Goal: Information Seeking & Learning: Learn about a topic

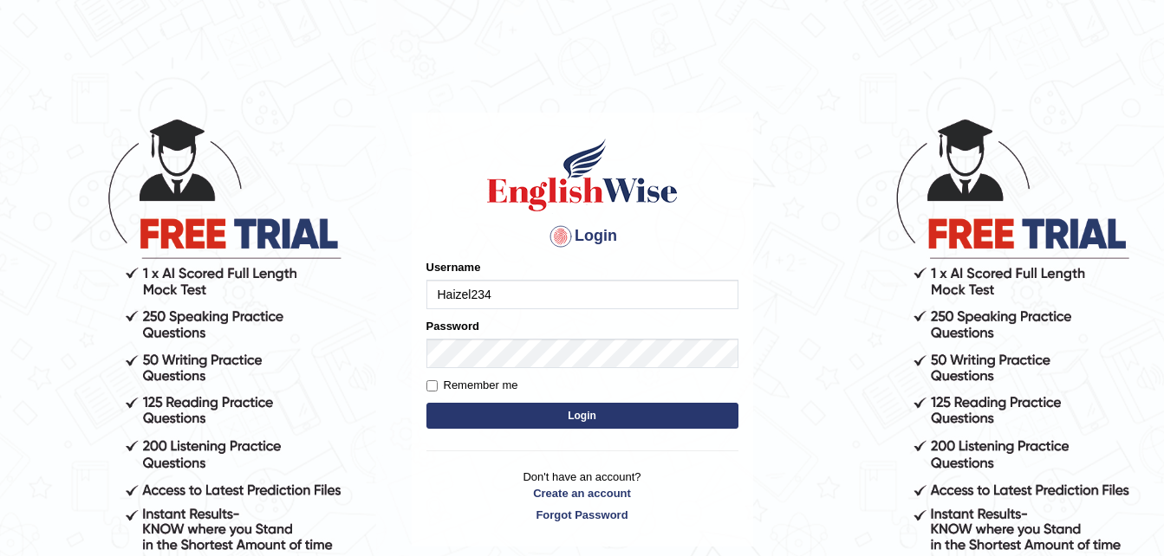
type input "Haizel234"
click at [432, 384] on input "Remember me" at bounding box center [431, 385] width 11 height 11
checkbox input "true"
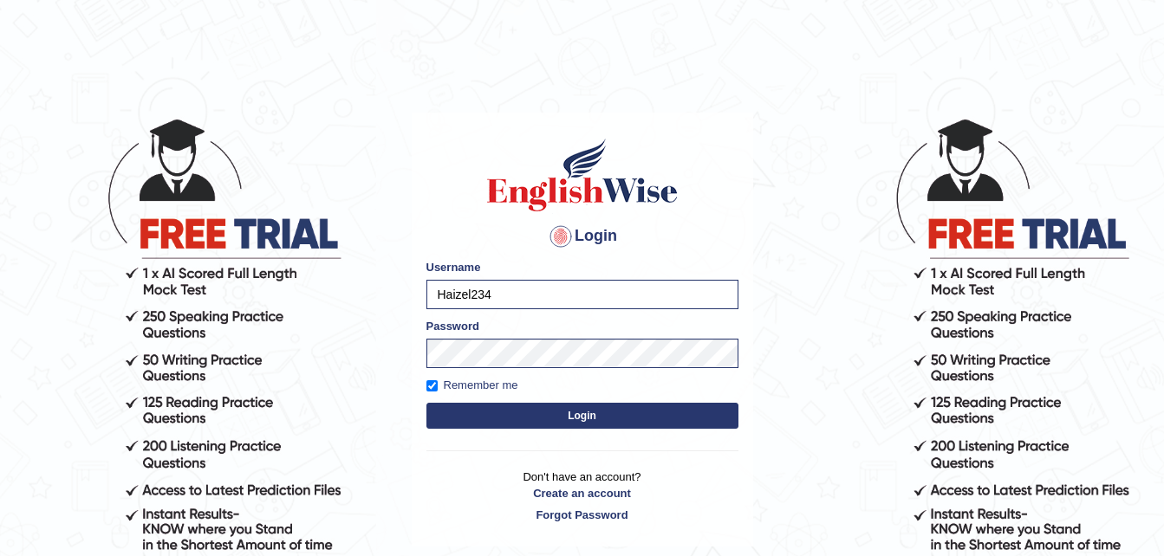
click at [652, 425] on button "Login" at bounding box center [582, 416] width 312 height 26
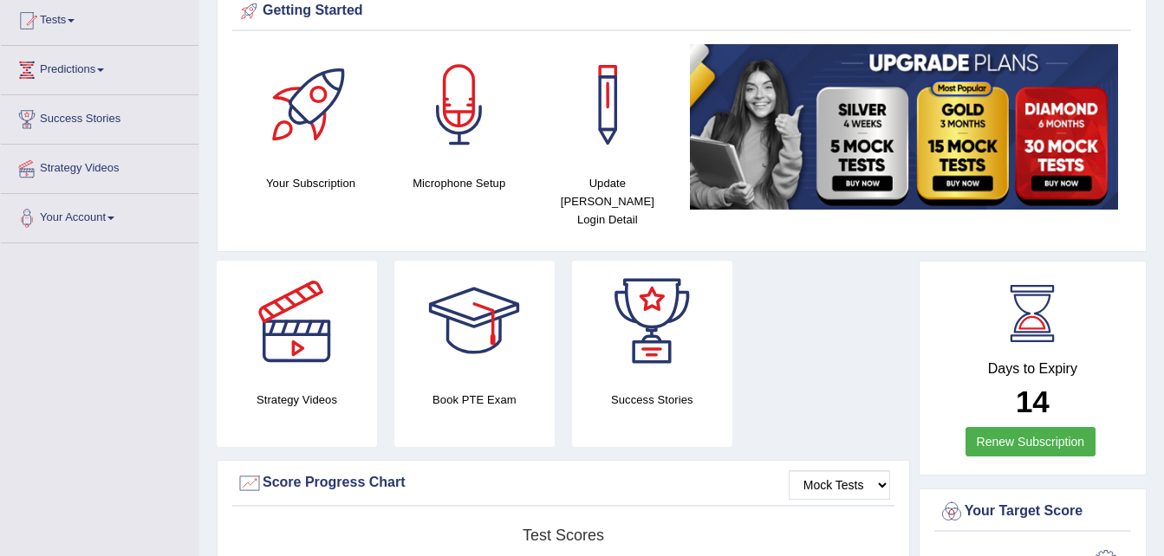
scroll to position [187, 0]
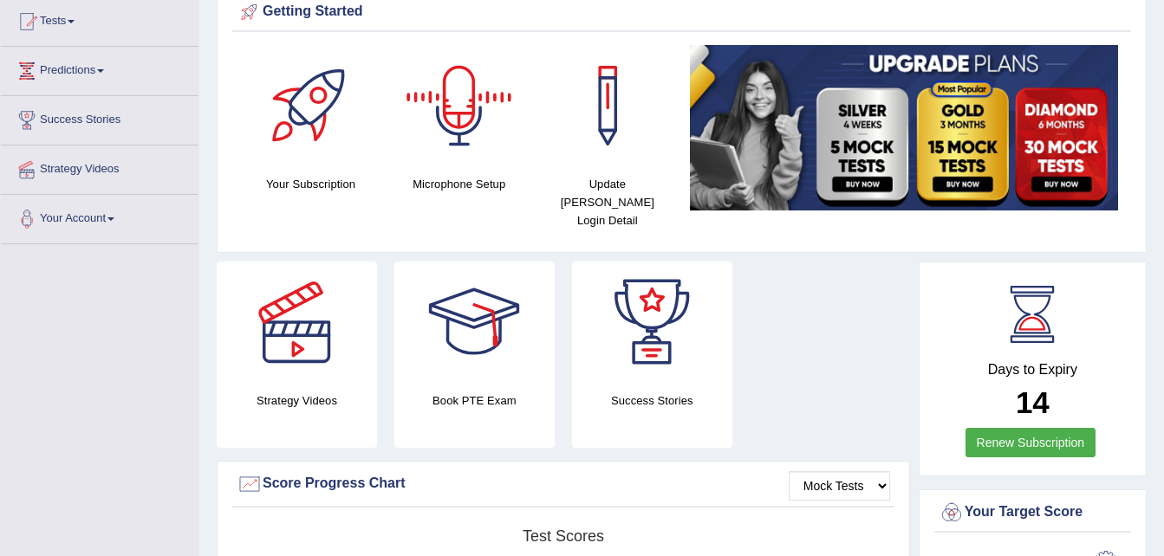
click at [466, 156] on div at bounding box center [459, 105] width 121 height 121
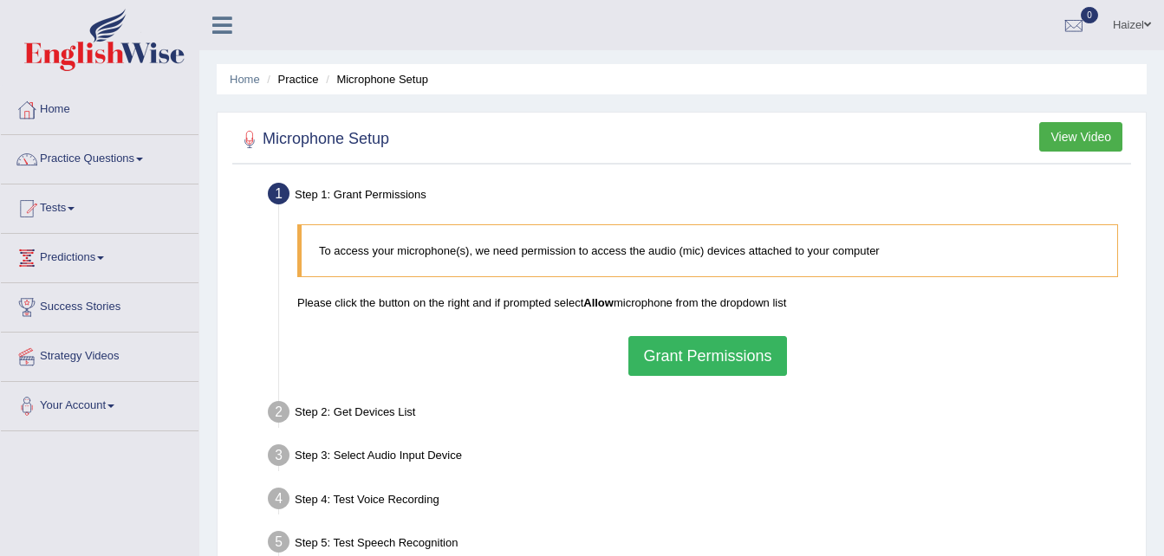
click at [729, 359] on button "Grant Permissions" at bounding box center [707, 356] width 158 height 40
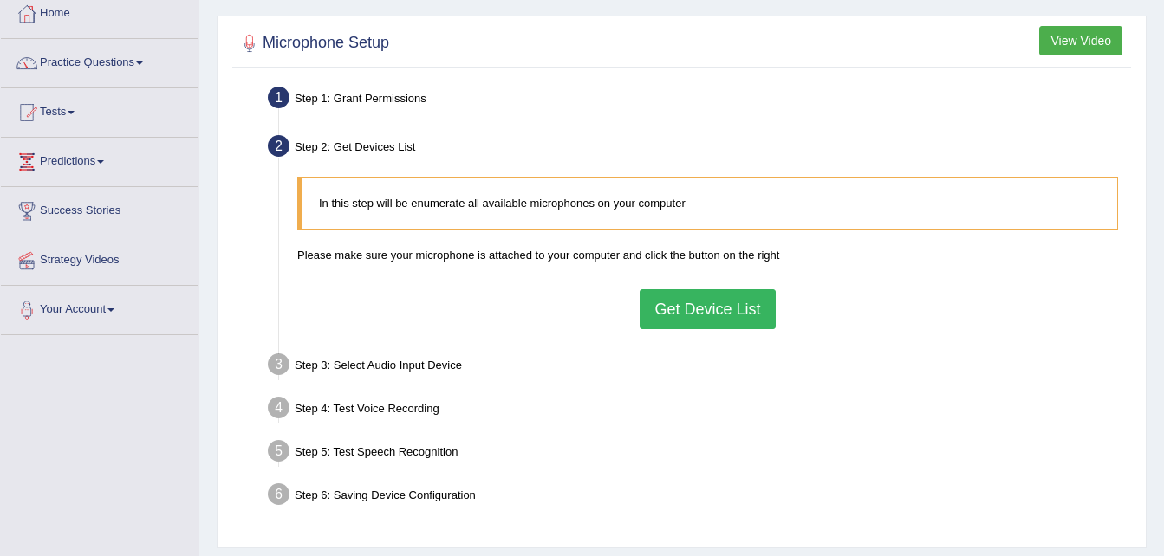
scroll to position [97, 0]
click at [687, 315] on button "Get Device List" at bounding box center [706, 309] width 135 height 40
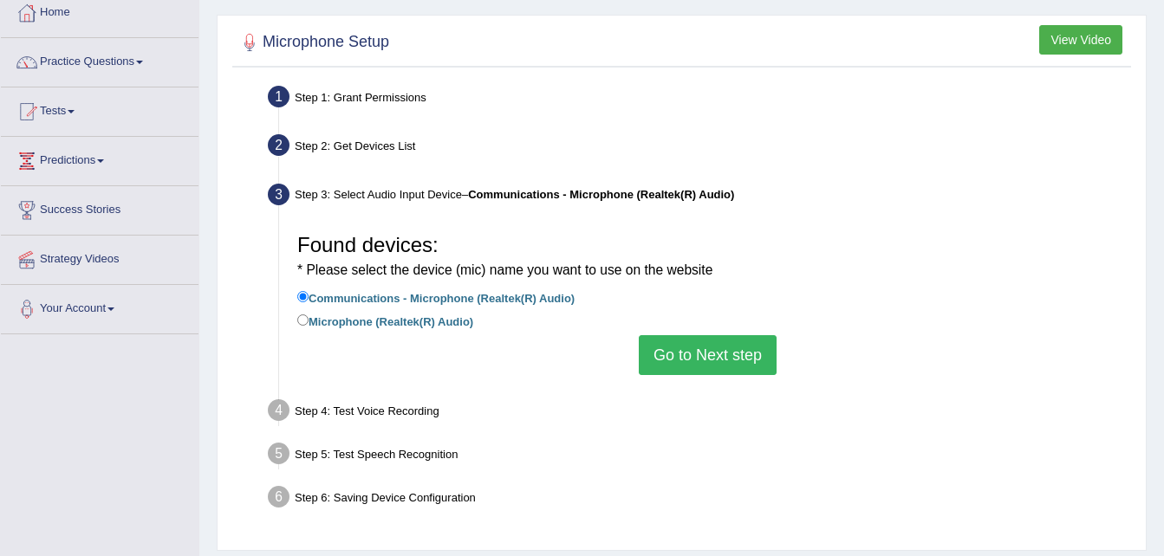
click at [692, 350] on button "Go to Next step" at bounding box center [708, 355] width 138 height 40
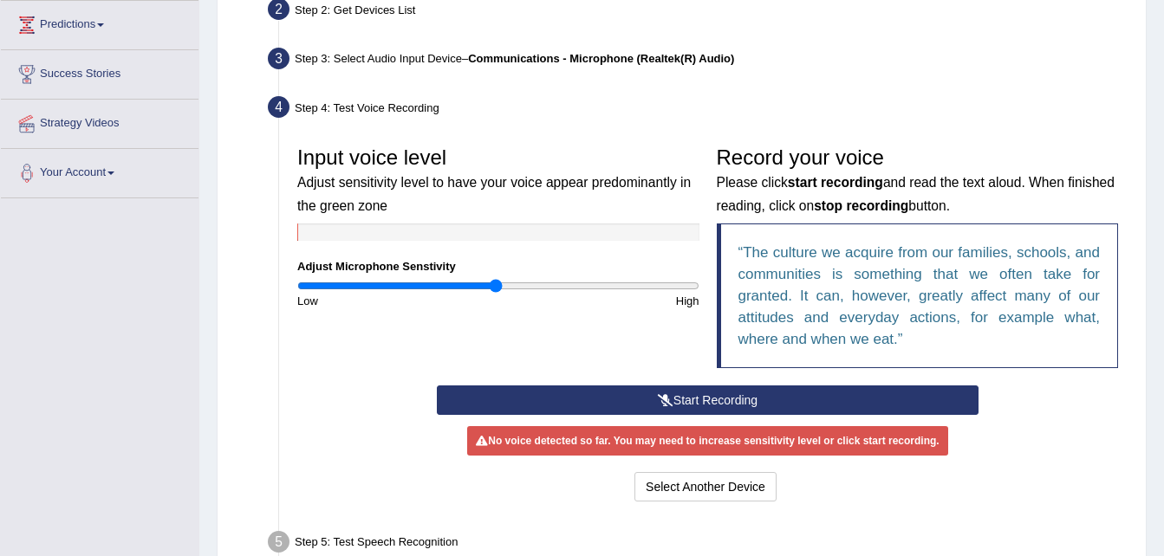
scroll to position [237, 0]
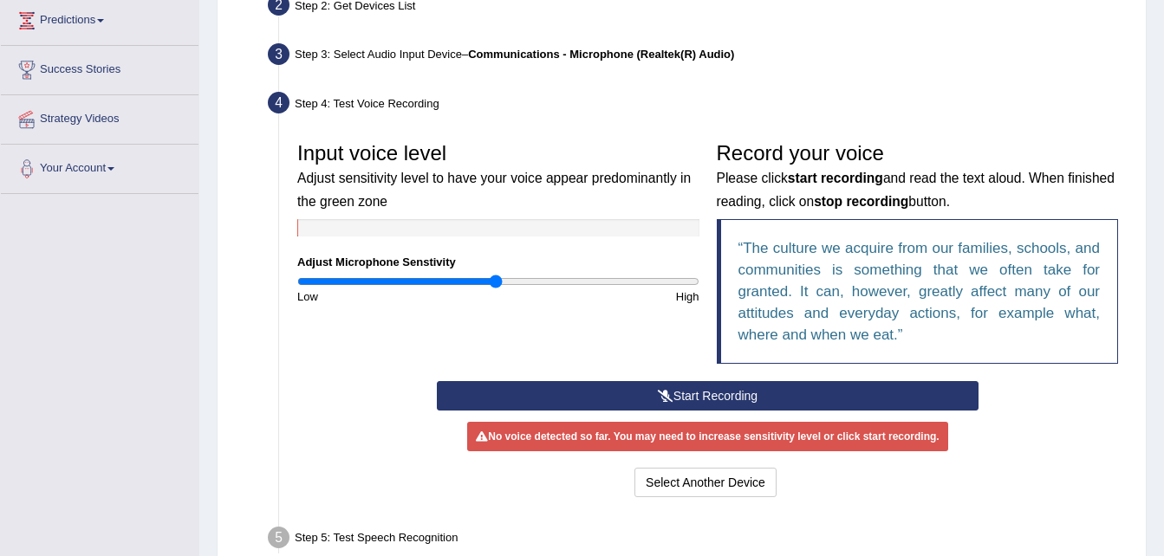
click at [640, 395] on button "Start Recording" at bounding box center [707, 395] width 541 height 29
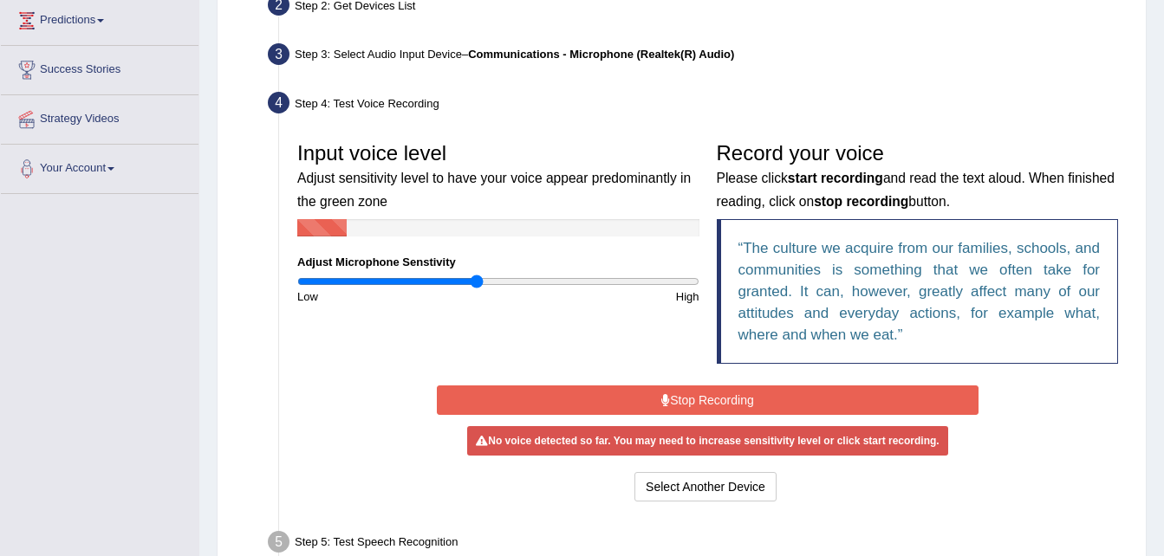
click at [477, 281] on input "range" at bounding box center [498, 282] width 402 height 14
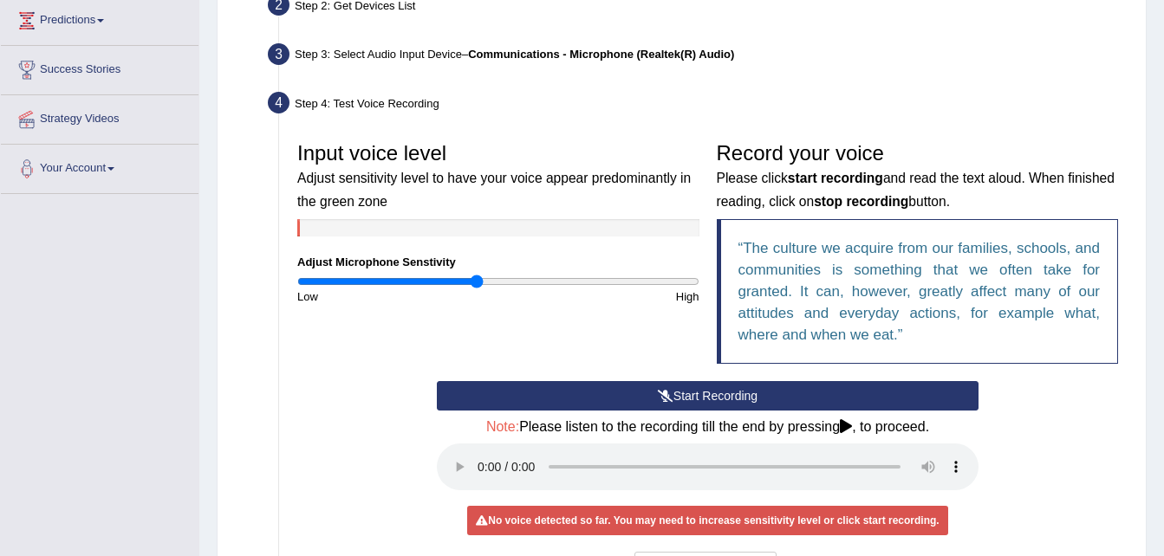
click at [587, 401] on button "Start Recording" at bounding box center [707, 395] width 541 height 29
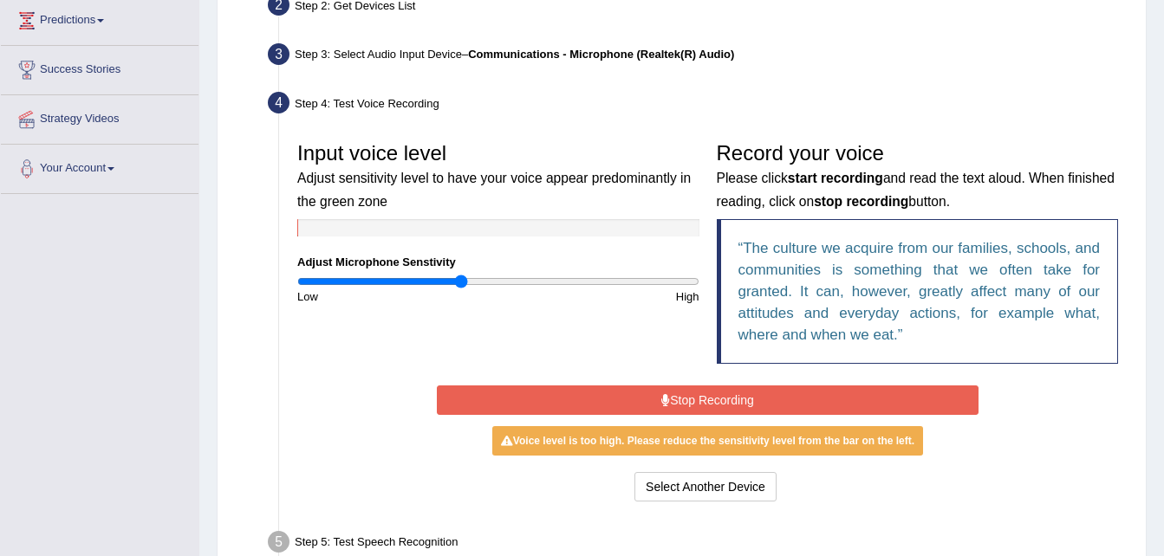
click at [459, 280] on input "range" at bounding box center [498, 282] width 402 height 14
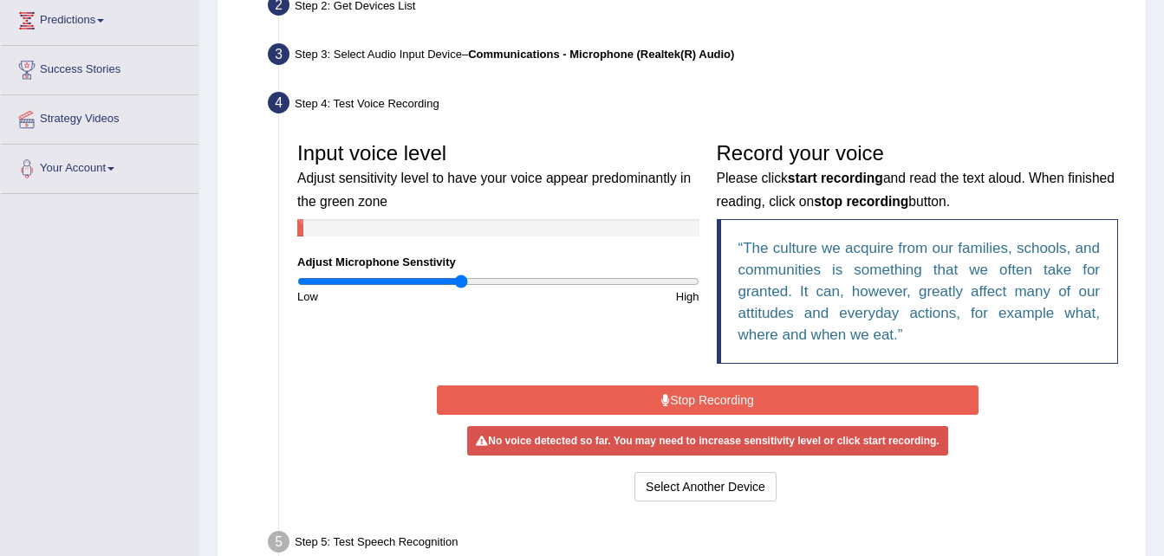
click at [632, 405] on button "Stop Recording" at bounding box center [707, 400] width 541 height 29
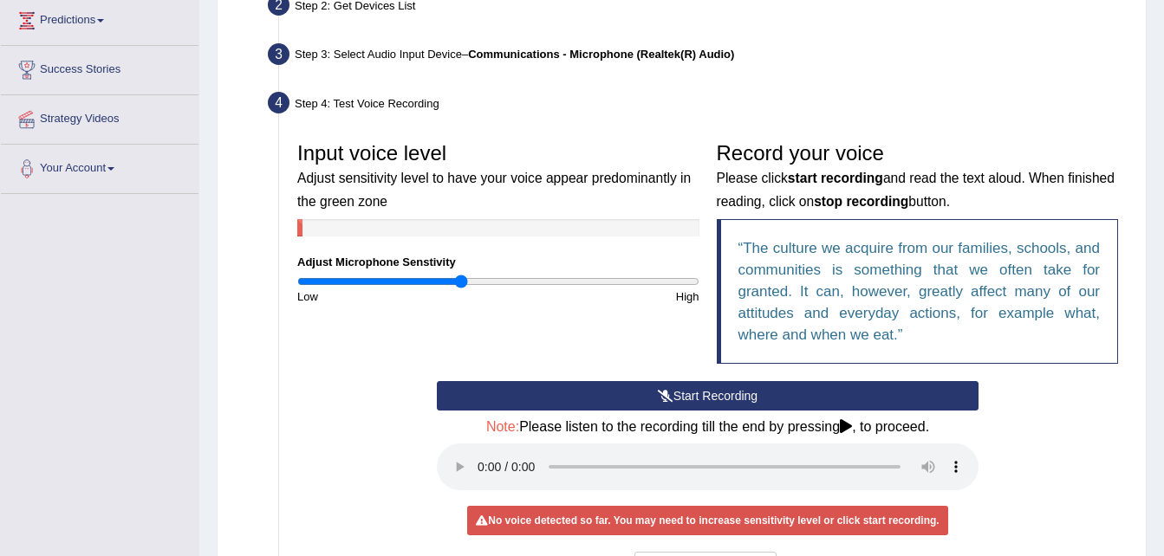
click at [632, 405] on button "Start Recording" at bounding box center [707, 395] width 541 height 29
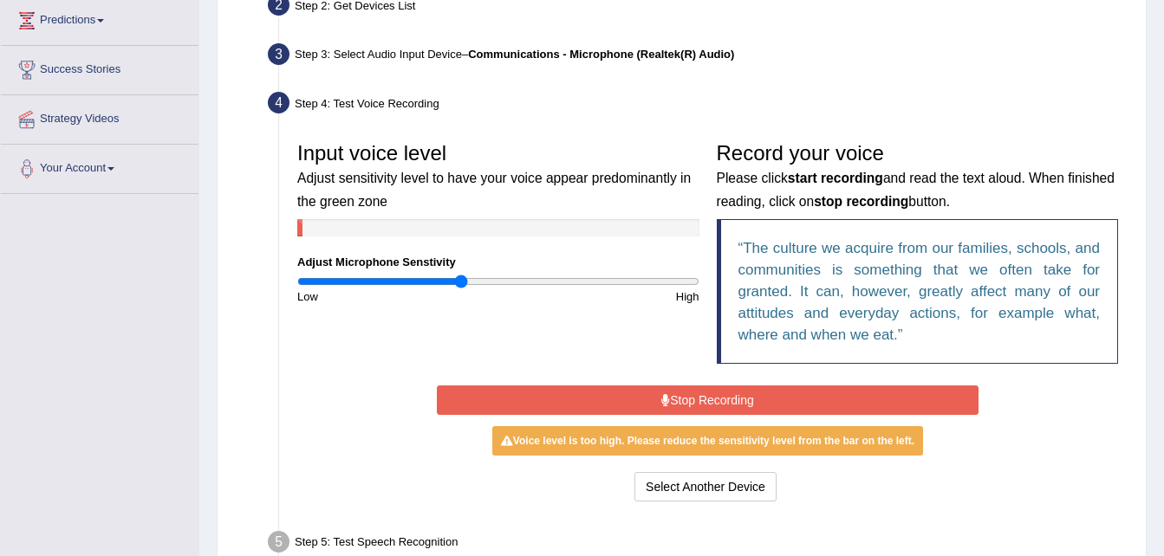
click at [632, 405] on button "Stop Recording" at bounding box center [707, 400] width 541 height 29
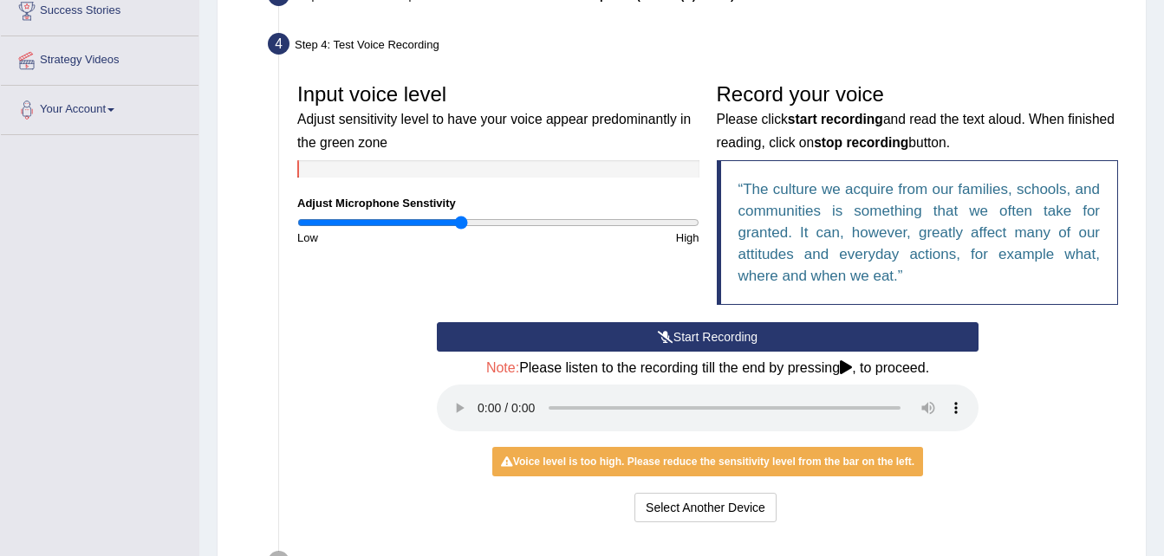
scroll to position [295, 0]
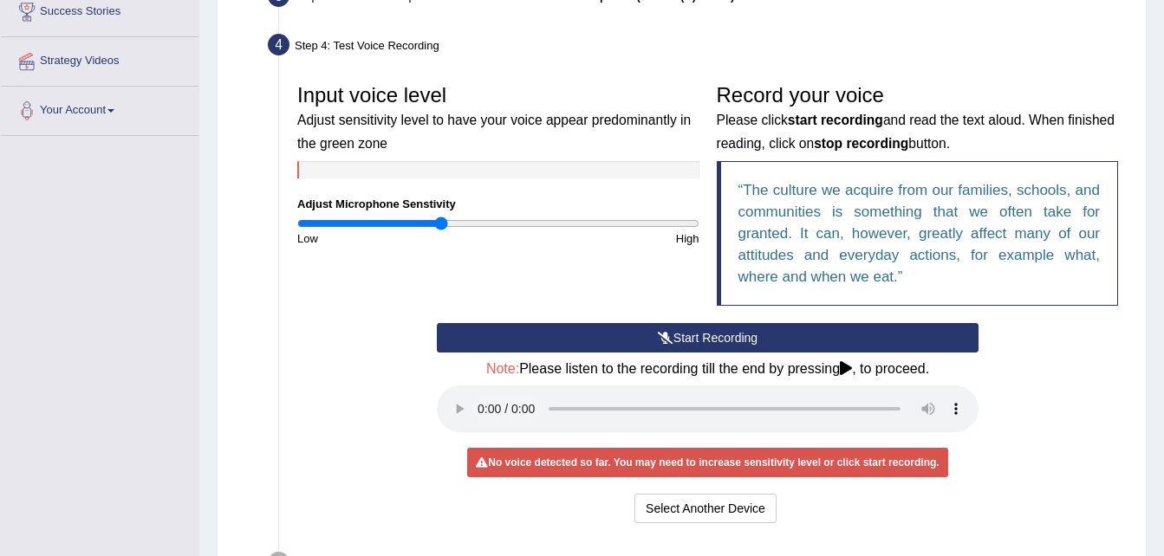
type input "0.72"
click at [439, 221] on input "range" at bounding box center [498, 224] width 402 height 14
click at [619, 344] on button "Start Recording" at bounding box center [707, 337] width 541 height 29
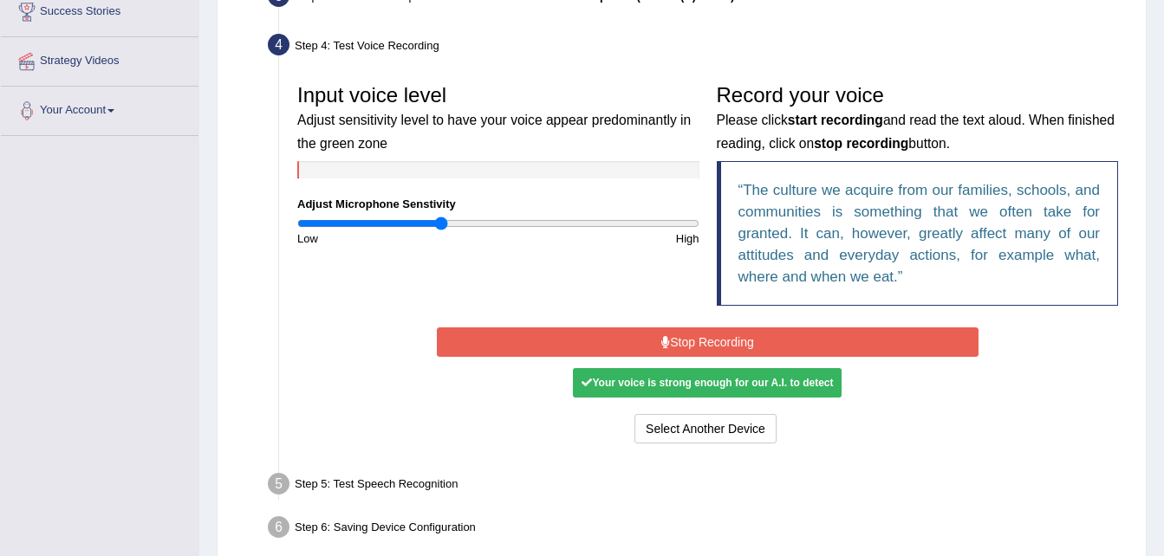
click at [619, 344] on button "Stop Recording" at bounding box center [707, 341] width 541 height 29
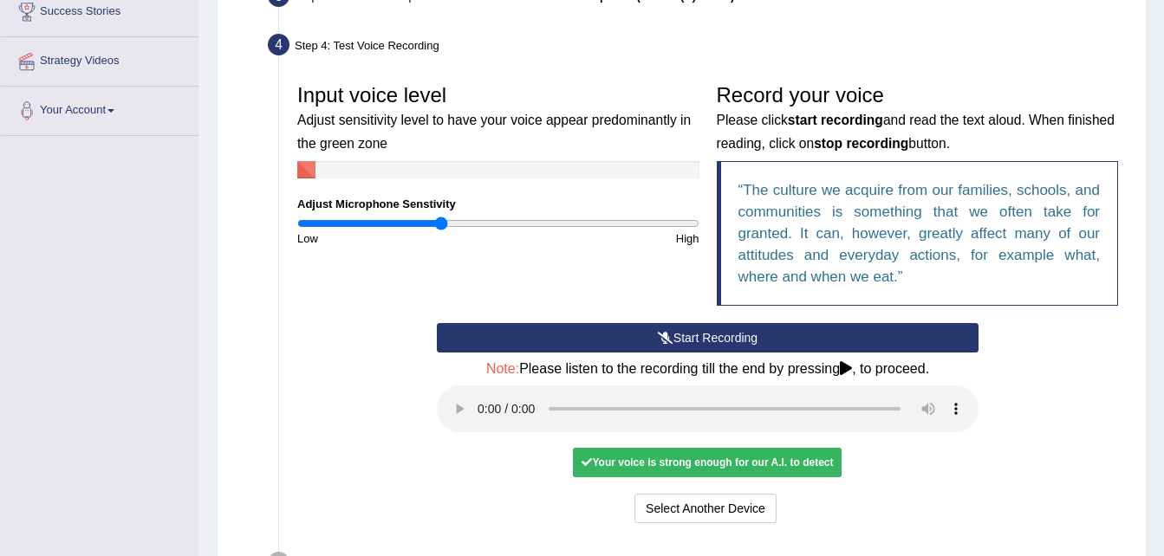
click at [846, 367] on icon at bounding box center [846, 368] width 12 height 14
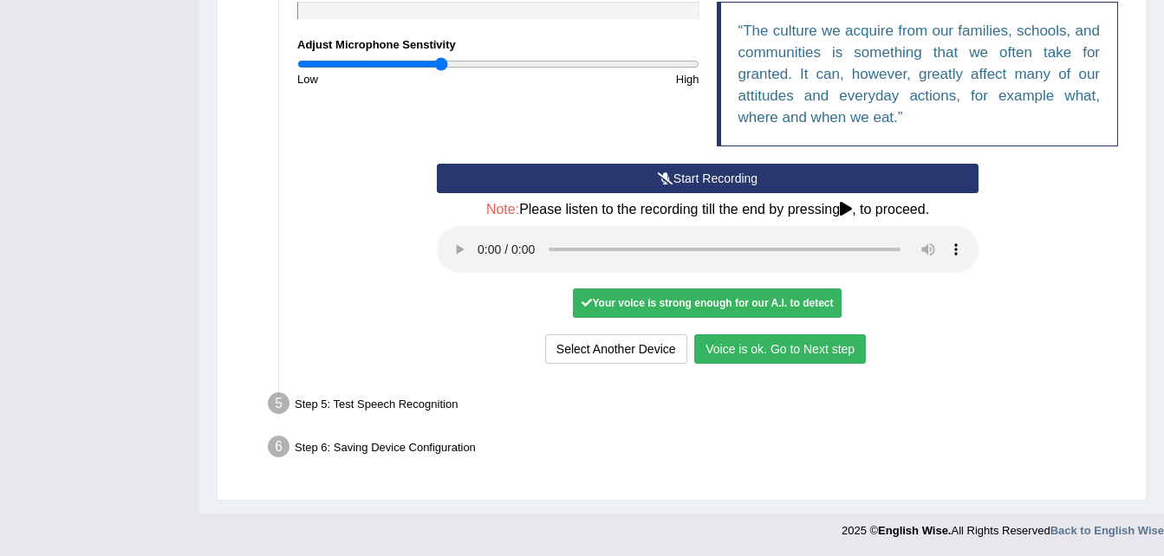
scroll to position [456, 0]
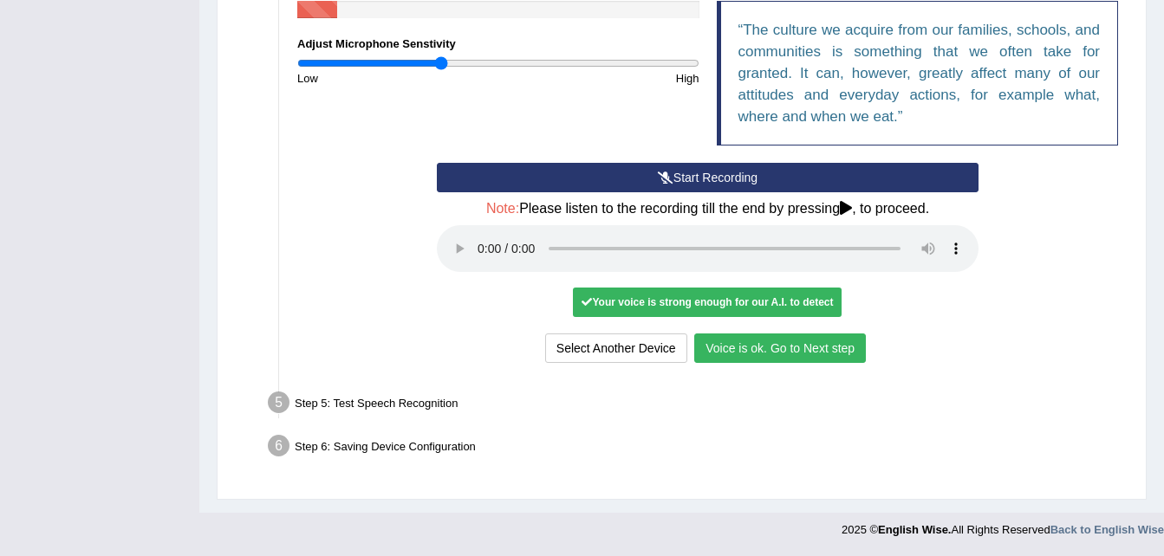
click at [814, 353] on button "Voice is ok. Go to Next step" at bounding box center [780, 348] width 172 height 29
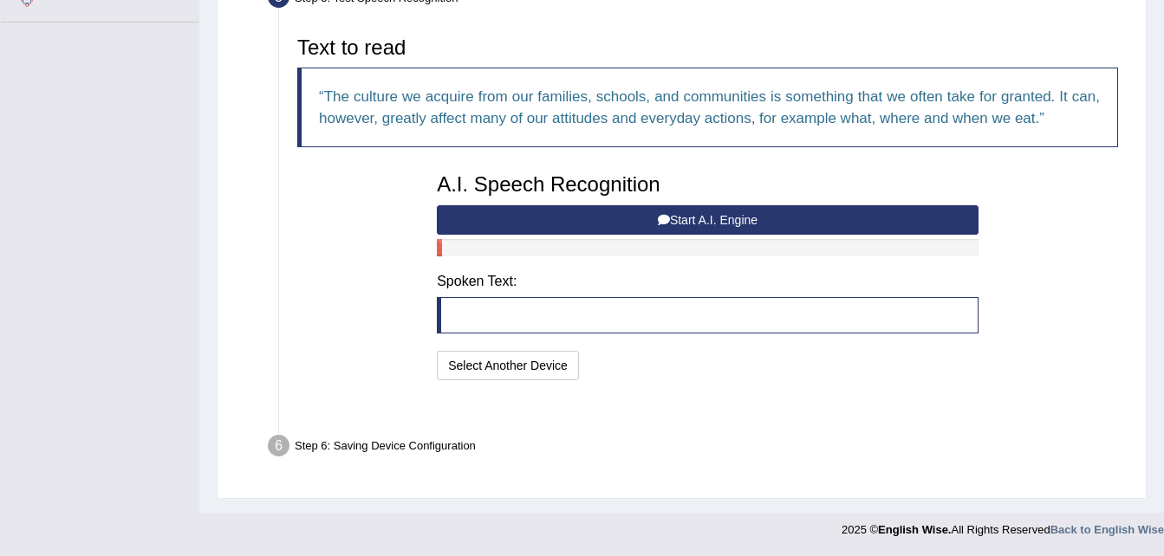
scroll to position [366, 0]
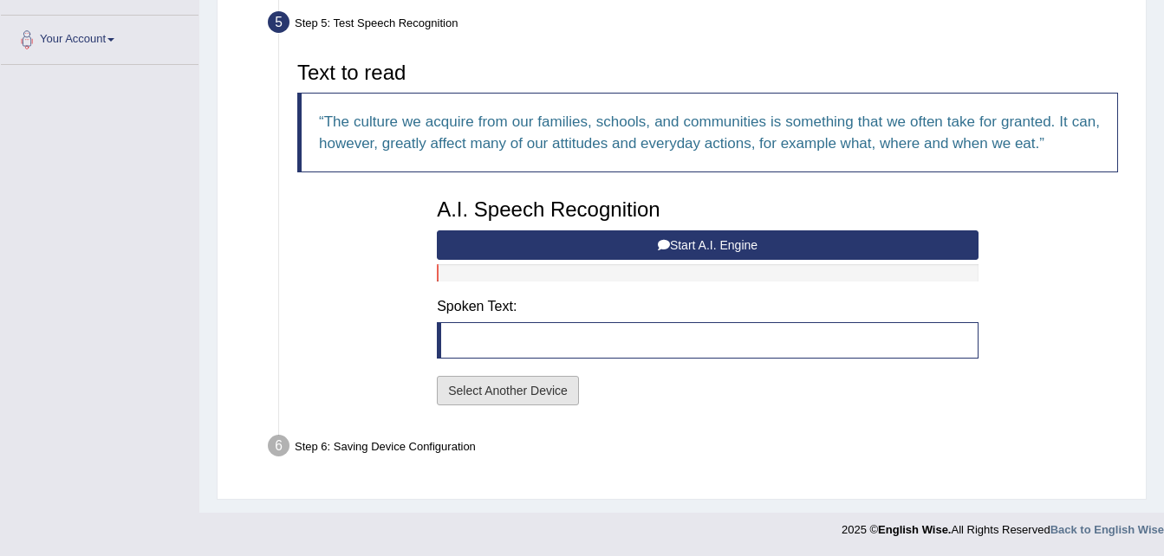
click at [541, 385] on button "Select Another Device" at bounding box center [508, 390] width 142 height 29
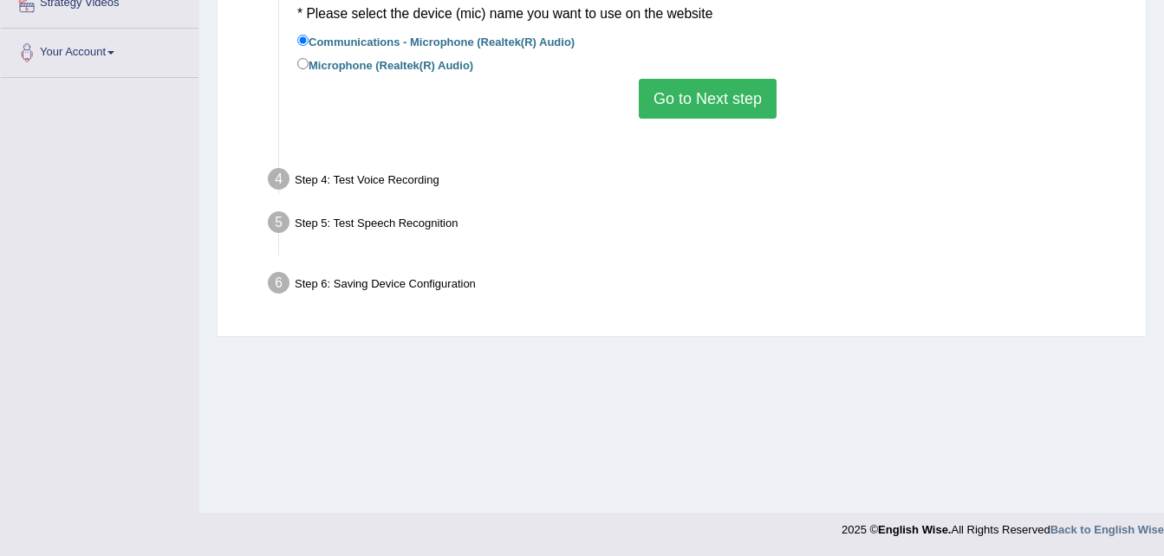
scroll to position [353, 0]
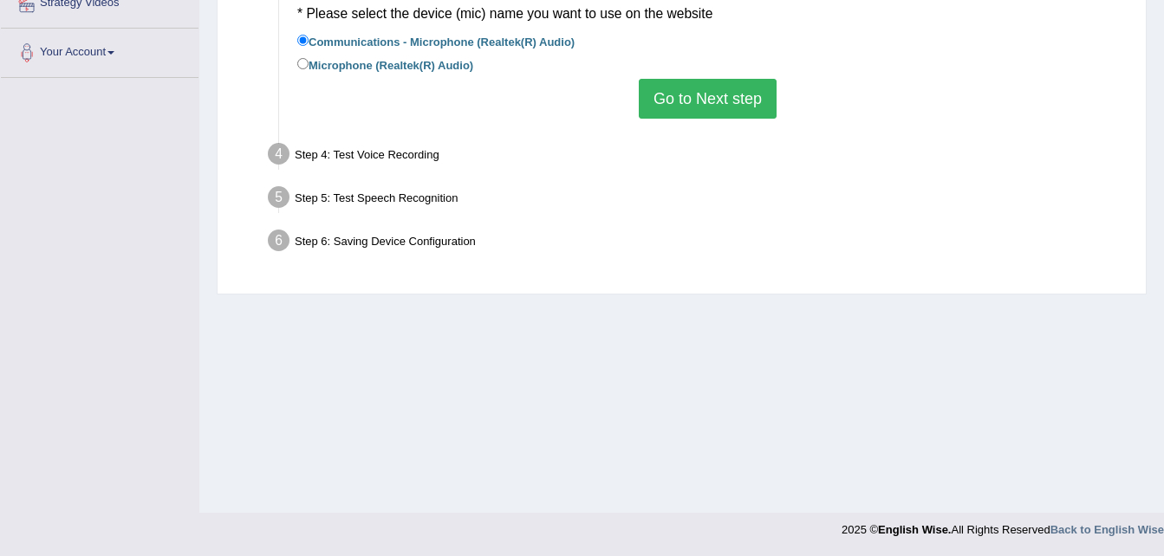
click at [711, 107] on button "Go to Next step" at bounding box center [708, 99] width 138 height 40
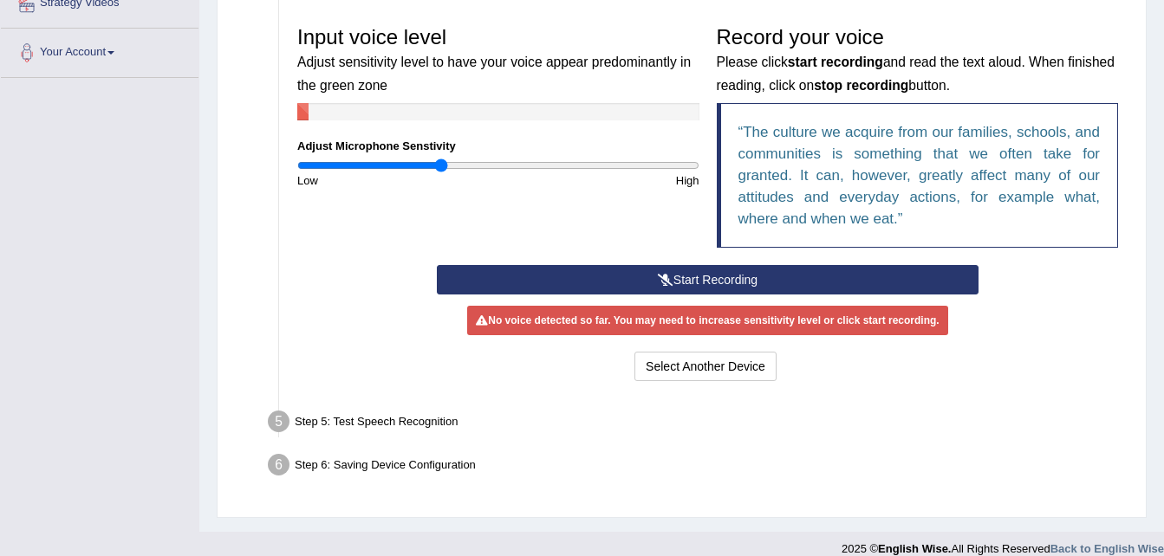
click at [658, 275] on icon at bounding box center [666, 280] width 16 height 12
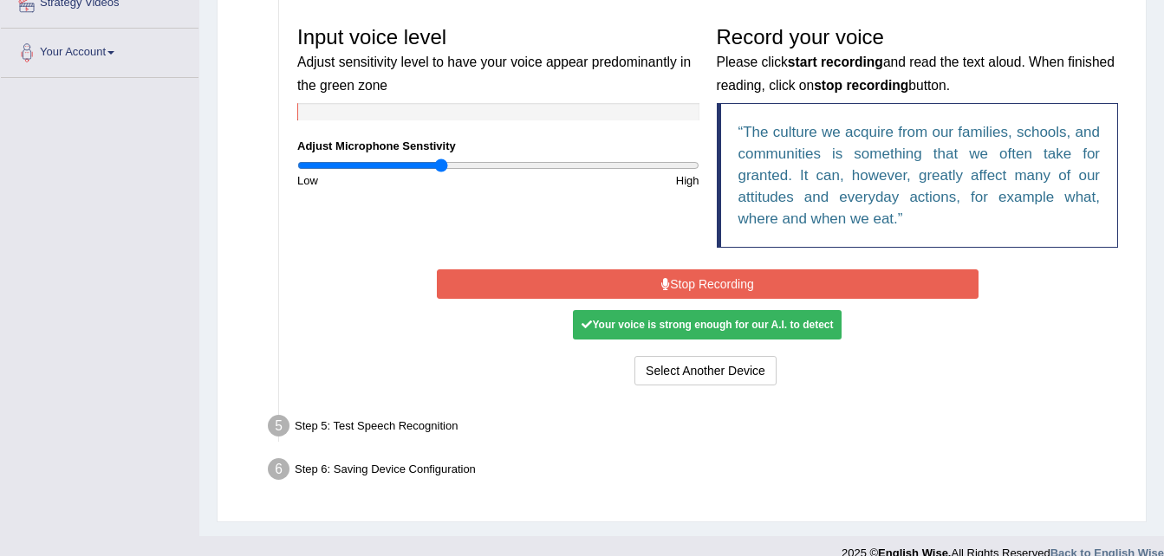
click at [665, 287] on icon at bounding box center [665, 284] width 9 height 12
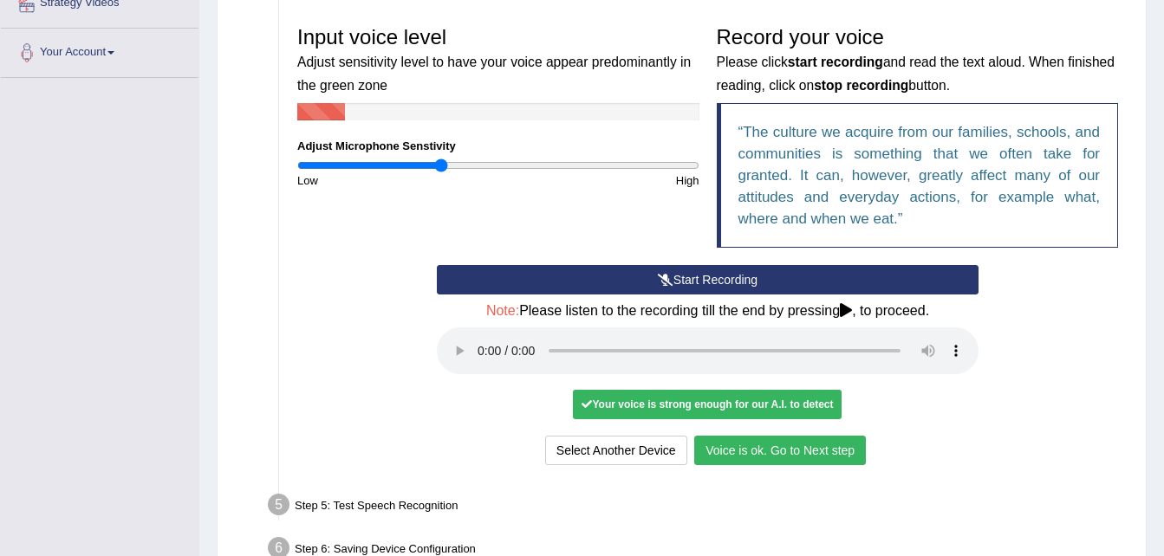
click at [759, 451] on button "Voice is ok. Go to Next step" at bounding box center [780, 450] width 172 height 29
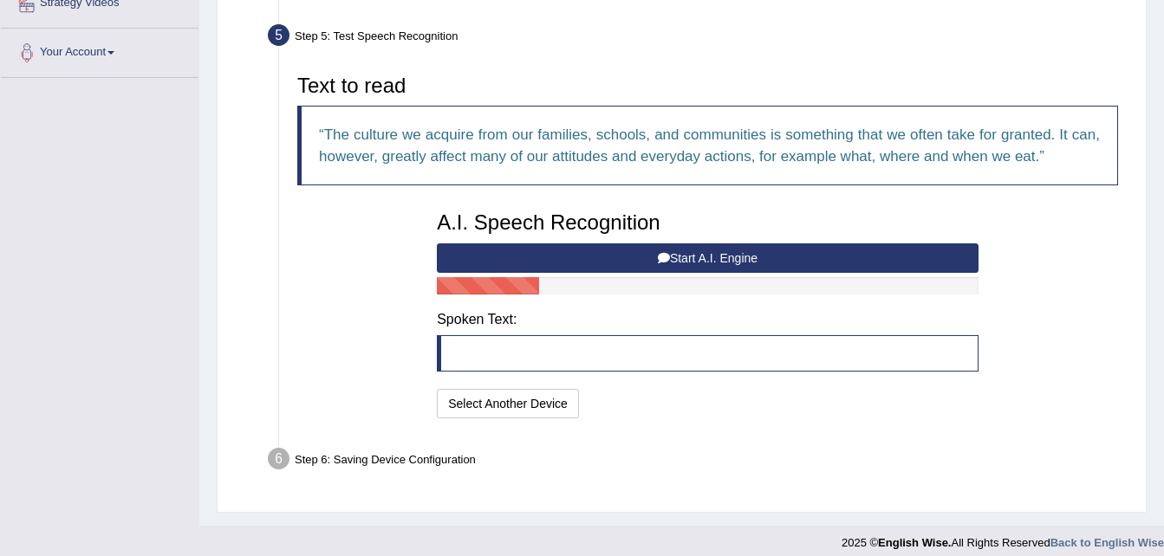
click at [590, 353] on blockquote at bounding box center [707, 353] width 541 height 36
click at [548, 352] on blockquote at bounding box center [707, 353] width 541 height 36
click at [574, 254] on button "Start A.I. Engine" at bounding box center [707, 257] width 541 height 29
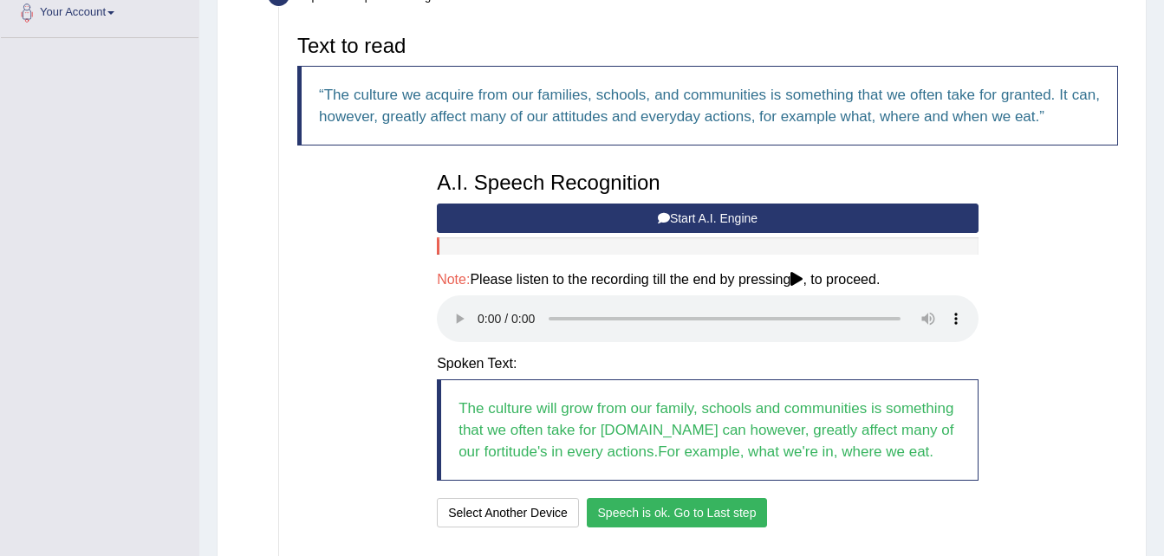
scroll to position [392, 0]
click at [589, 217] on button "Start A.I. Engine" at bounding box center [707, 218] width 541 height 29
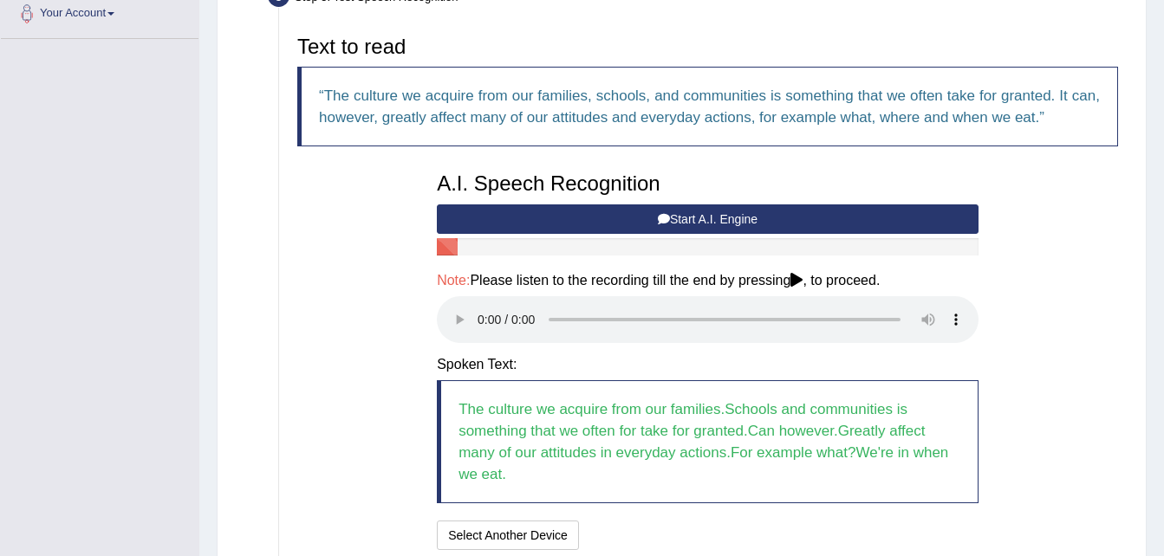
click at [521, 217] on button "Start A.I. Engine" at bounding box center [707, 218] width 541 height 29
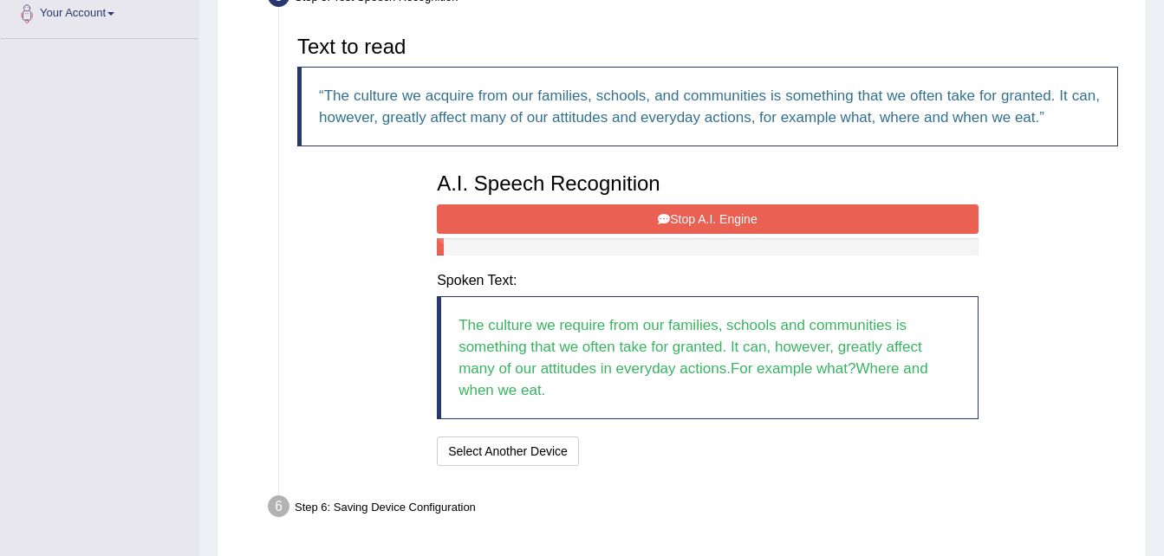
click at [521, 217] on button "Stop A.I. Engine" at bounding box center [707, 218] width 541 height 29
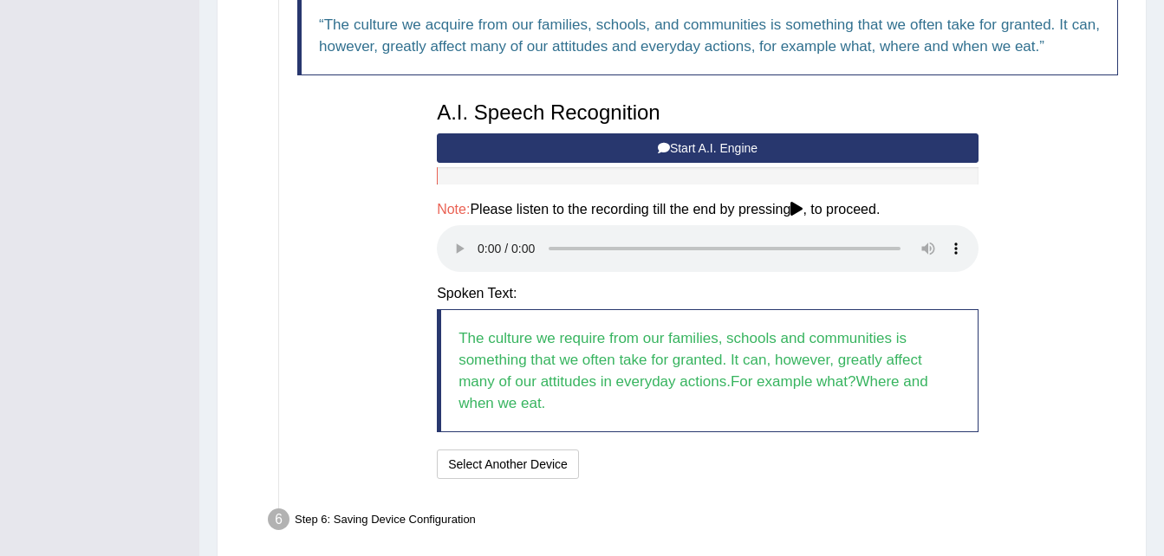
scroll to position [537, 0]
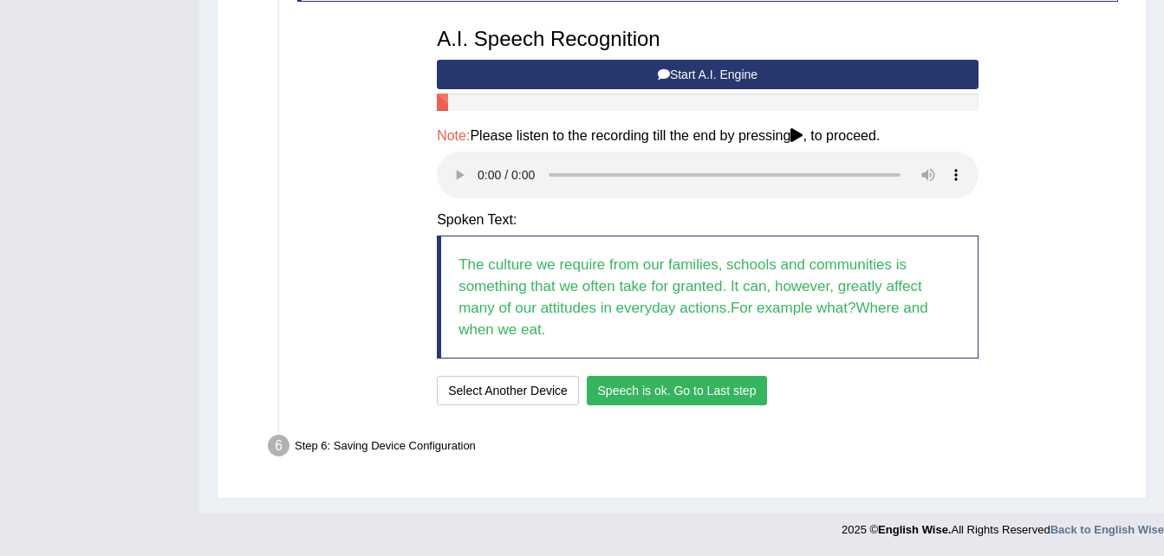
click at [649, 387] on button "Speech is ok. Go to Last step" at bounding box center [677, 390] width 181 height 29
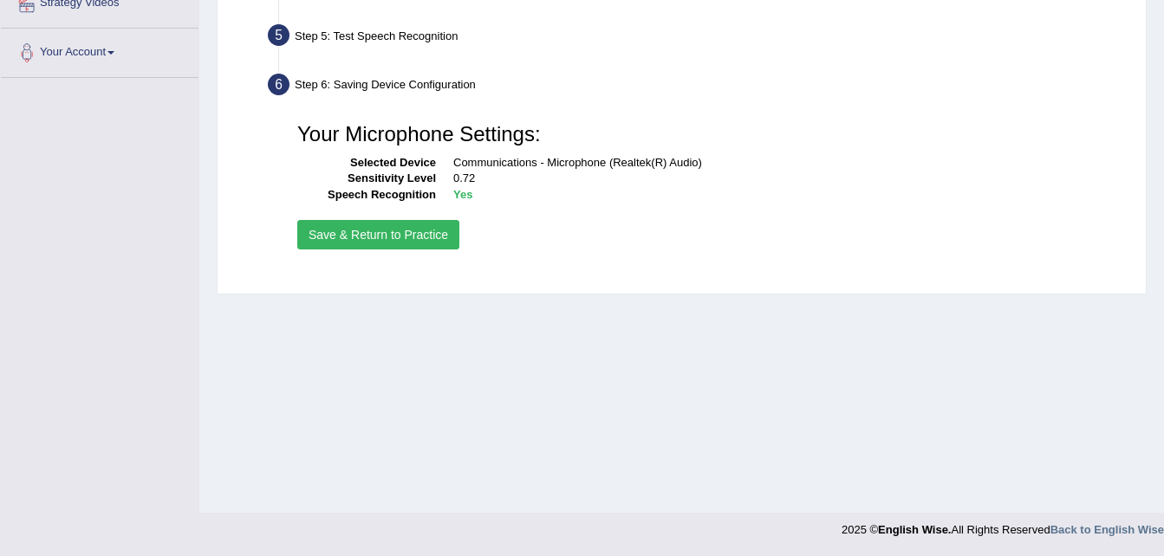
click at [380, 237] on button "Save & Return to Practice" at bounding box center [378, 234] width 162 height 29
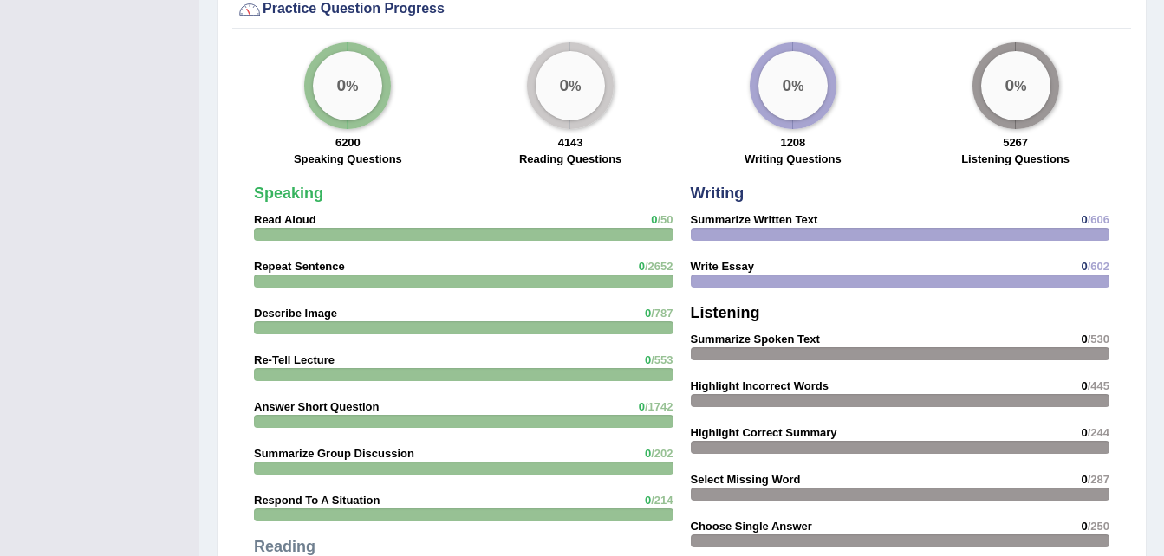
scroll to position [1297, 0]
click at [321, 229] on div at bounding box center [463, 235] width 419 height 13
click at [337, 77] on big "0" at bounding box center [342, 86] width 10 height 19
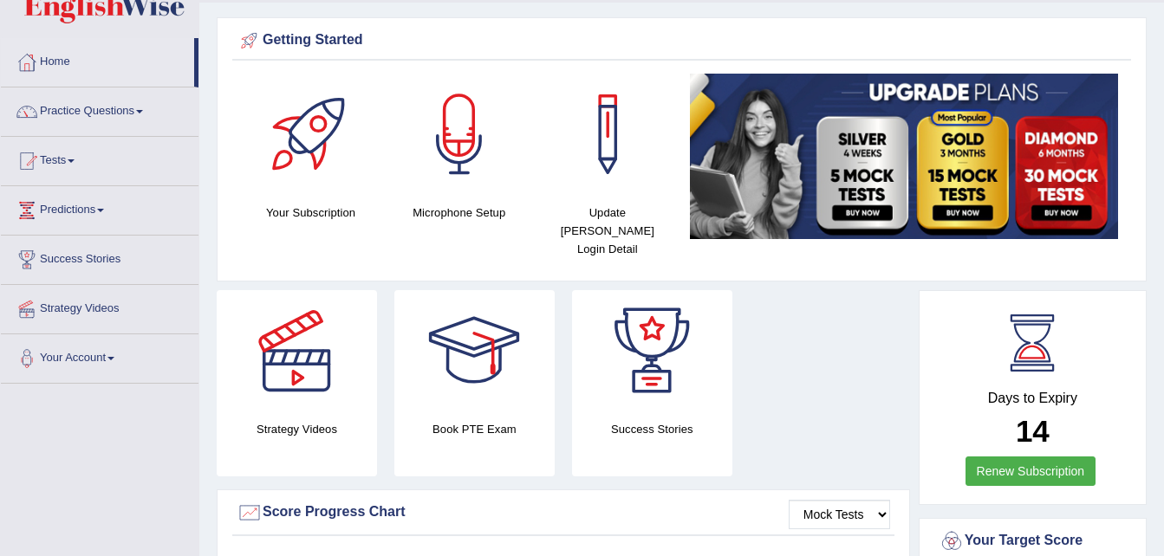
scroll to position [0, 0]
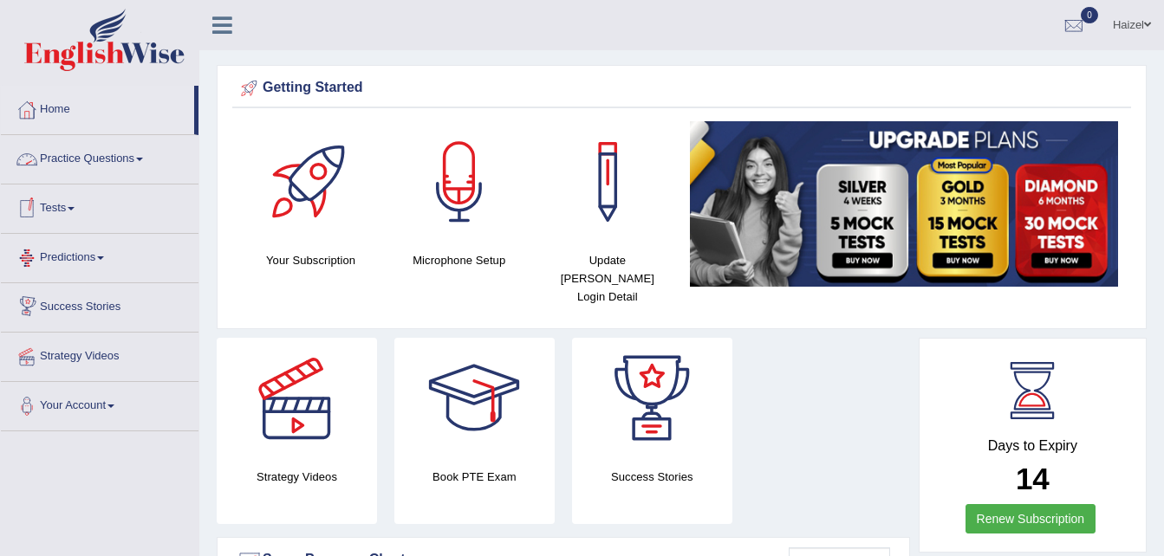
click at [103, 156] on link "Practice Questions" at bounding box center [100, 156] width 198 height 43
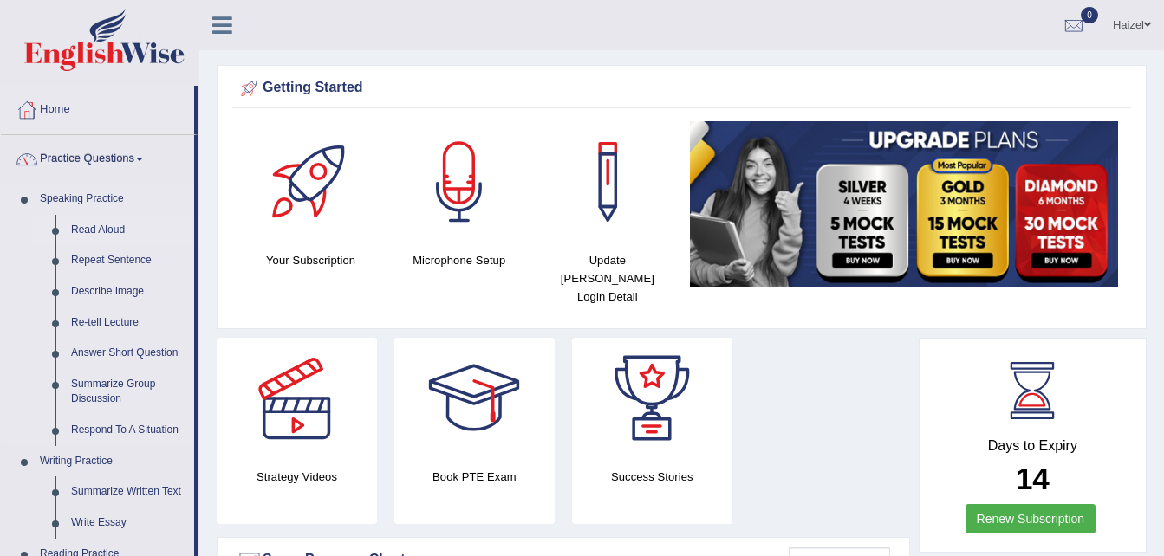
click at [111, 226] on link "Read Aloud" at bounding box center [128, 230] width 131 height 31
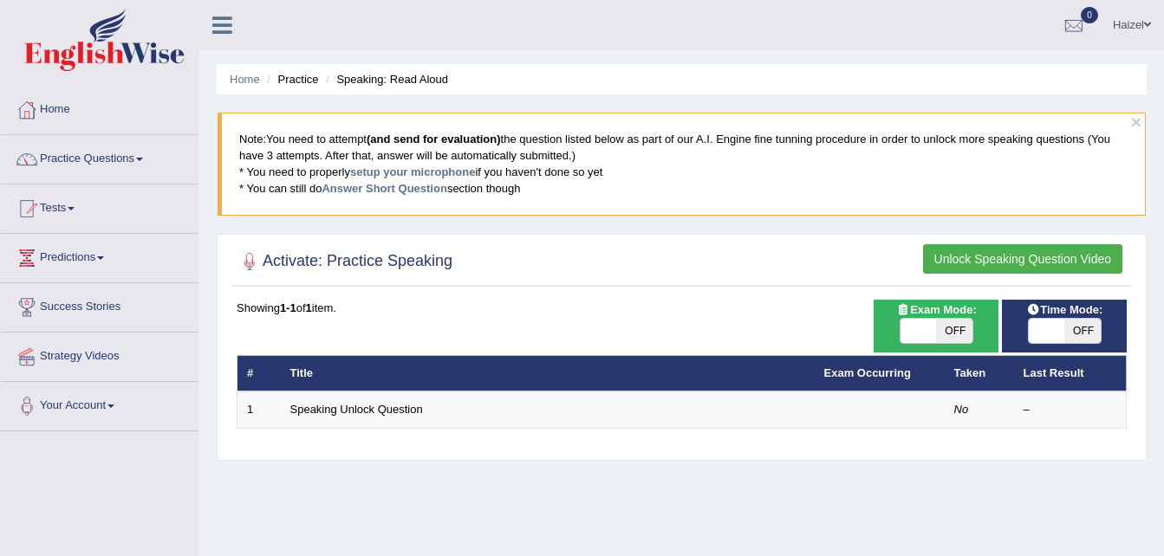
click at [978, 257] on button "Unlock Speaking Question Video" at bounding box center [1022, 258] width 199 height 29
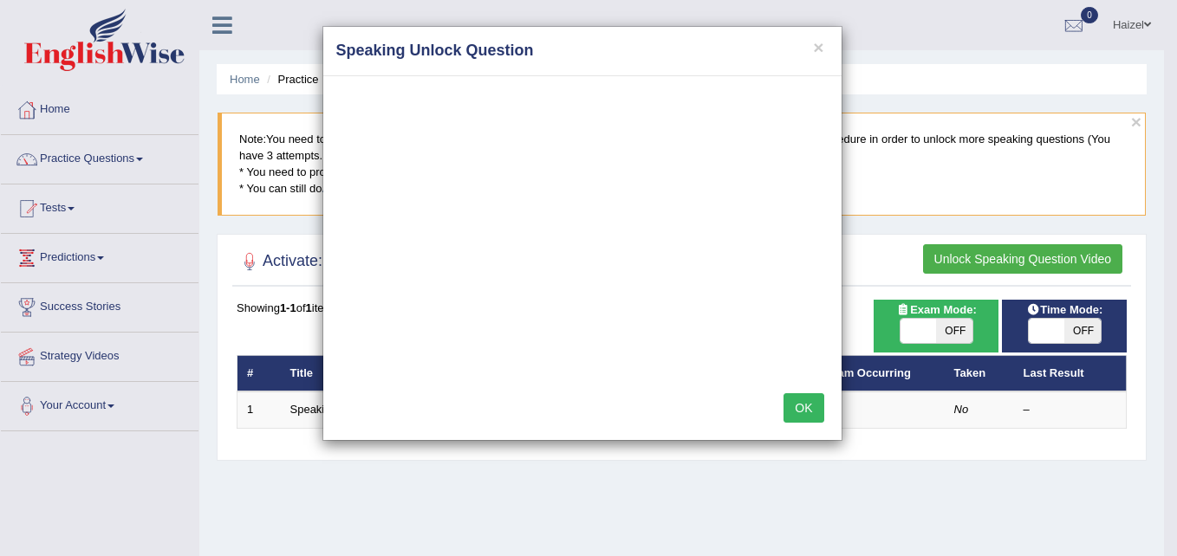
click at [803, 410] on button "OK" at bounding box center [803, 407] width 40 height 29
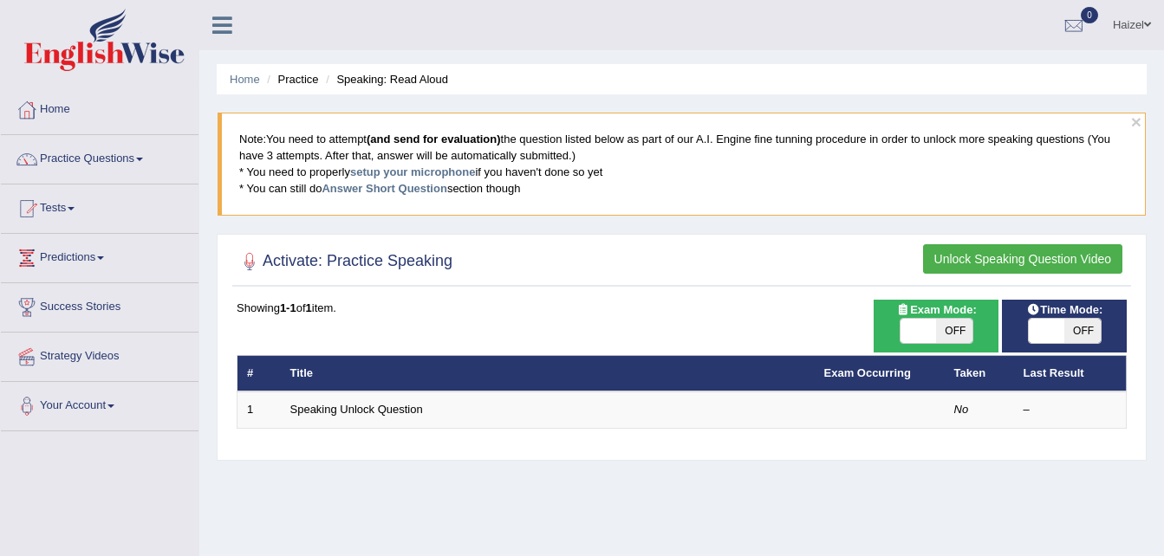
click at [964, 265] on button "Unlock Speaking Question Video" at bounding box center [1022, 258] width 199 height 29
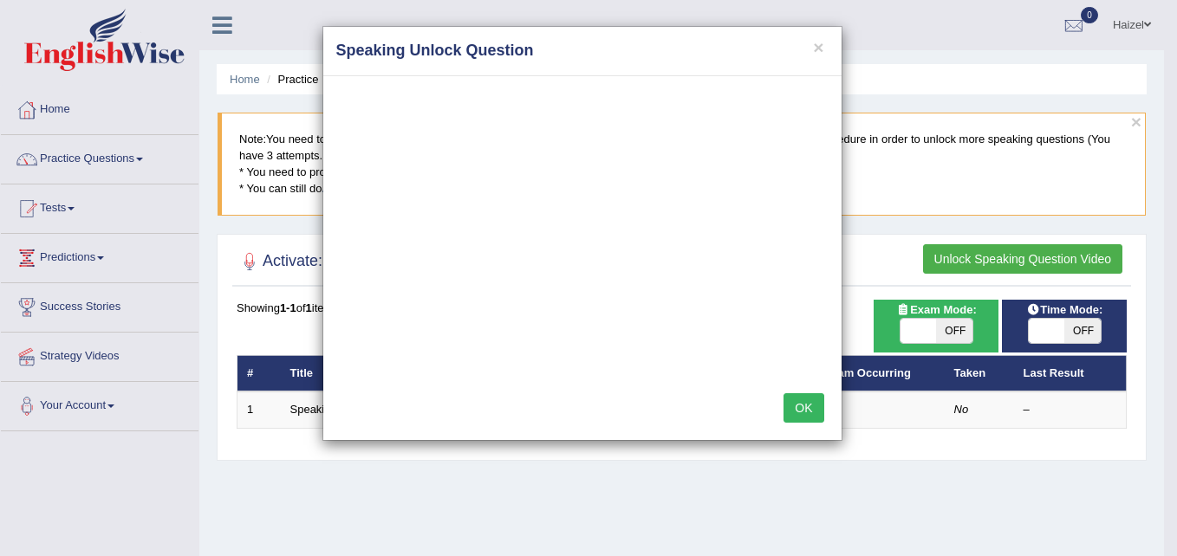
click at [794, 400] on button "OK" at bounding box center [803, 407] width 40 height 29
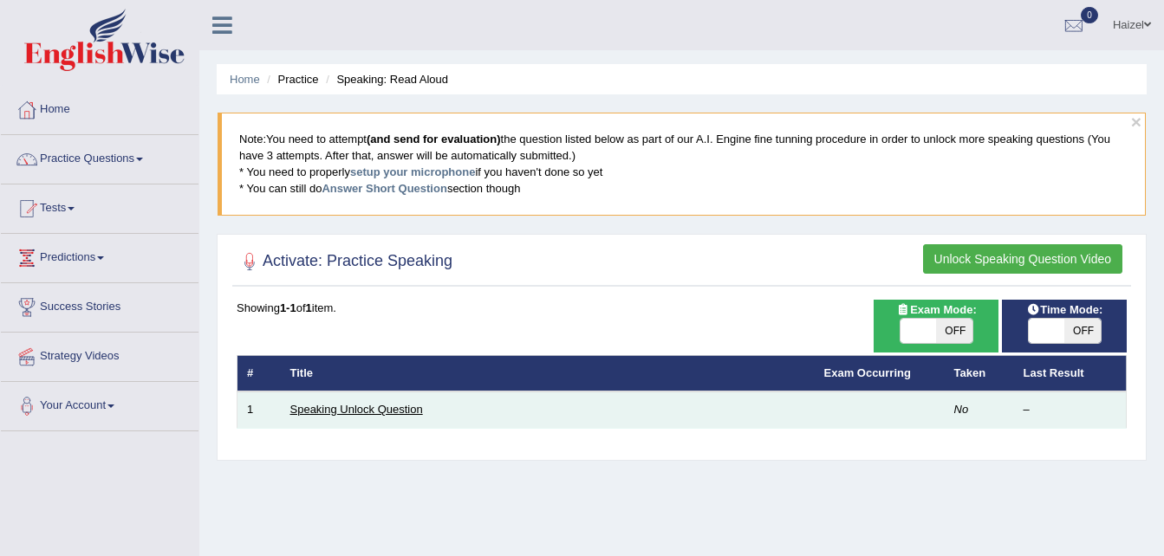
click at [372, 414] on link "Speaking Unlock Question" at bounding box center [356, 409] width 133 height 13
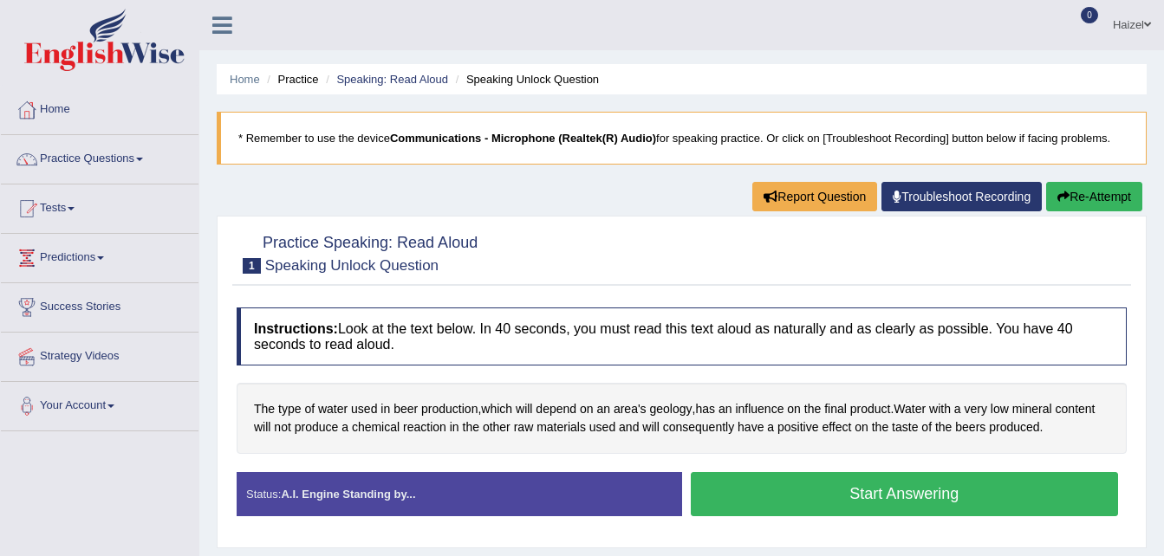
scroll to position [108, 0]
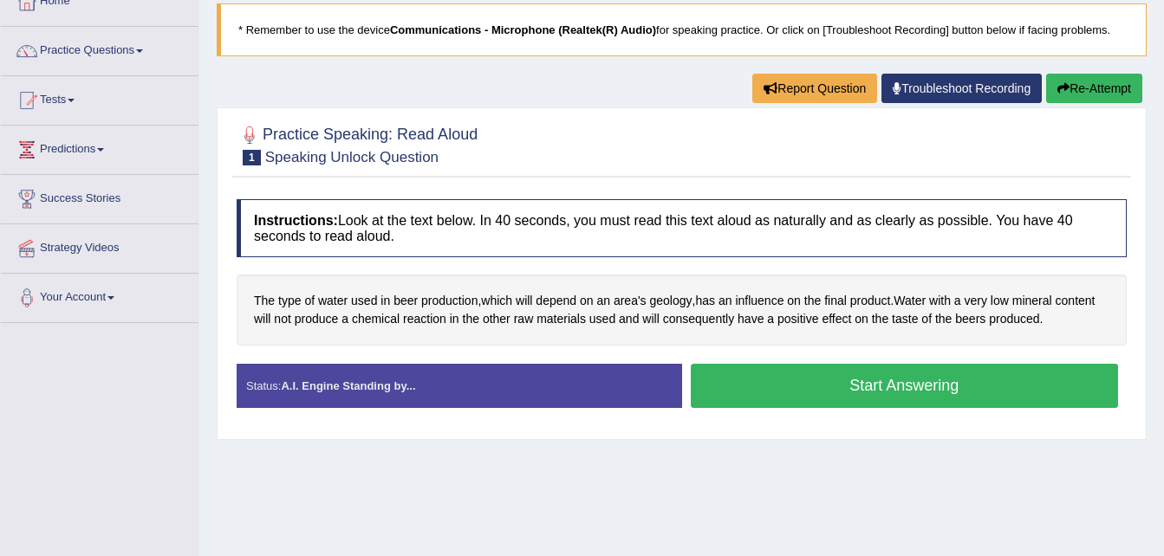
click at [771, 393] on button "Start Answering" at bounding box center [905, 386] width 428 height 44
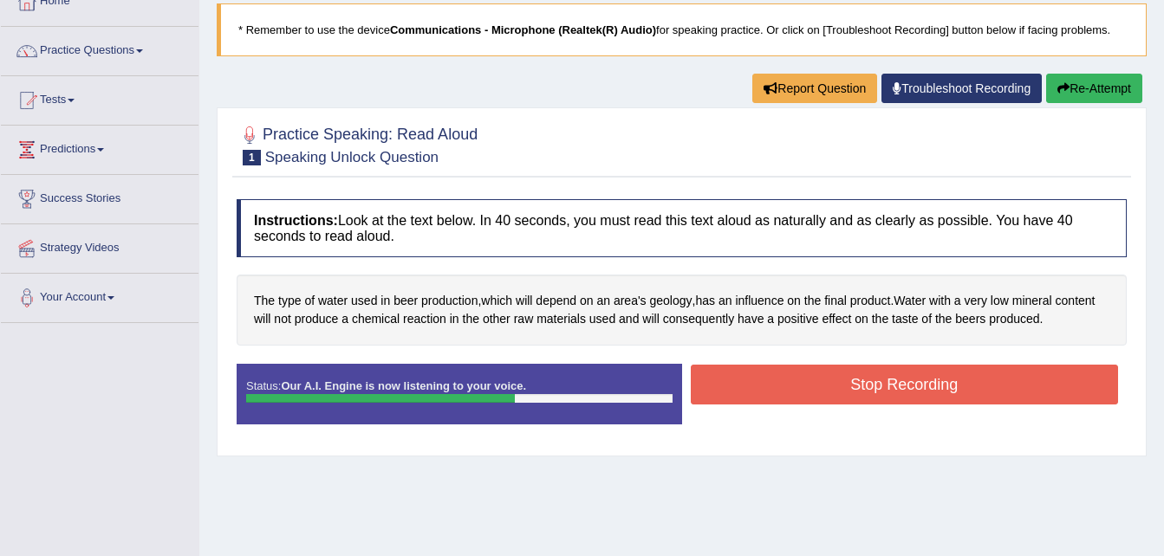
click at [771, 393] on button "Stop Recording" at bounding box center [905, 385] width 428 height 40
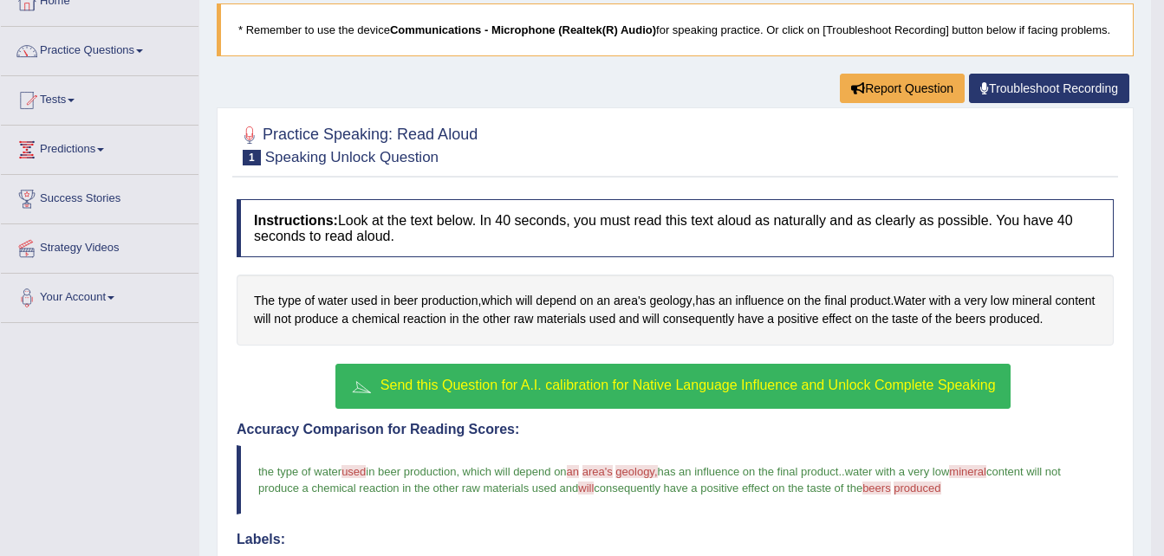
click at [1028, 88] on link "Troubleshoot Recording" at bounding box center [1049, 88] width 160 height 29
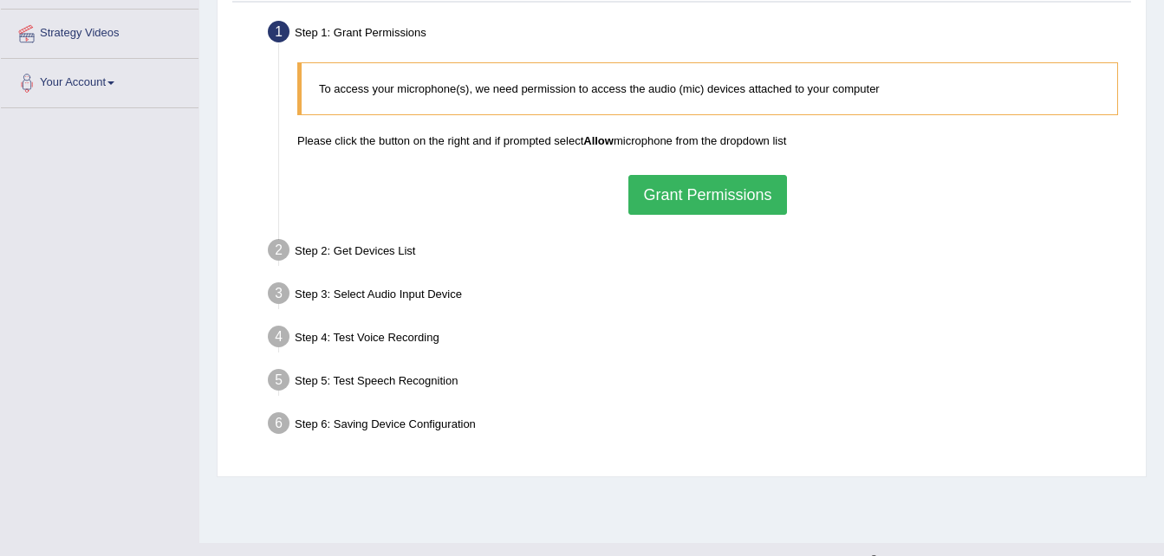
scroll to position [324, 0]
click at [727, 197] on button "Grant Permissions" at bounding box center [707, 194] width 158 height 40
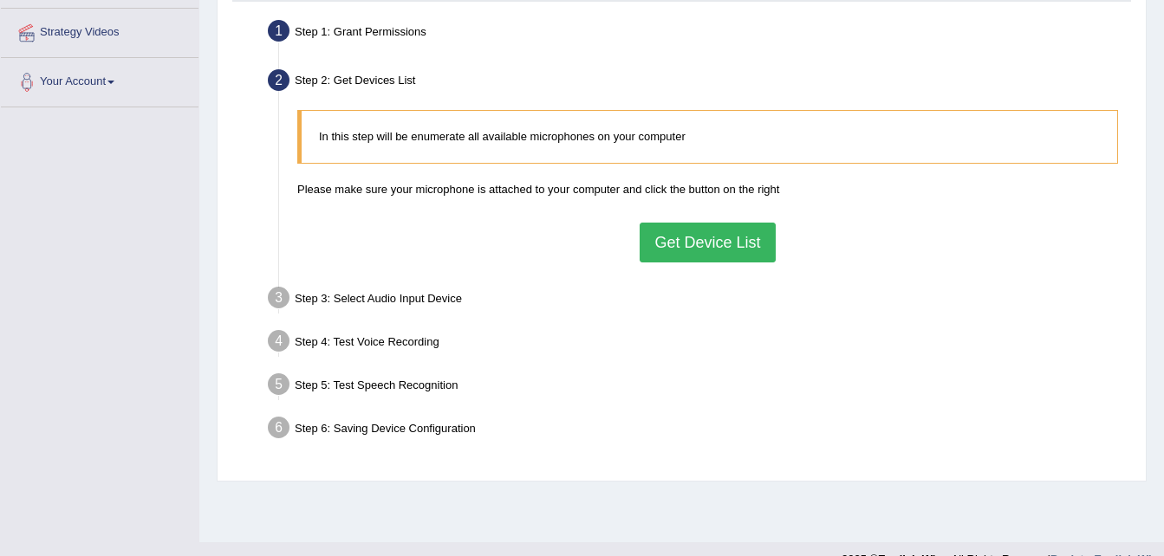
click at [724, 237] on button "Get Device List" at bounding box center [706, 243] width 135 height 40
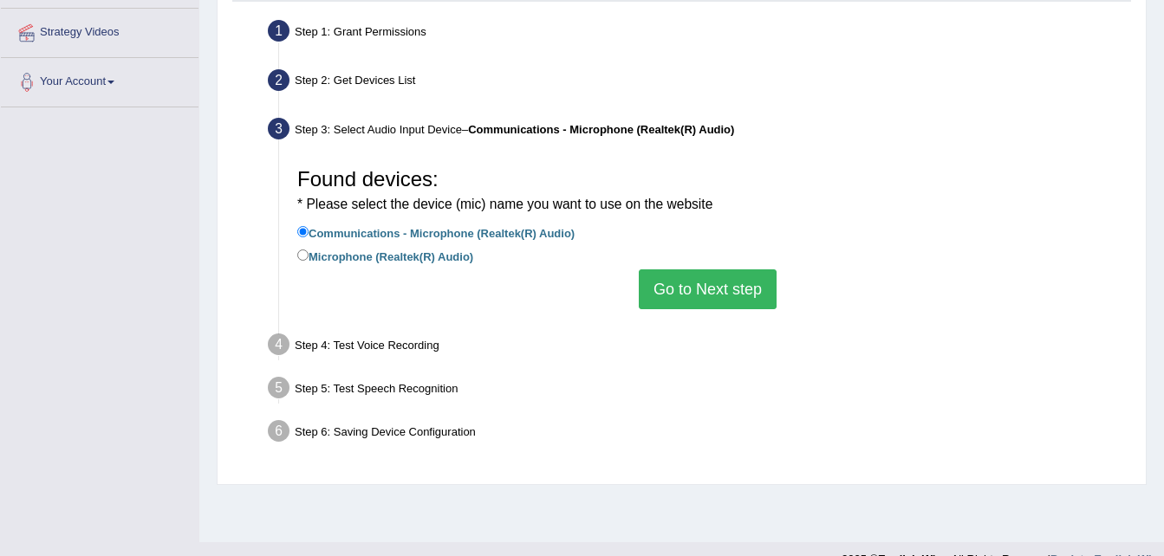
click at [709, 273] on button "Go to Next step" at bounding box center [708, 289] width 138 height 40
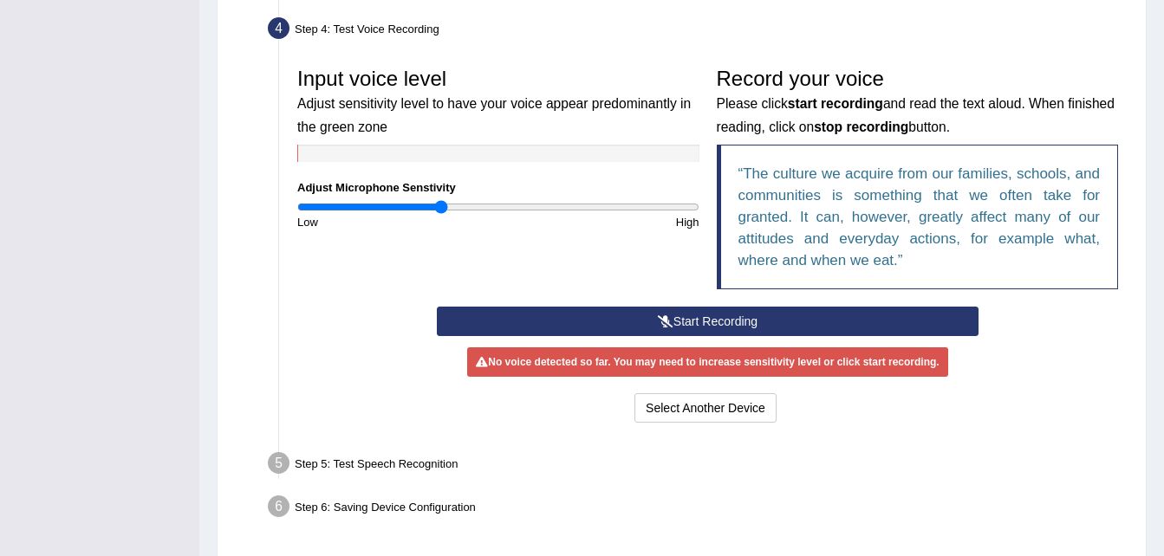
scroll to position [482, 0]
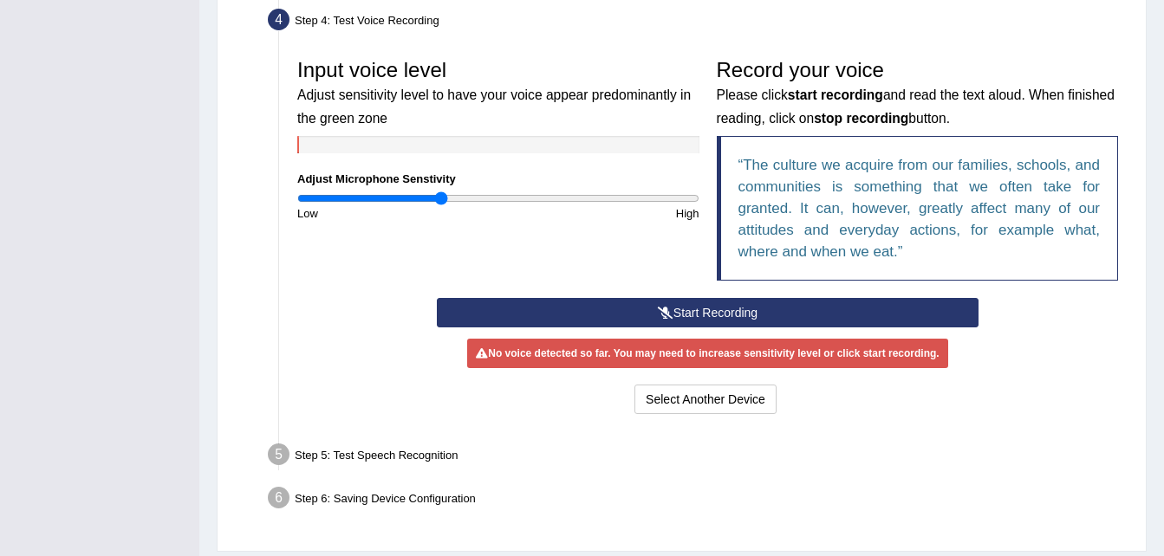
click at [639, 314] on button "Start Recording" at bounding box center [707, 312] width 541 height 29
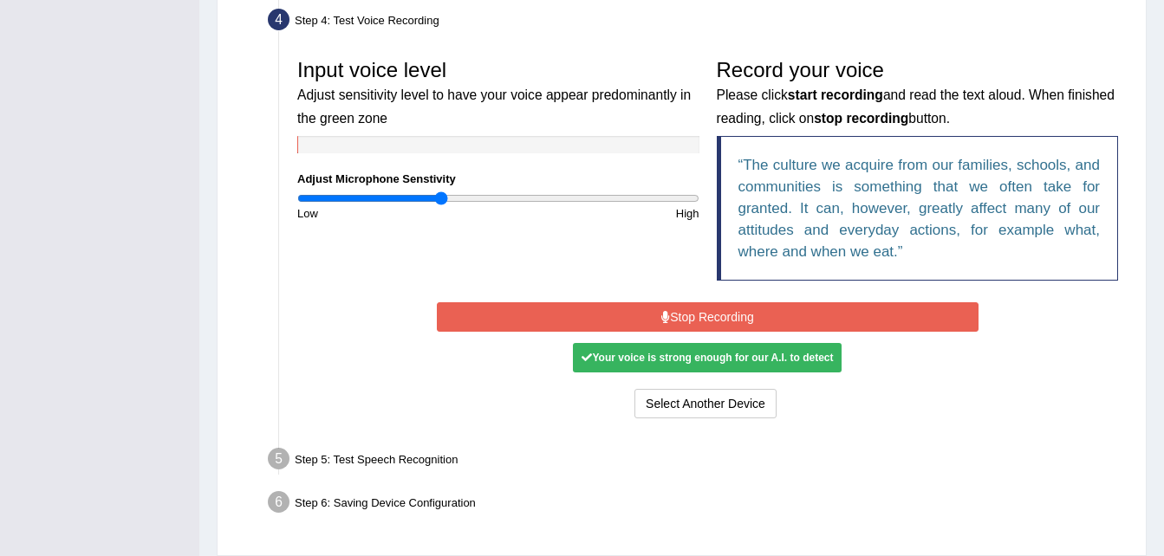
click at [630, 312] on button "Stop Recording" at bounding box center [707, 316] width 541 height 29
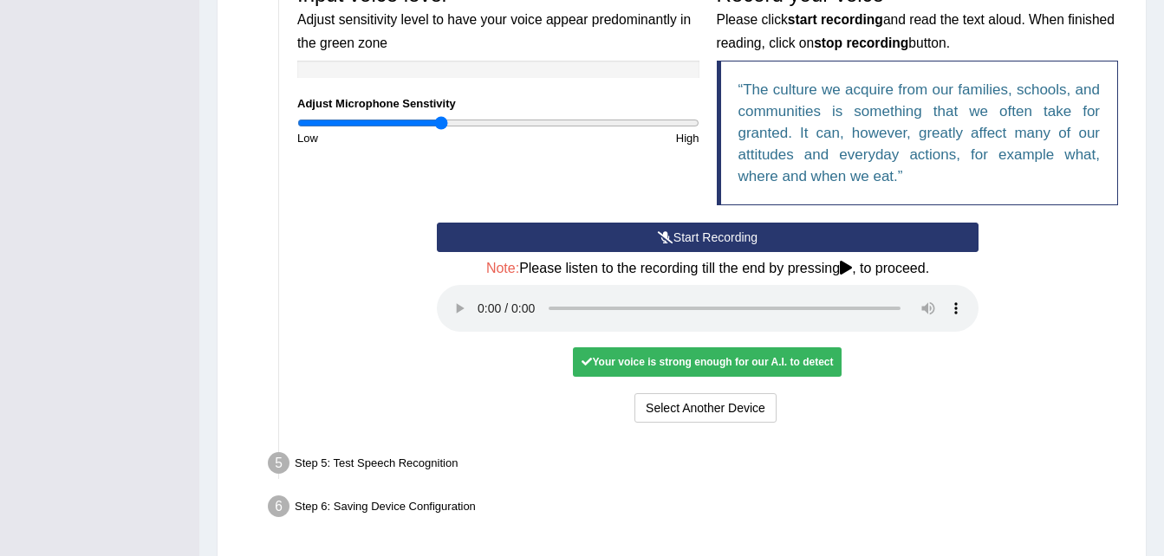
scroll to position [558, 0]
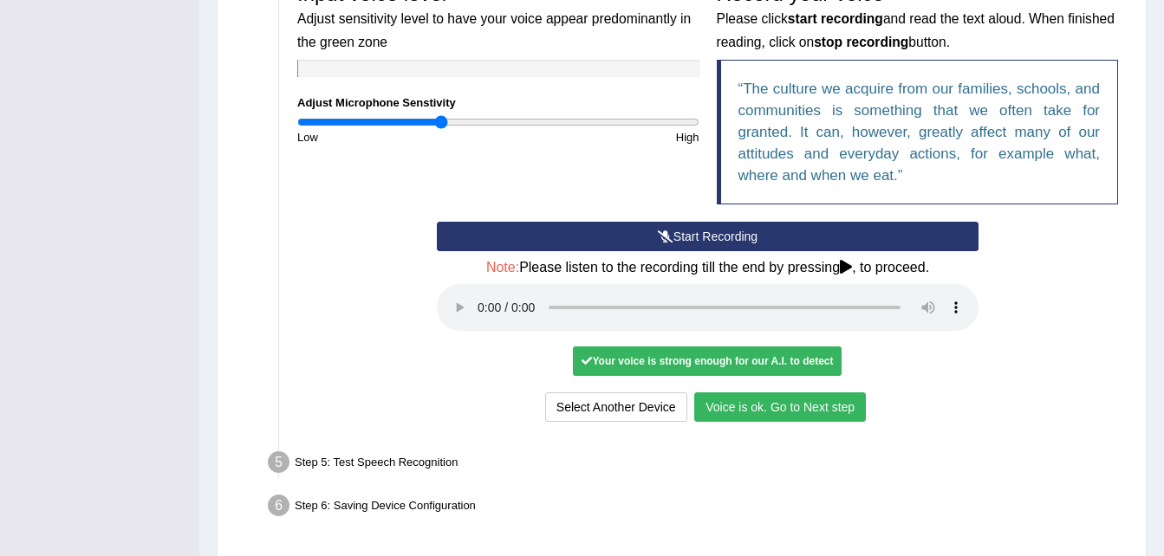
click at [719, 410] on button "Voice is ok. Go to Next step" at bounding box center [780, 406] width 172 height 29
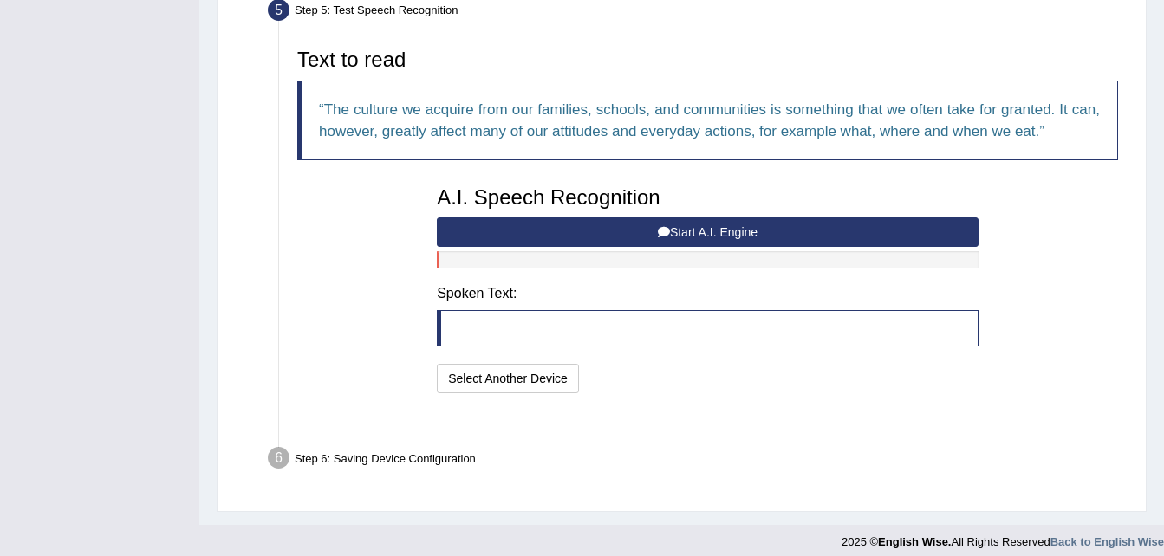
scroll to position [528, 0]
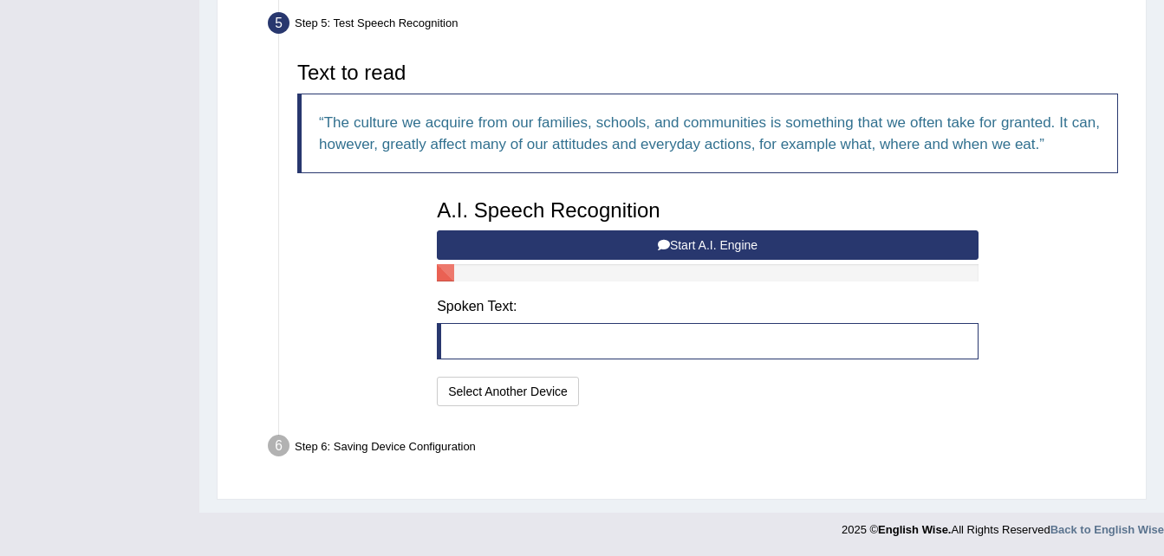
click at [547, 240] on button "Start A.I. Engine" at bounding box center [707, 244] width 541 height 29
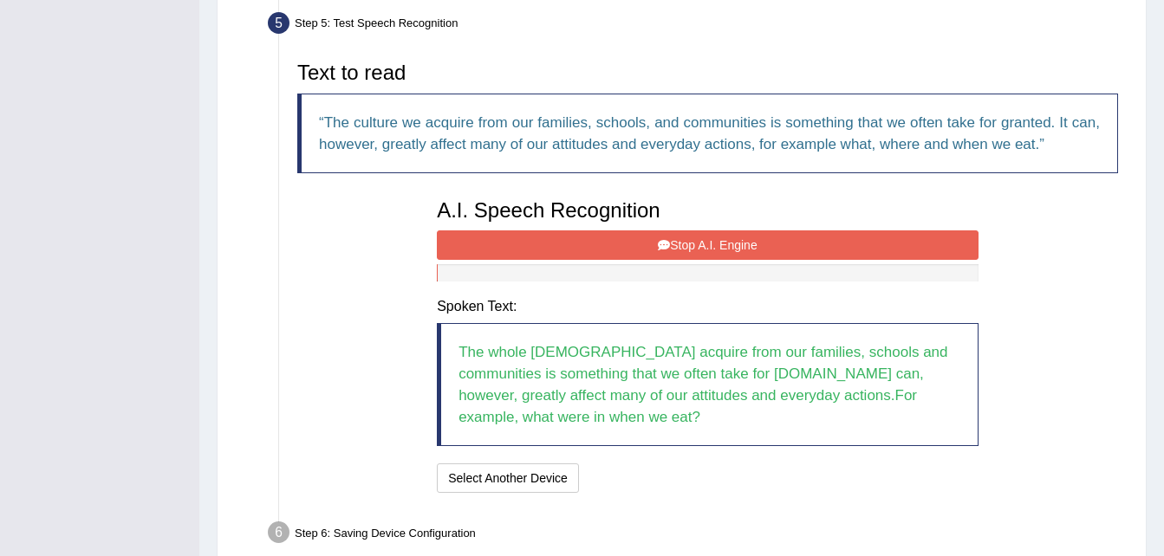
click at [547, 240] on button "Stop A.I. Engine" at bounding box center [707, 244] width 541 height 29
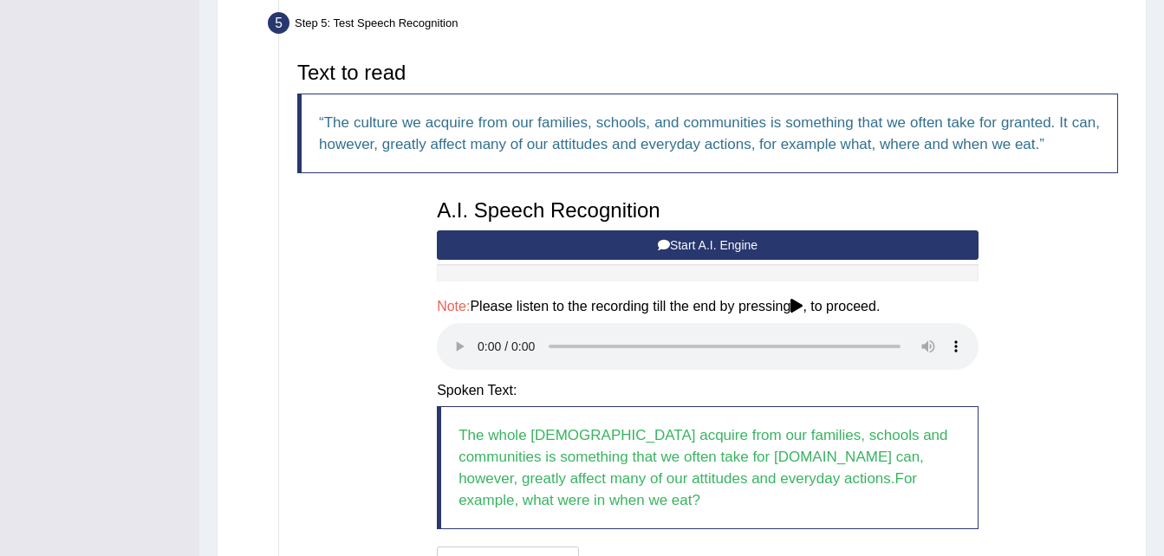
scroll to position [698, 0]
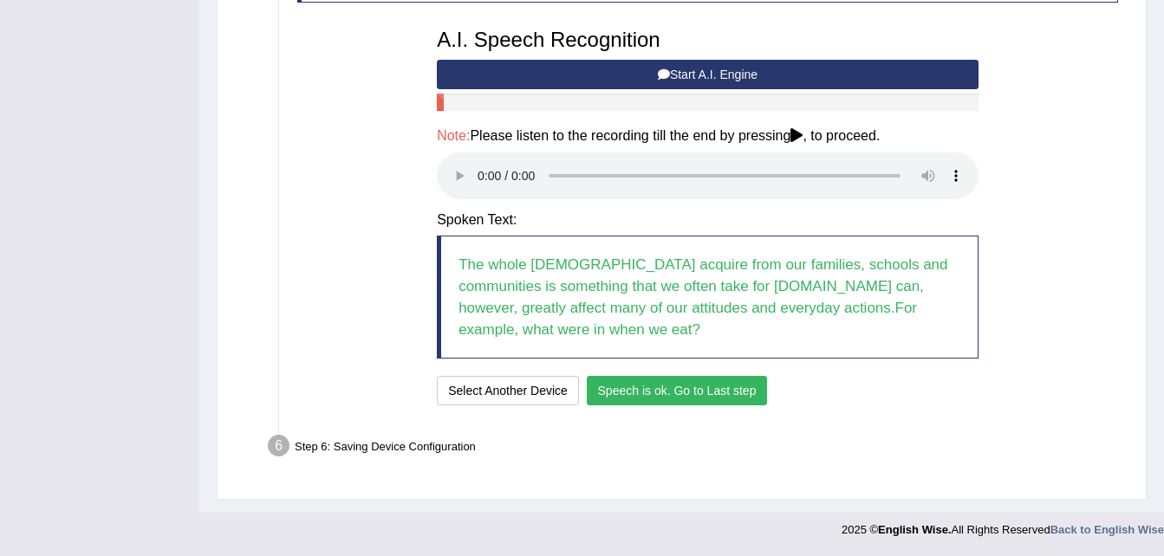
click at [646, 386] on button "Speech is ok. Go to Last step" at bounding box center [677, 390] width 181 height 29
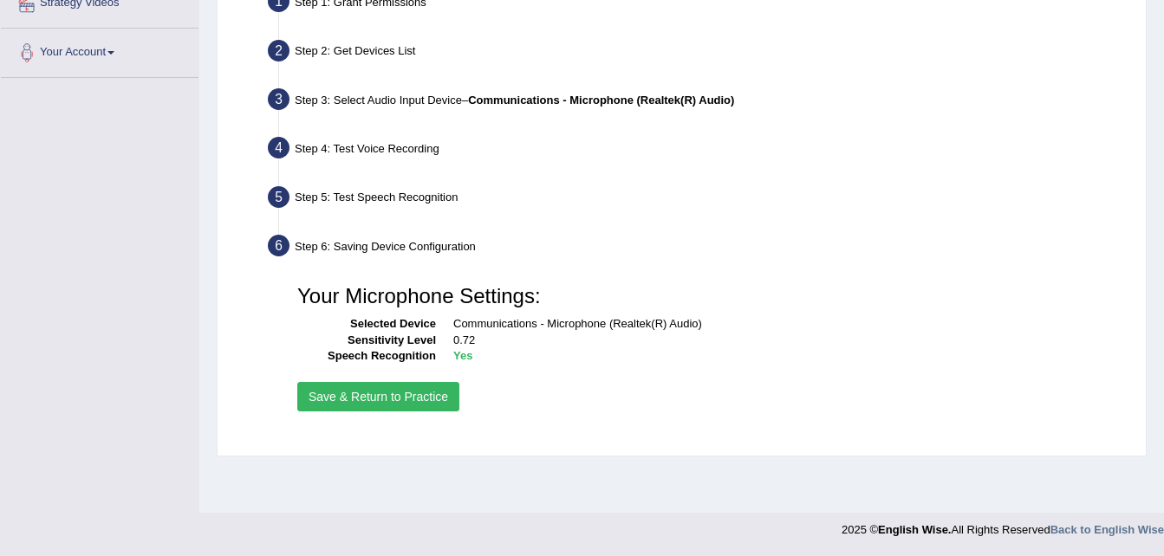
scroll to position [353, 0]
click at [376, 390] on button "Save & Return to Practice" at bounding box center [378, 396] width 162 height 29
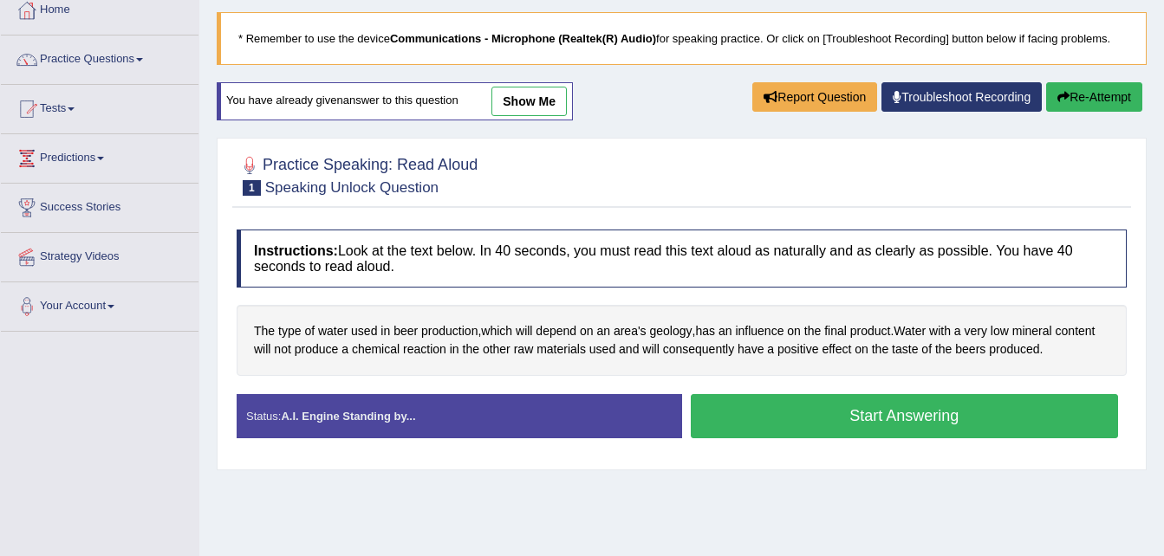
scroll to position [101, 0]
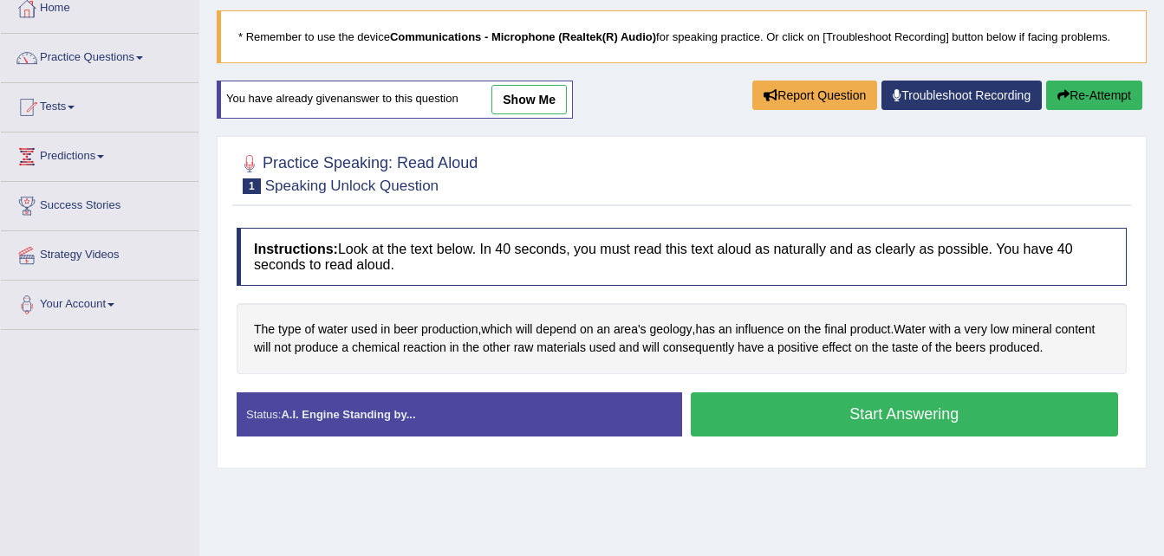
click at [749, 419] on button "Start Answering" at bounding box center [905, 414] width 428 height 44
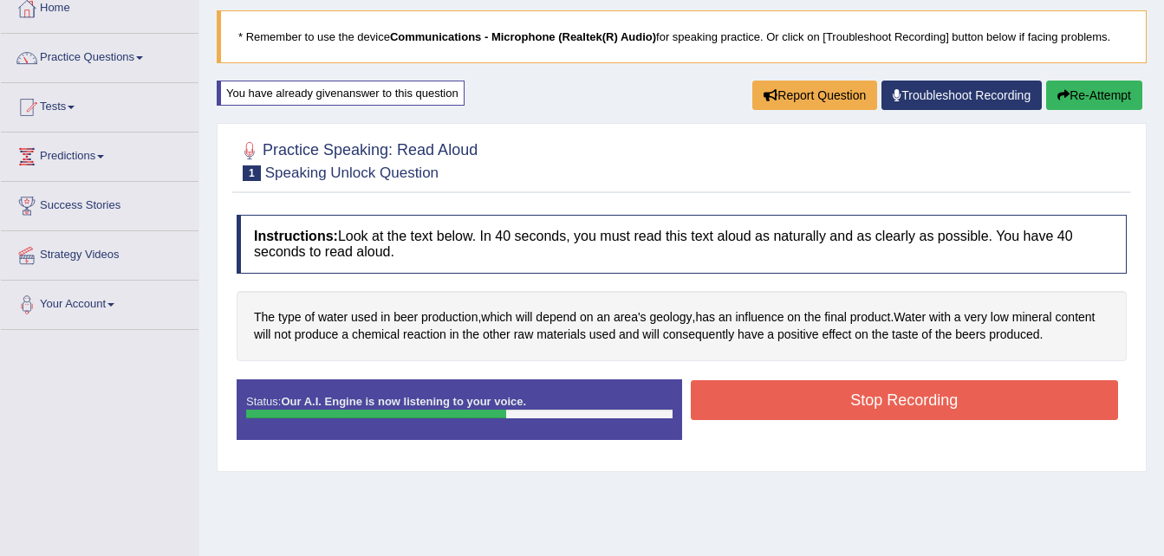
click at [749, 419] on button "Stop Recording" at bounding box center [905, 400] width 428 height 40
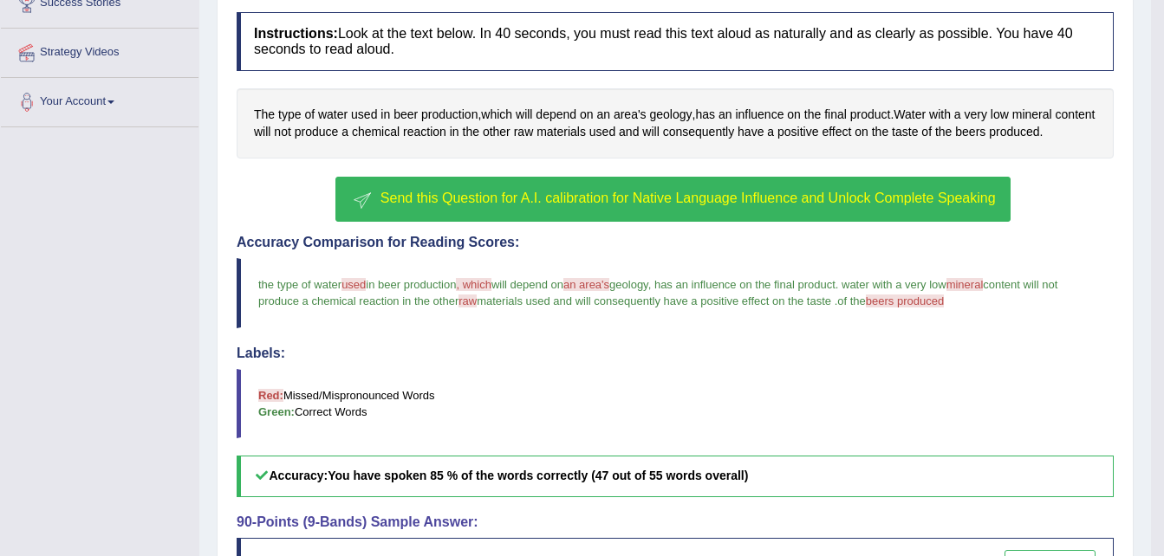
scroll to position [303, 0]
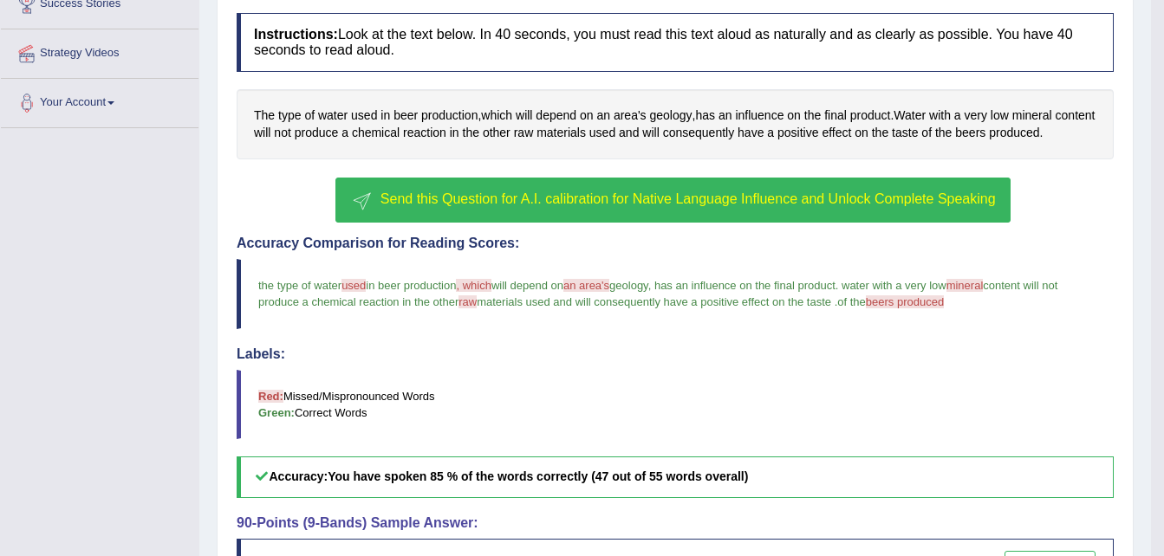
click at [685, 194] on span "Send this Question for A.I. calibration for Native Language Influence and Unloc…" at bounding box center [687, 198] width 615 height 15
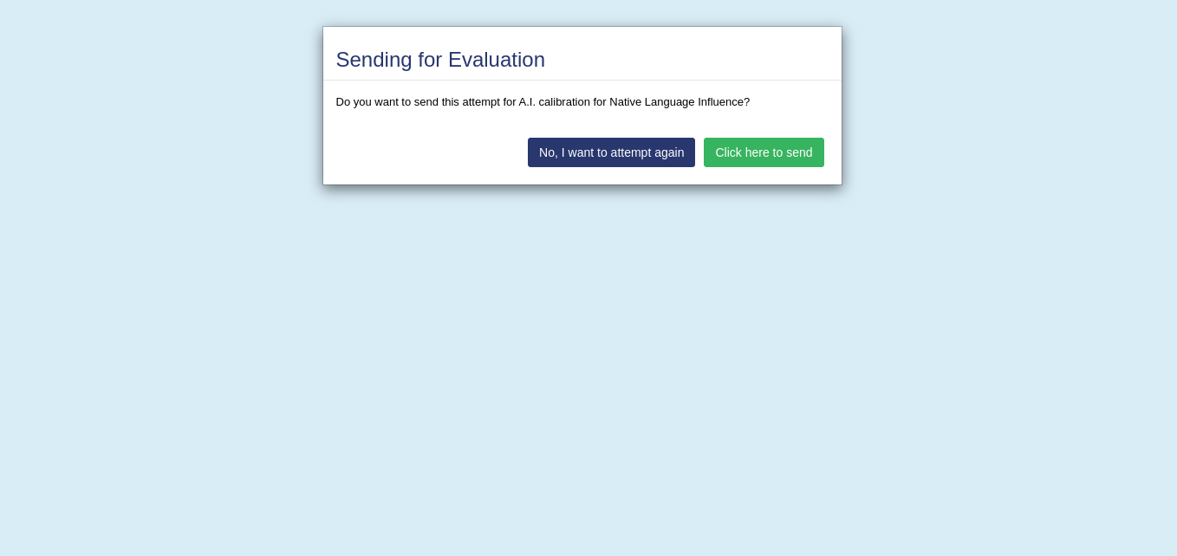
click at [748, 149] on button "Click here to send" at bounding box center [764, 152] width 120 height 29
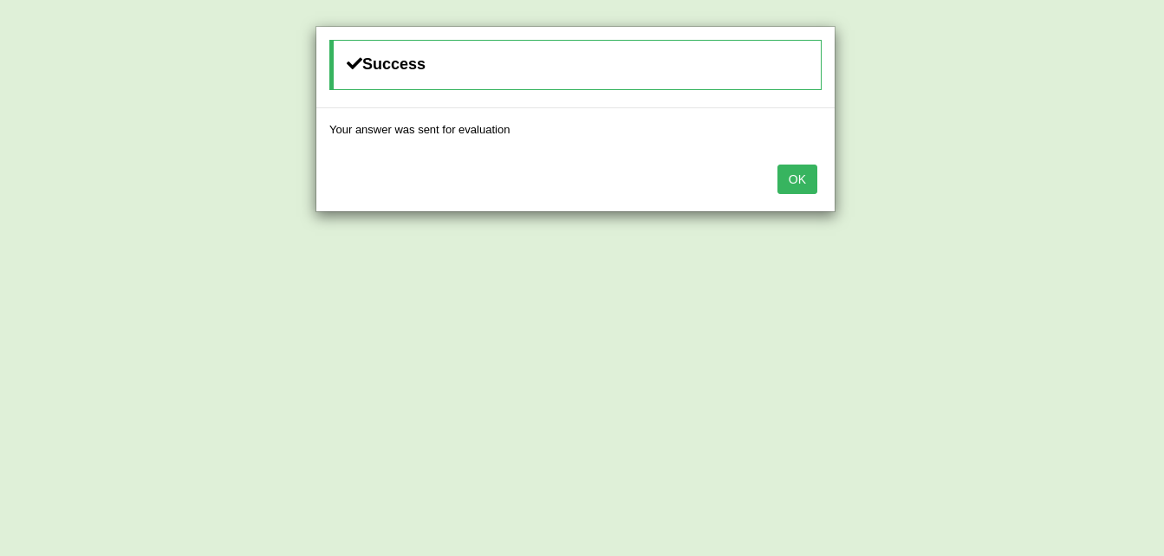
click at [789, 168] on button "OK" at bounding box center [797, 179] width 40 height 29
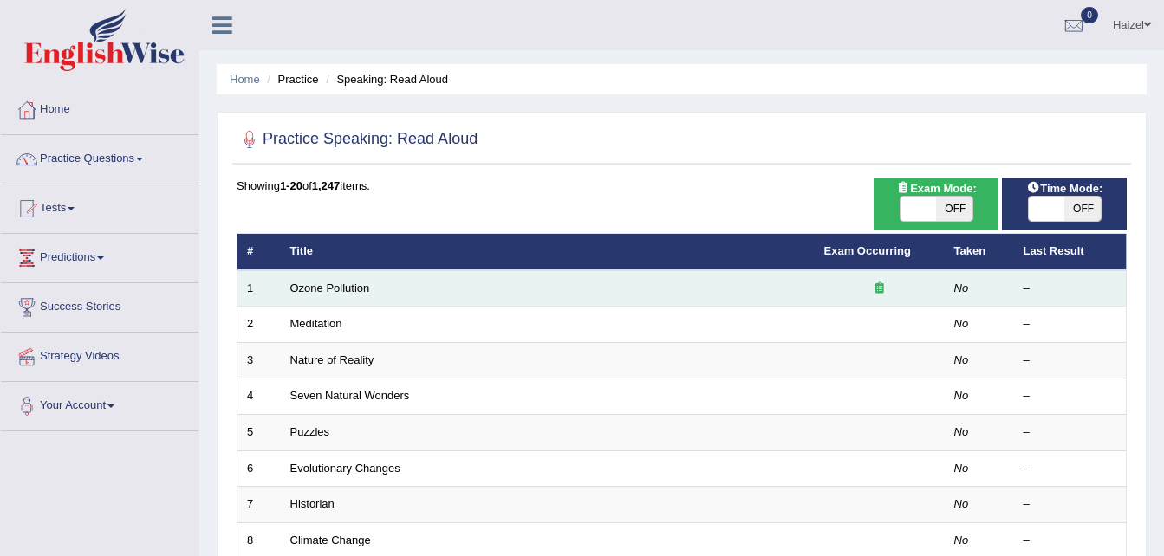
click at [451, 286] on td "Ozone Pollution" at bounding box center [548, 288] width 534 height 36
click at [336, 287] on link "Ozone Pollution" at bounding box center [330, 288] width 80 height 13
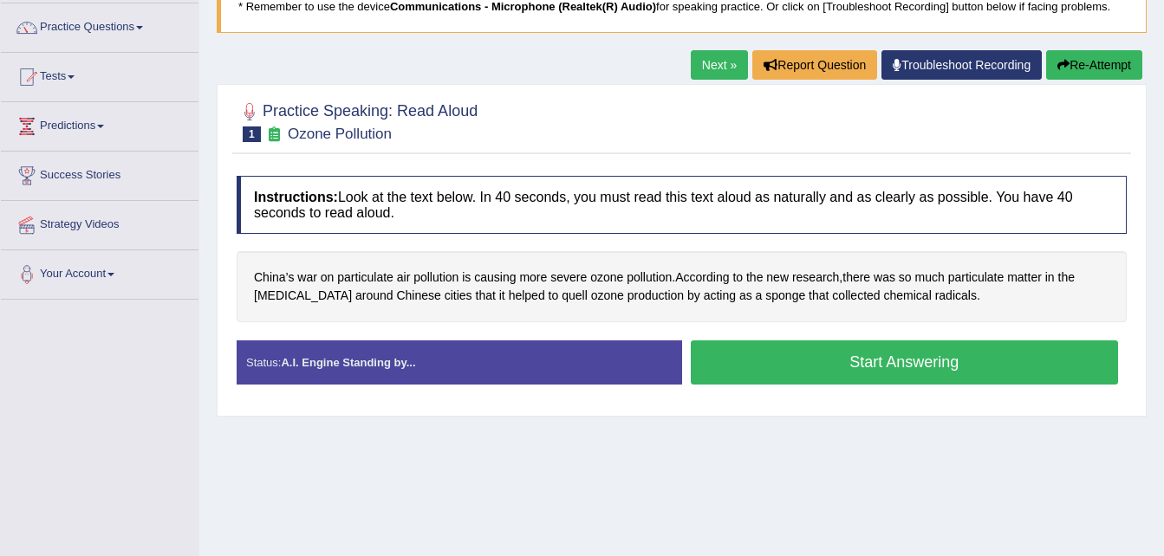
scroll to position [133, 0]
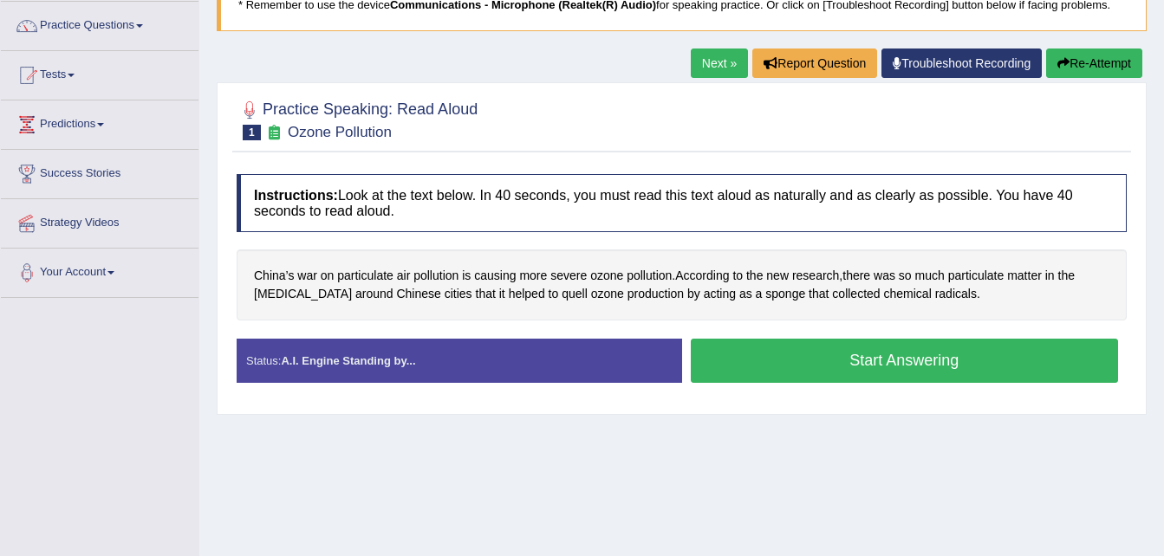
click at [894, 358] on button "Start Answering" at bounding box center [905, 361] width 428 height 44
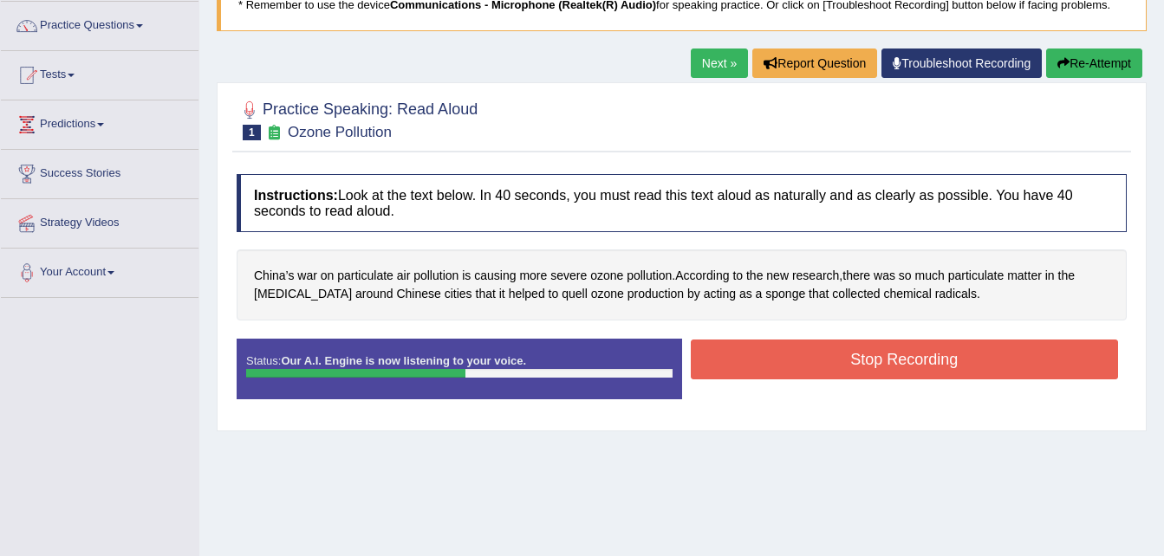
click at [894, 358] on button "Stop Recording" at bounding box center [905, 360] width 428 height 40
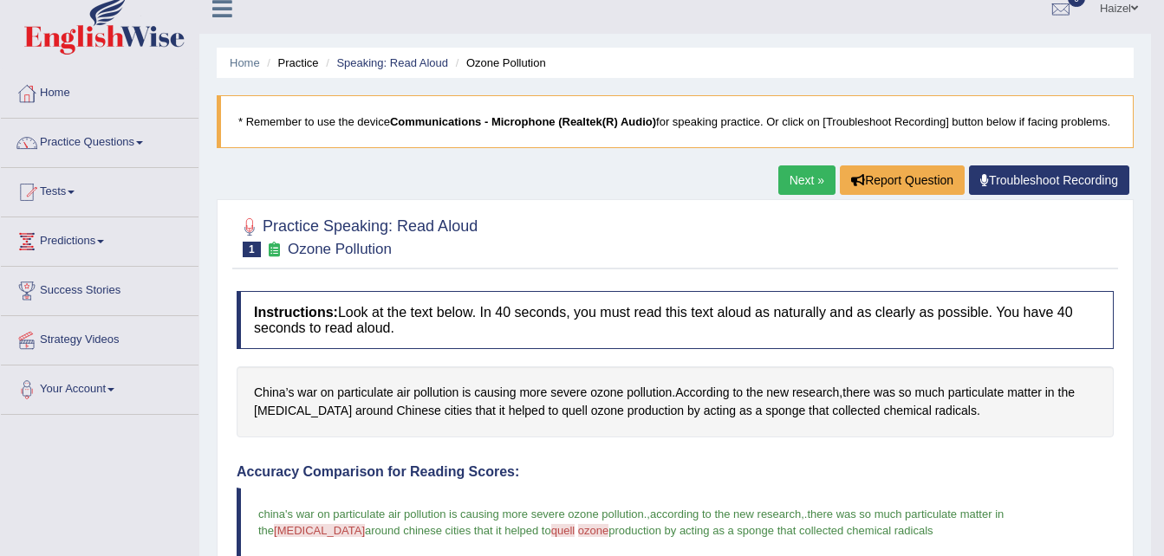
scroll to position [16, 0]
click at [800, 180] on link "Next »" at bounding box center [806, 180] width 57 height 29
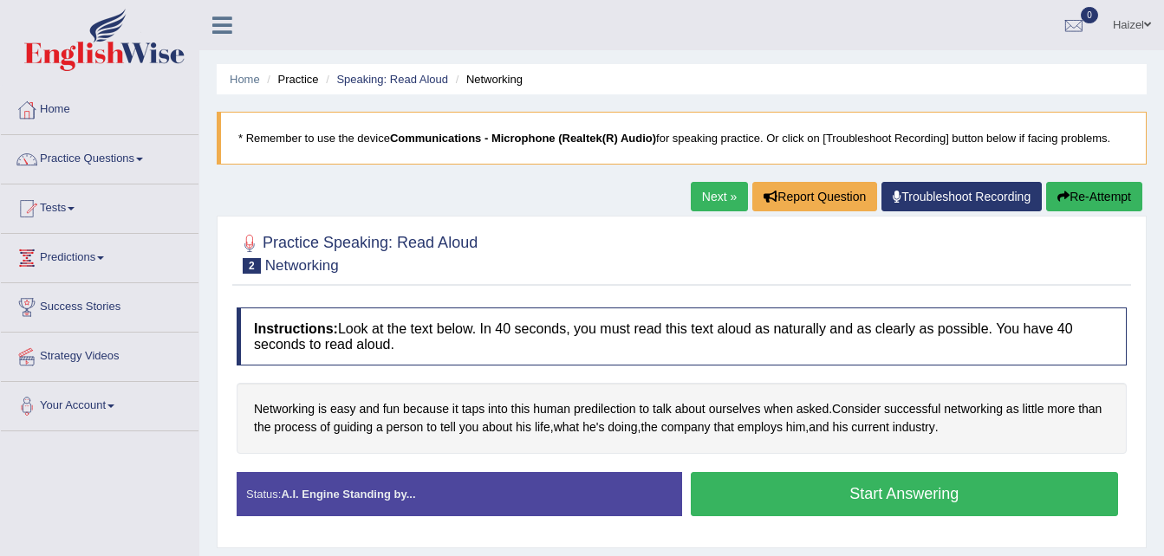
scroll to position [49, 0]
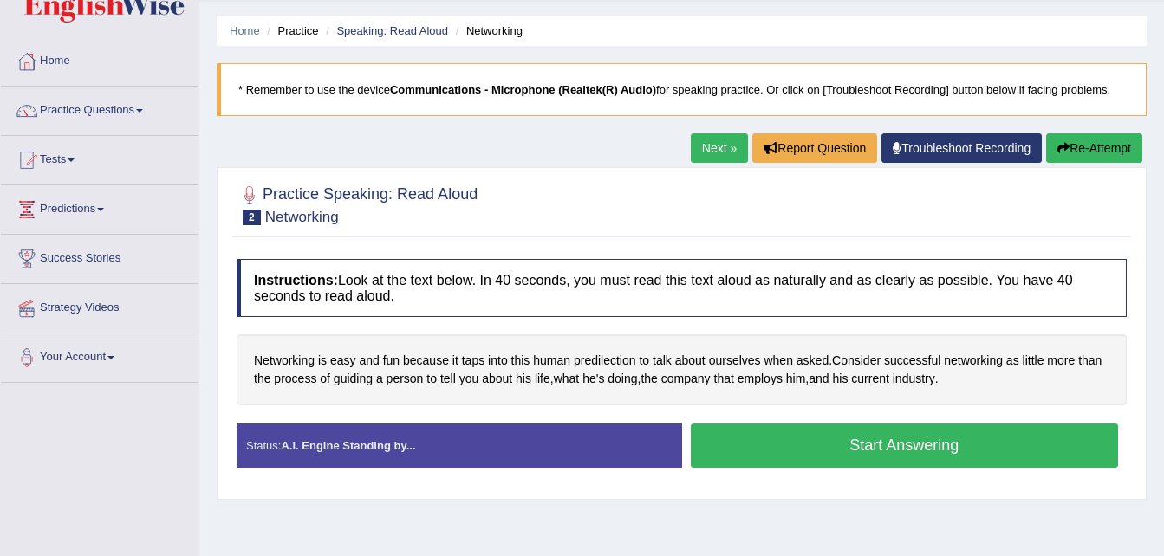
click at [827, 450] on button "Start Answering" at bounding box center [905, 446] width 428 height 44
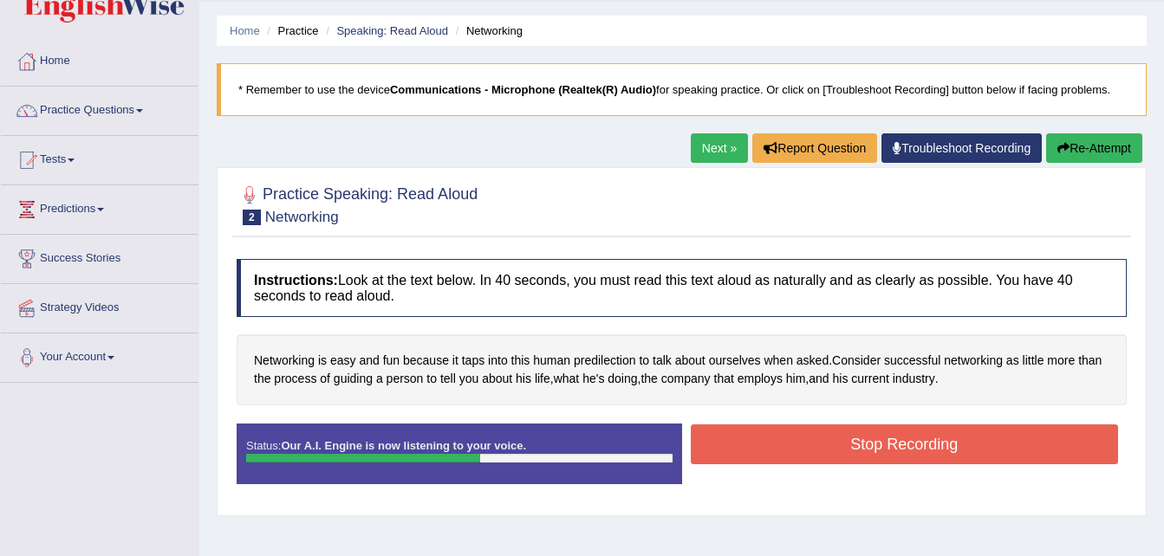
click at [827, 450] on button "Stop Recording" at bounding box center [905, 445] width 428 height 40
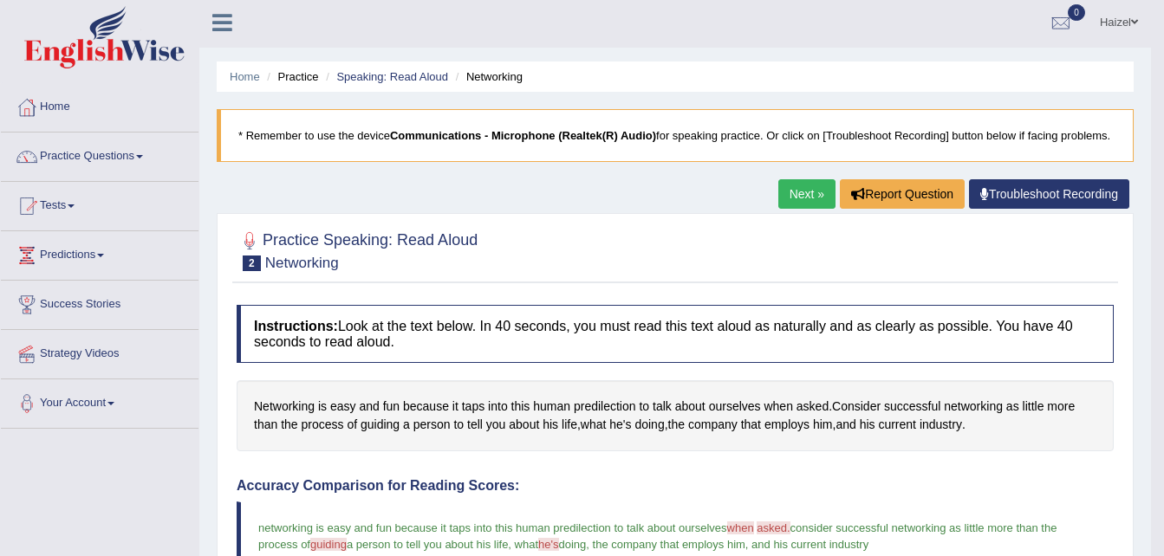
scroll to position [0, 0]
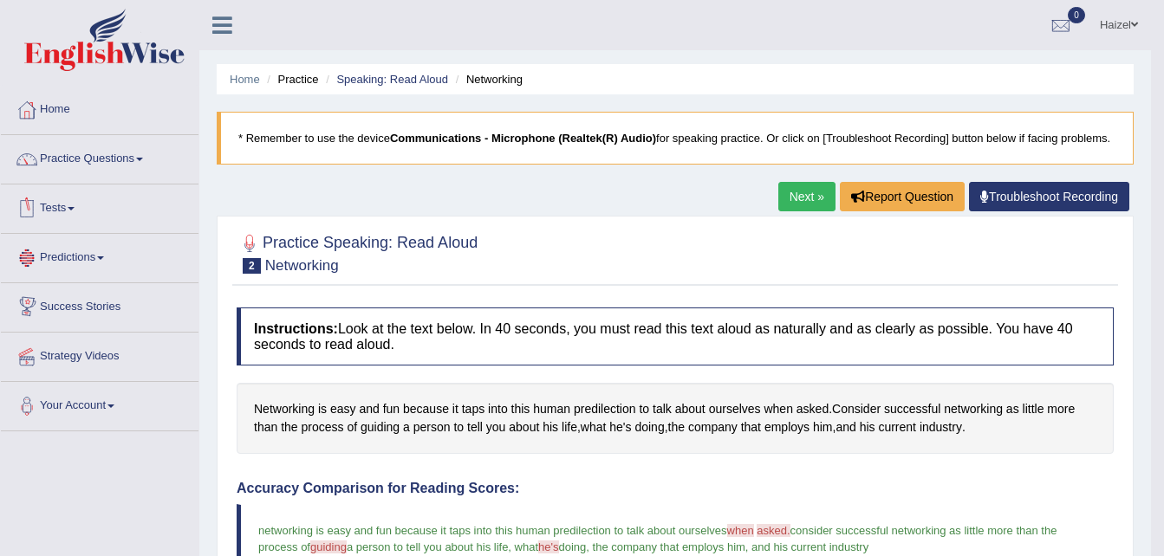
click at [75, 202] on link "Tests" at bounding box center [100, 206] width 198 height 43
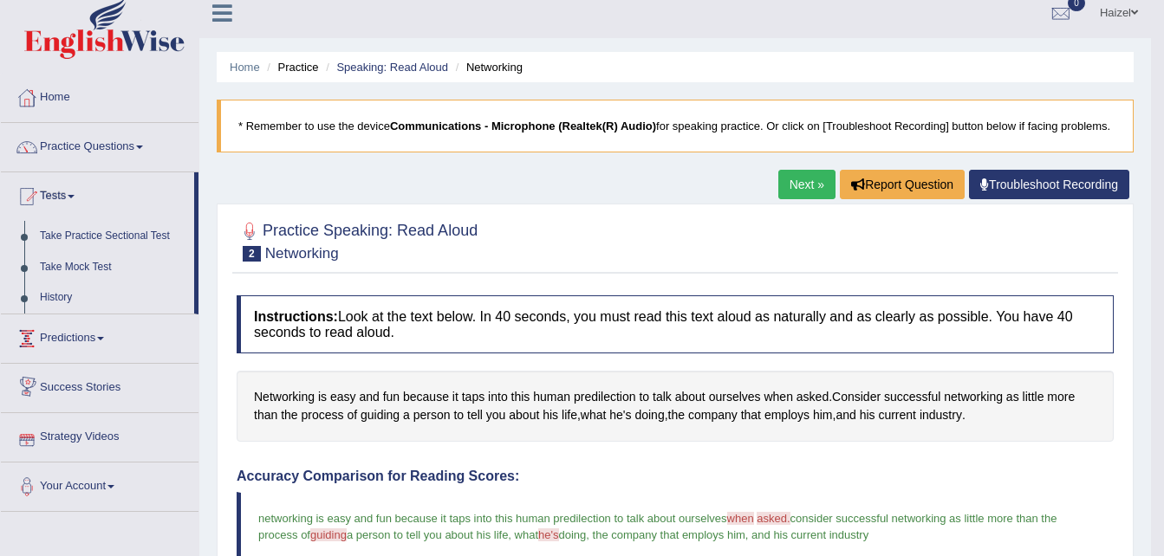
scroll to position [8, 0]
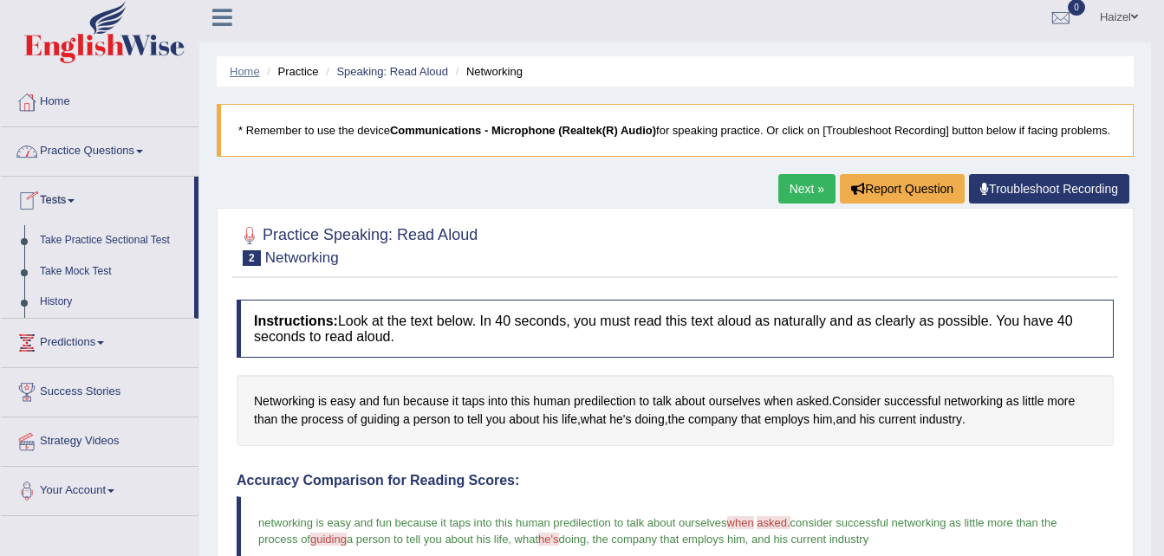
click at [243, 67] on link "Home" at bounding box center [245, 71] width 30 height 13
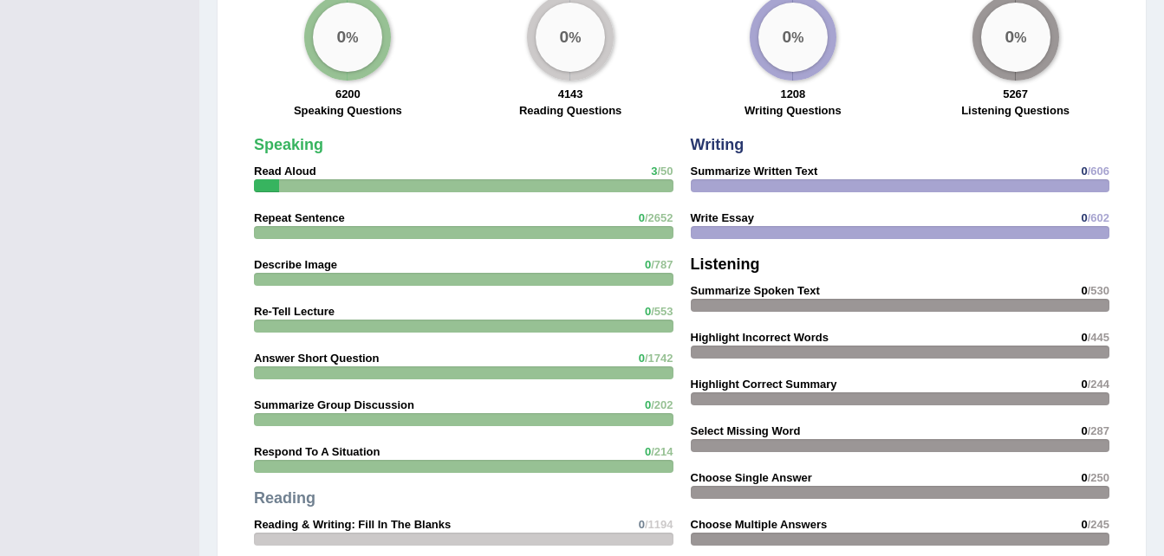
scroll to position [1346, 0]
click at [723, 137] on strong "Writing" at bounding box center [718, 145] width 54 height 17
click at [713, 137] on strong "Writing" at bounding box center [718, 145] width 54 height 17
click at [807, 20] on div "0 %" at bounding box center [792, 37] width 69 height 69
click at [696, 137] on strong "Writing" at bounding box center [718, 145] width 54 height 17
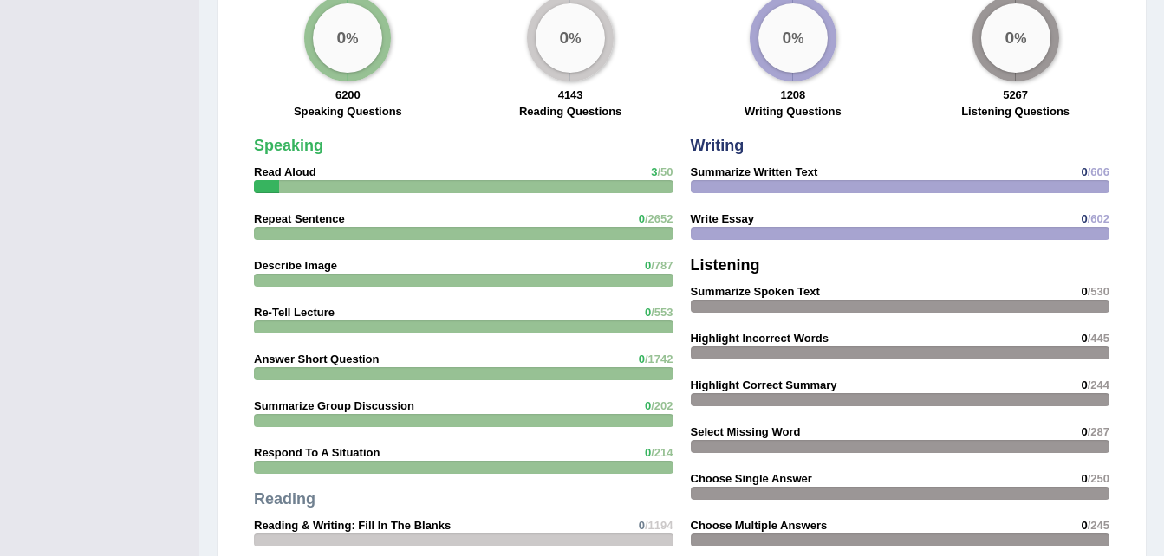
click at [731, 180] on div at bounding box center [900, 186] width 419 height 13
click at [717, 137] on strong "Writing" at bounding box center [718, 145] width 54 height 17
click at [719, 137] on strong "Writing" at bounding box center [718, 145] width 54 height 17
click at [717, 129] on div "Writing Summarize Written Text 0 /606 Write Essay 0 /602 Listening Summarize Sp…" at bounding box center [900, 393] width 437 height 529
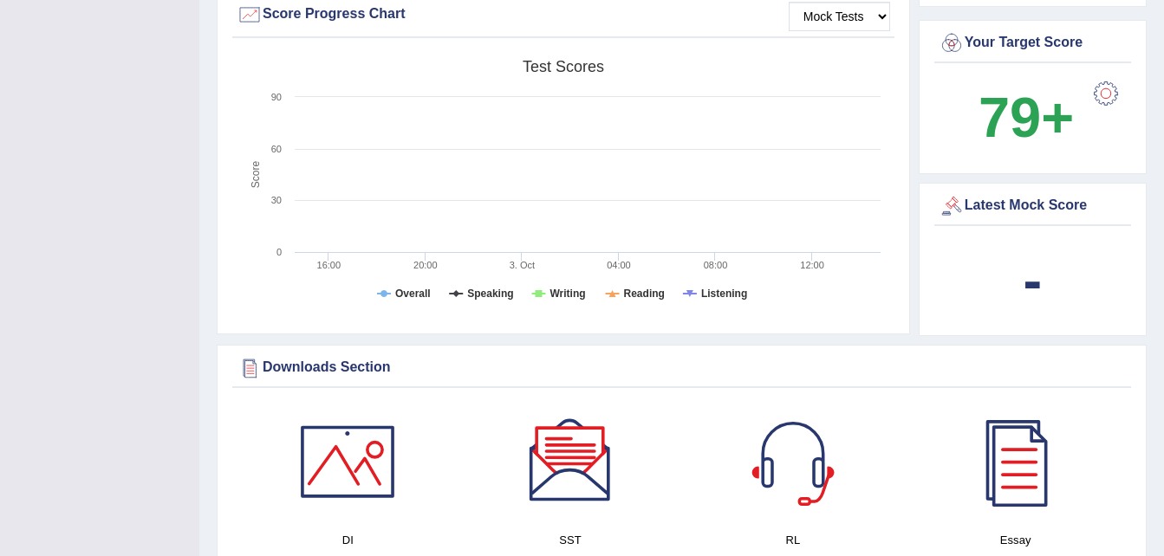
scroll to position [545, 0]
click at [568, 289] on tspan "Writing" at bounding box center [567, 295] width 36 height 12
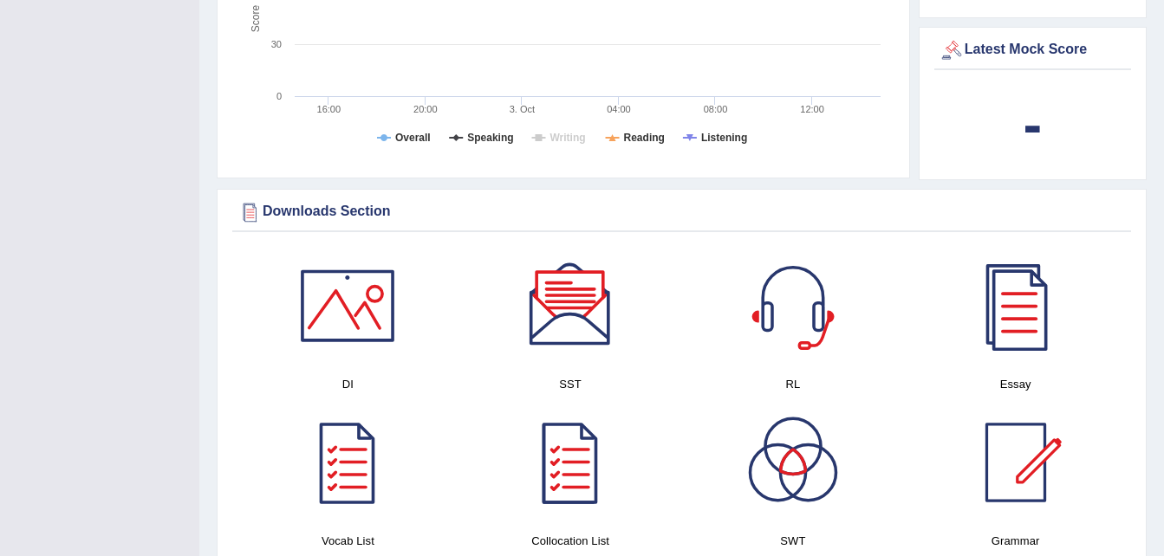
scroll to position [704, 0]
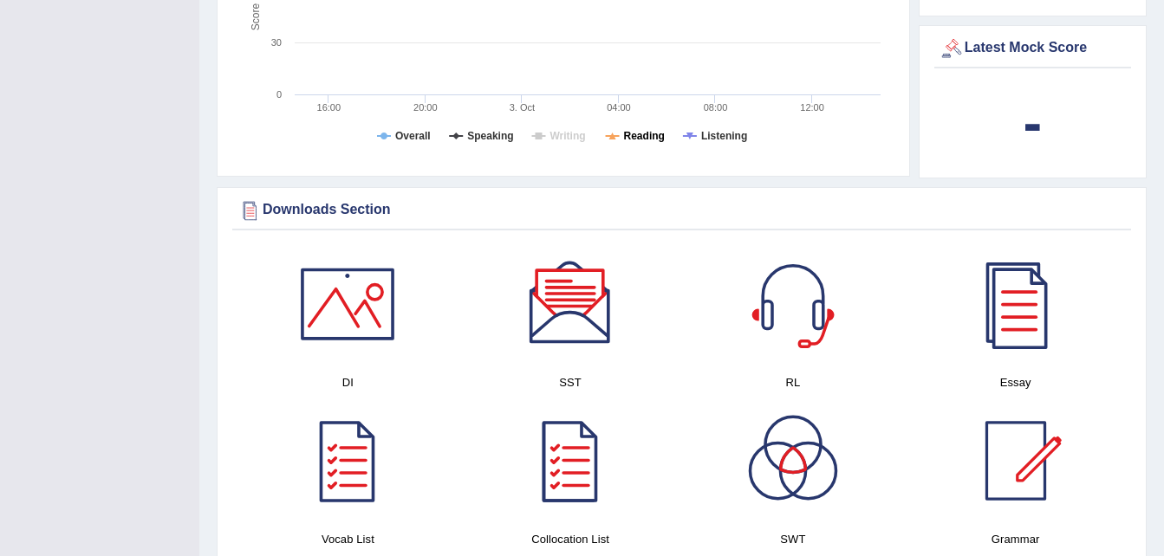
click at [641, 130] on tspan "Reading" at bounding box center [644, 136] width 41 height 12
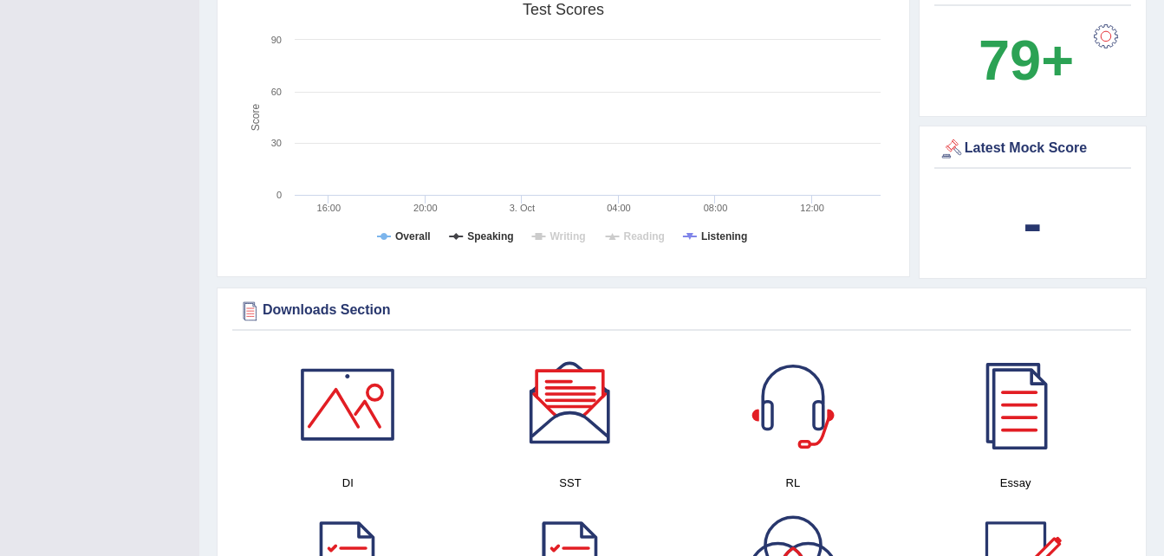
scroll to position [602, 0]
click at [713, 231] on tspan "Listening" at bounding box center [724, 237] width 46 height 12
click at [476, 231] on tspan "Speaking" at bounding box center [490, 237] width 46 height 12
click at [410, 231] on tspan "Overall" at bounding box center [413, 237] width 36 height 12
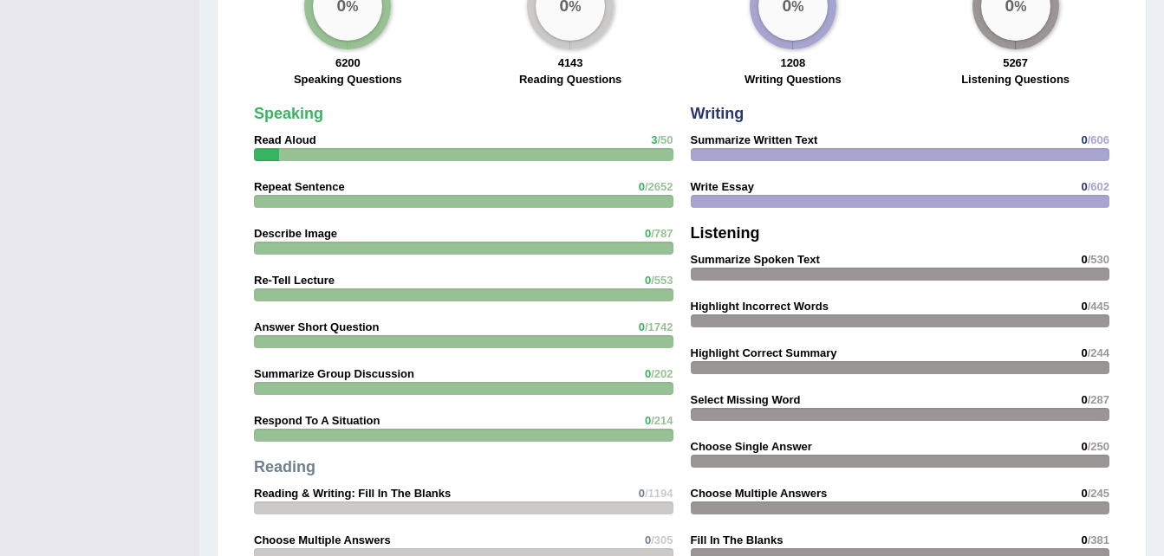
scroll to position [1379, 0]
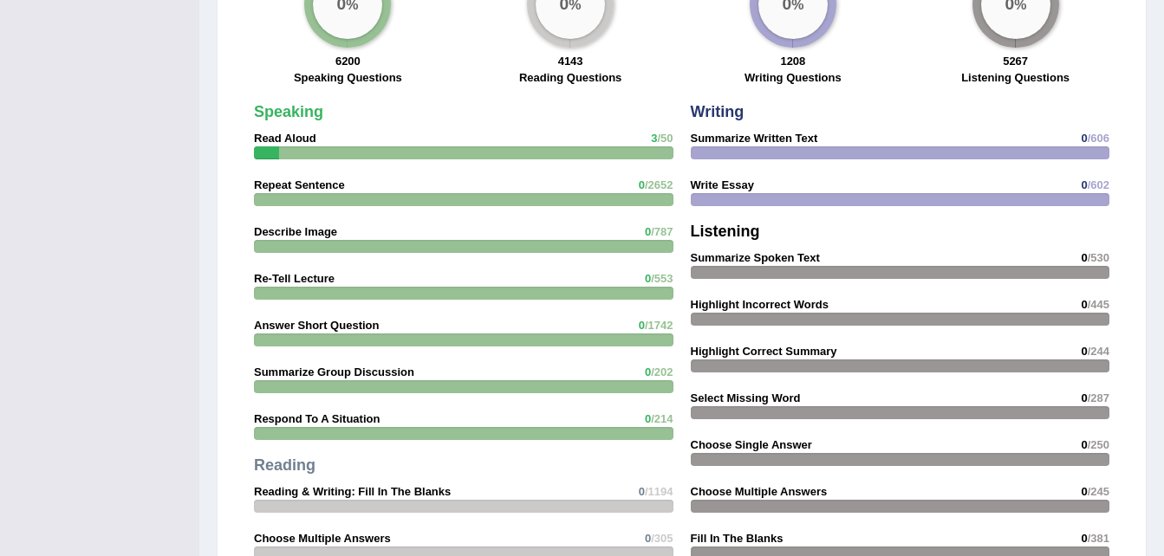
click at [723, 103] on strong "Writing" at bounding box center [718, 111] width 54 height 17
click at [736, 112] on div "Writing Summarize Written Text 0 /606 Write Essay 0 /602 Listening Summarize Sp…" at bounding box center [900, 359] width 437 height 529
click at [278, 103] on strong "Speaking" at bounding box center [288, 111] width 69 height 17
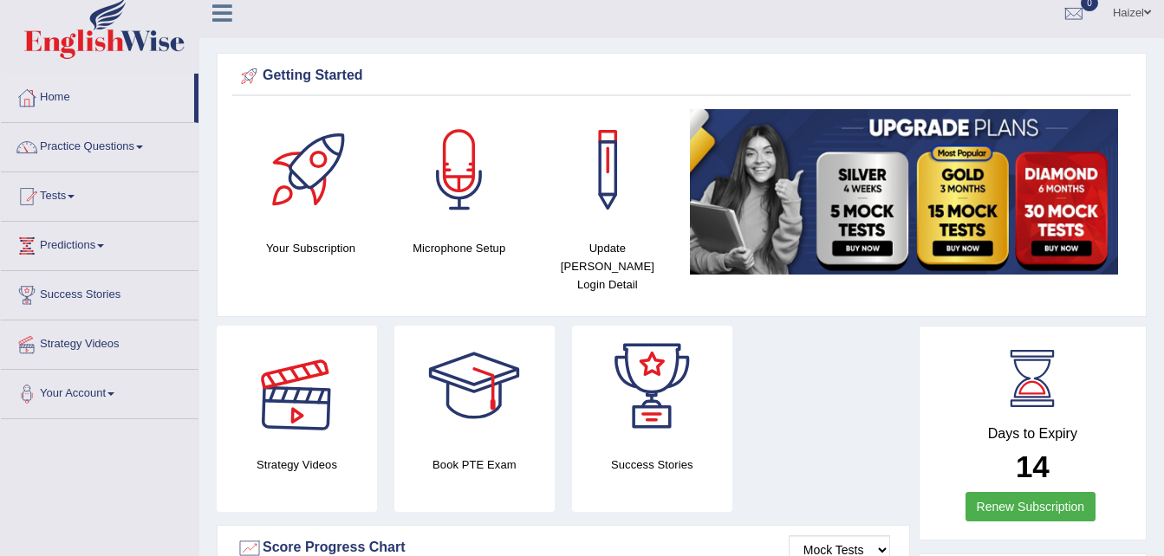
scroll to position [0, 0]
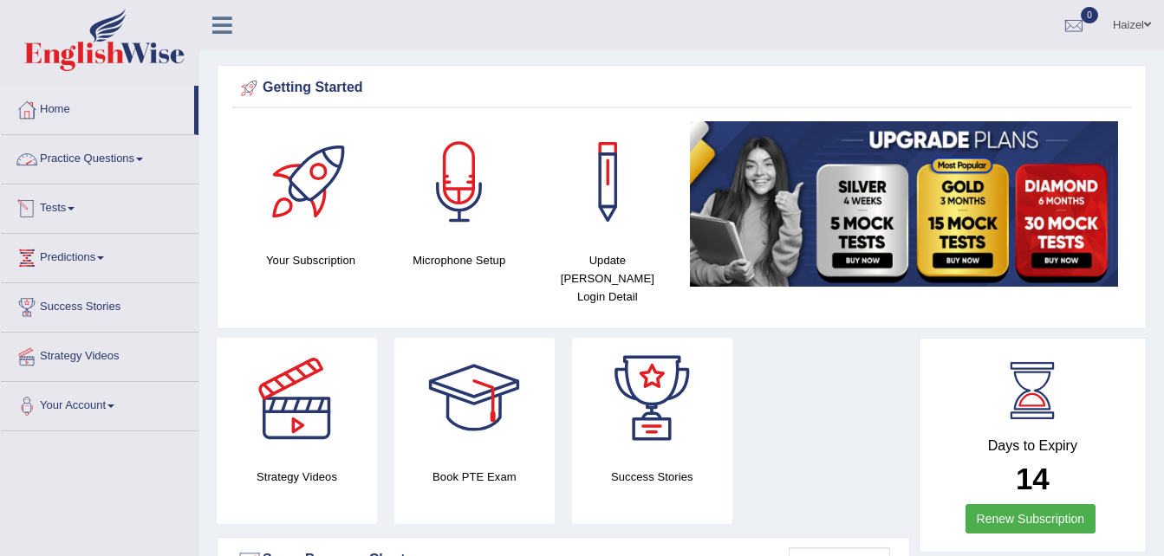
click at [80, 217] on link "Tests" at bounding box center [100, 206] width 198 height 43
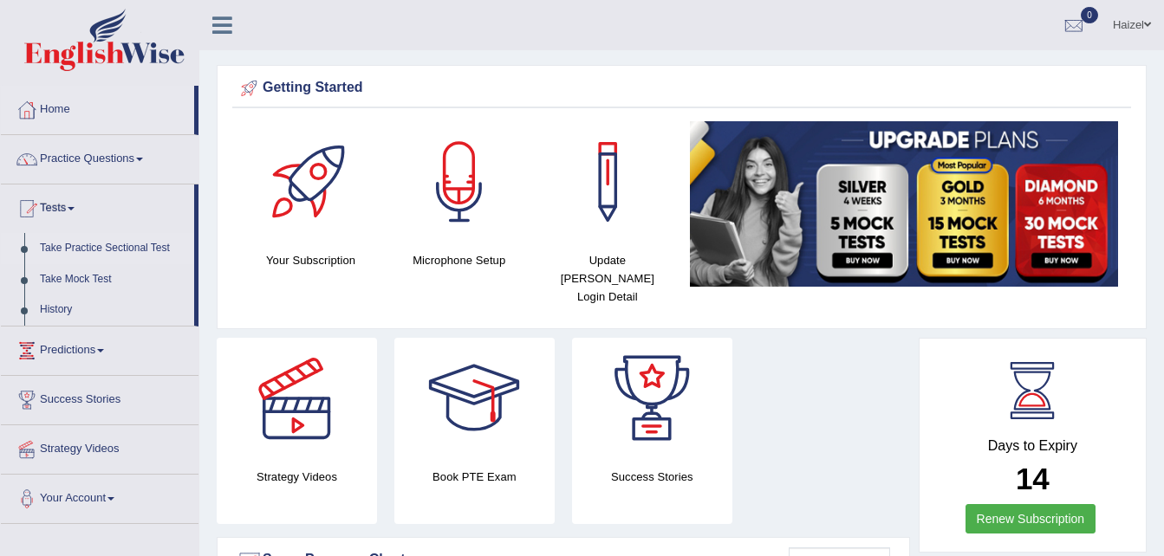
click at [114, 250] on link "Take Practice Sectional Test" at bounding box center [113, 248] width 162 height 31
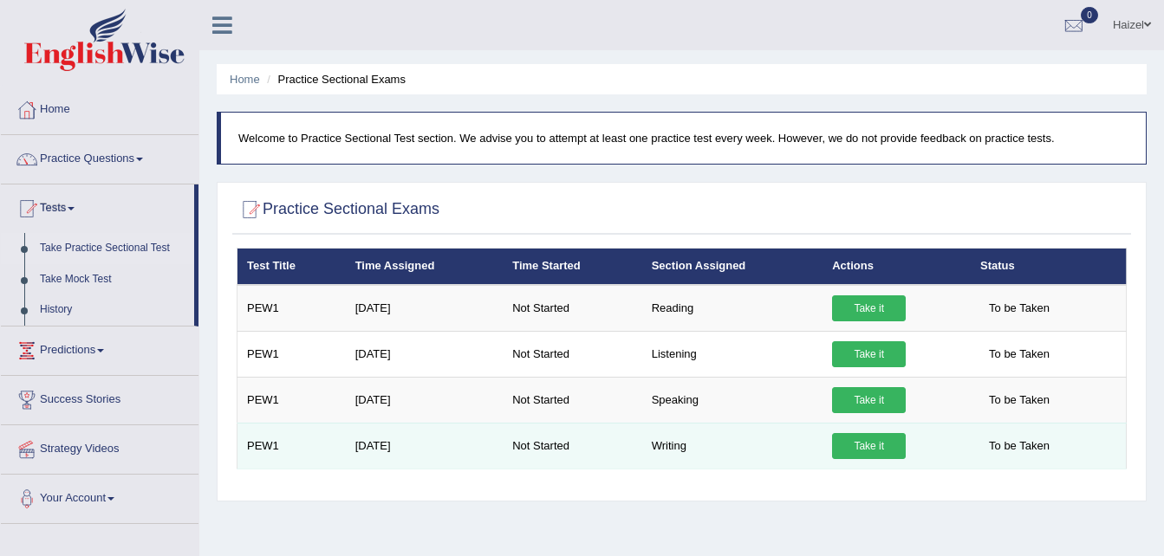
click at [862, 447] on link "Take it" at bounding box center [869, 446] width 74 height 26
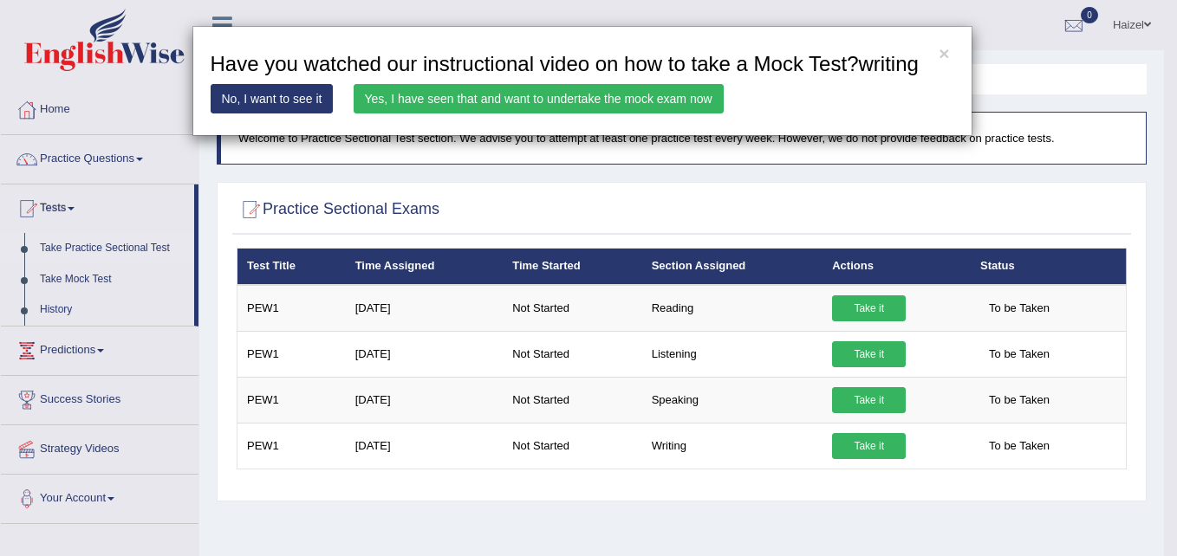
click at [758, 196] on div "× Have you watched our instructional video on how to take a Mock Test?writing N…" at bounding box center [588, 278] width 1177 height 556
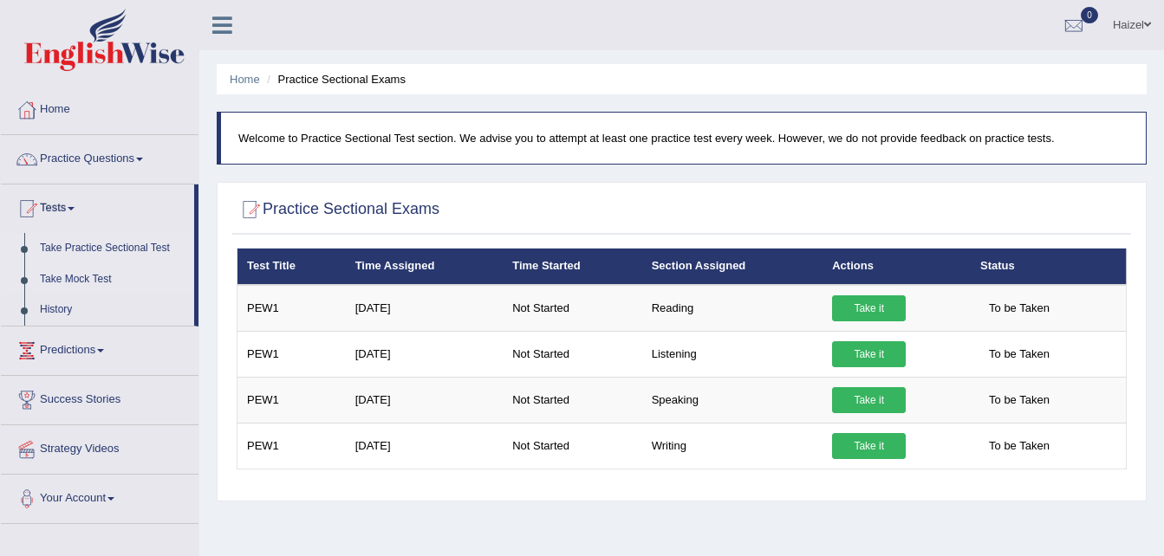
click at [88, 282] on link "Take Mock Test" at bounding box center [113, 279] width 162 height 31
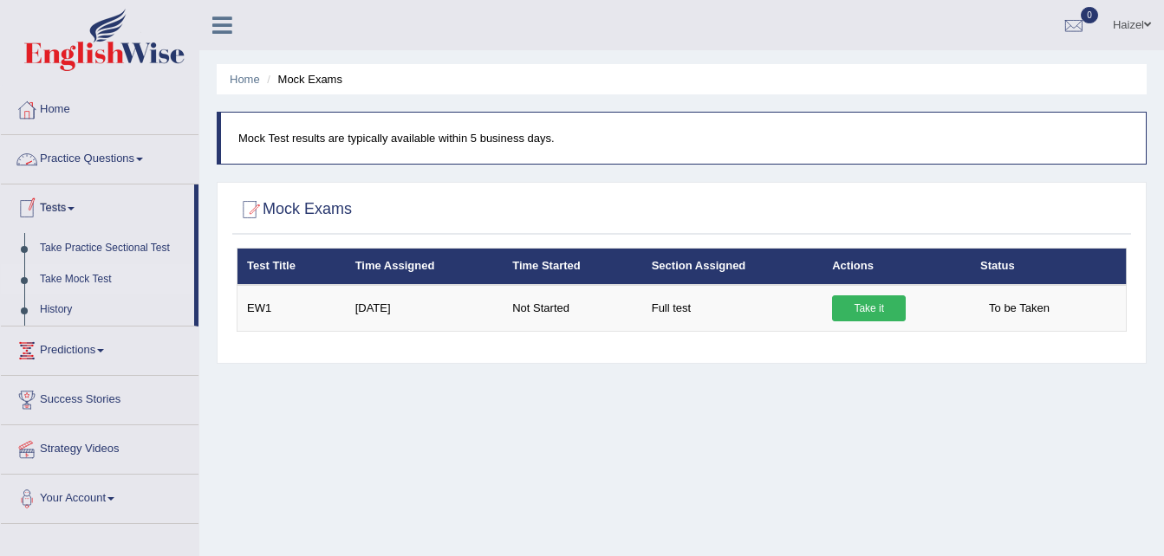
click at [126, 158] on link "Practice Questions" at bounding box center [100, 156] width 198 height 43
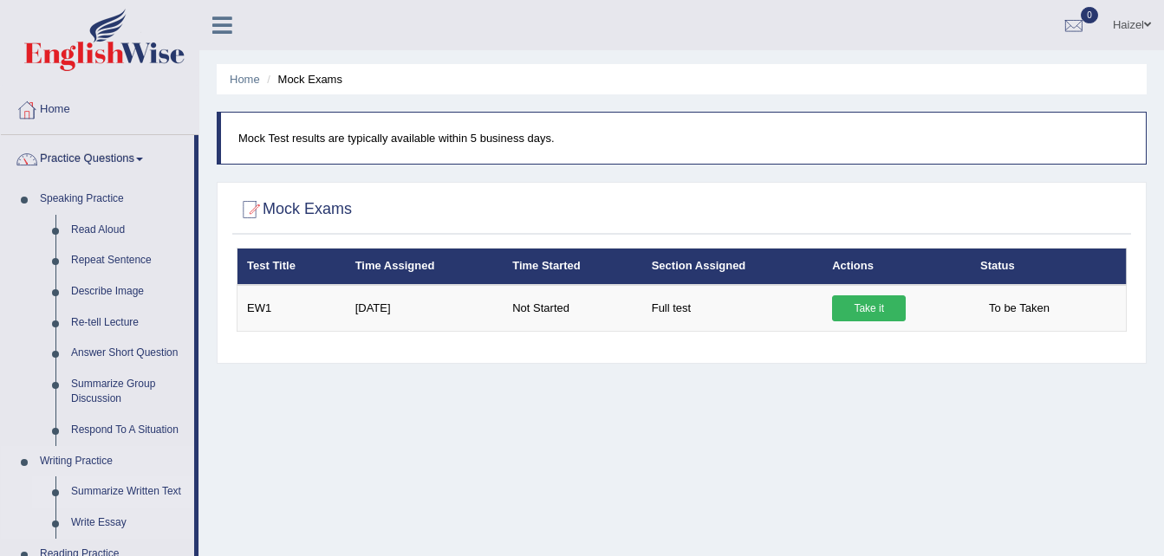
click at [89, 489] on link "Summarize Written Text" at bounding box center [128, 492] width 131 height 31
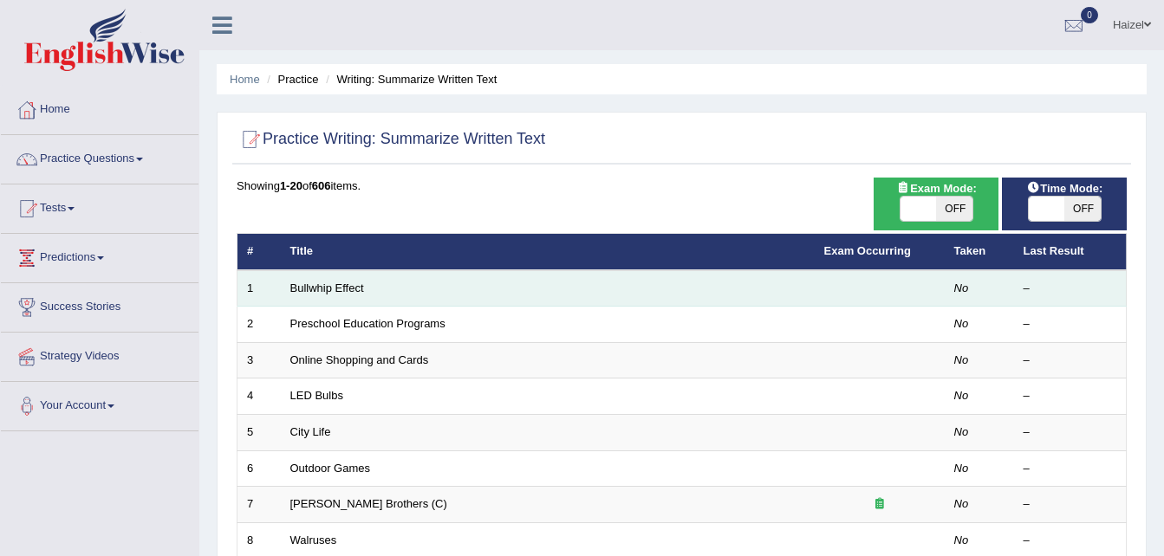
click at [463, 276] on td "Bullwhip Effect" at bounding box center [548, 288] width 534 height 36
click at [469, 295] on td "Bullwhip Effect" at bounding box center [548, 288] width 534 height 36
click at [322, 287] on link "Bullwhip Effect" at bounding box center [327, 288] width 74 height 13
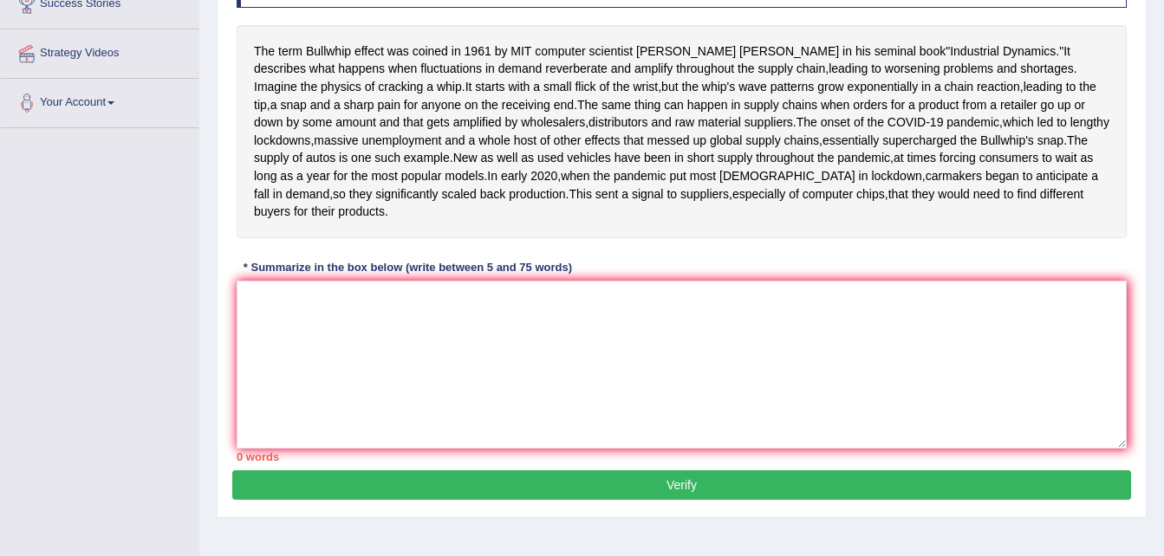
scroll to position [301, 0]
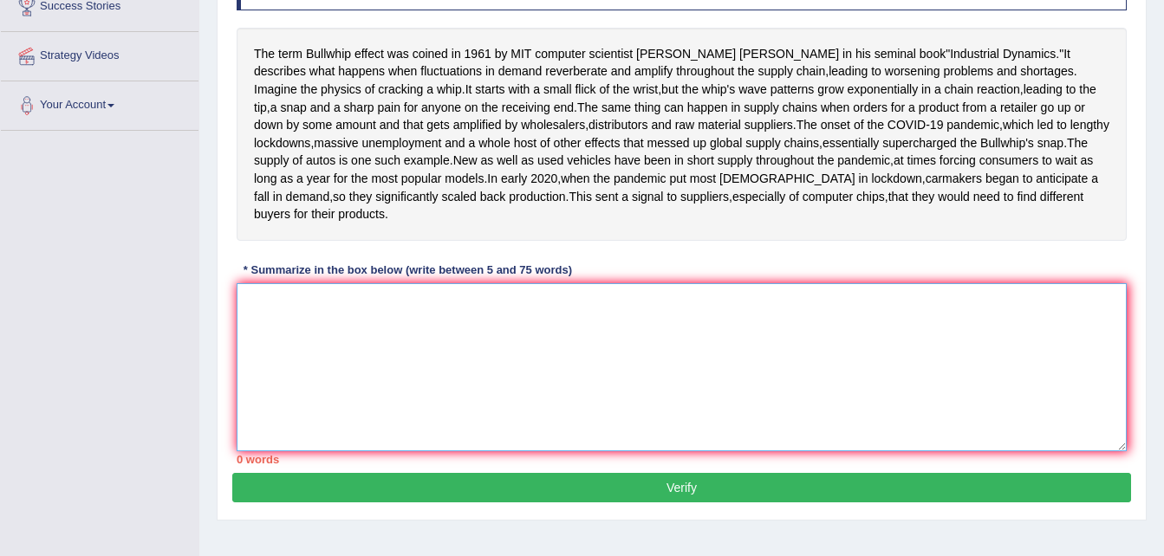
click at [479, 397] on textarea at bounding box center [682, 367] width 890 height 168
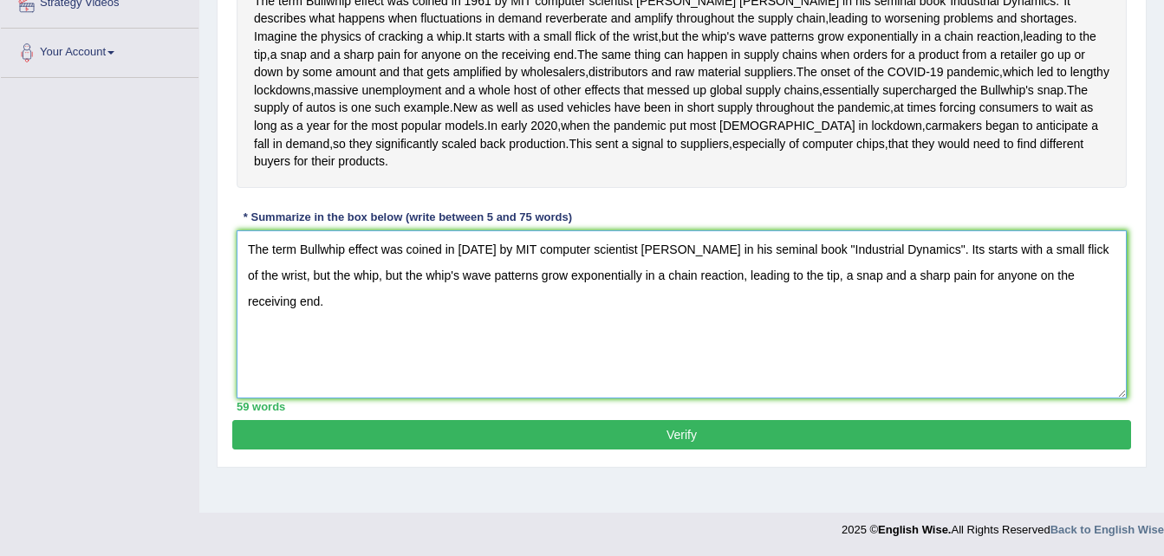
scroll to position [383, 0]
type textarea "The term Bullwhip effect was coined in [DATE] by MIT computer scientist [PERSON…"
click at [671, 450] on button "Verify" at bounding box center [681, 434] width 898 height 29
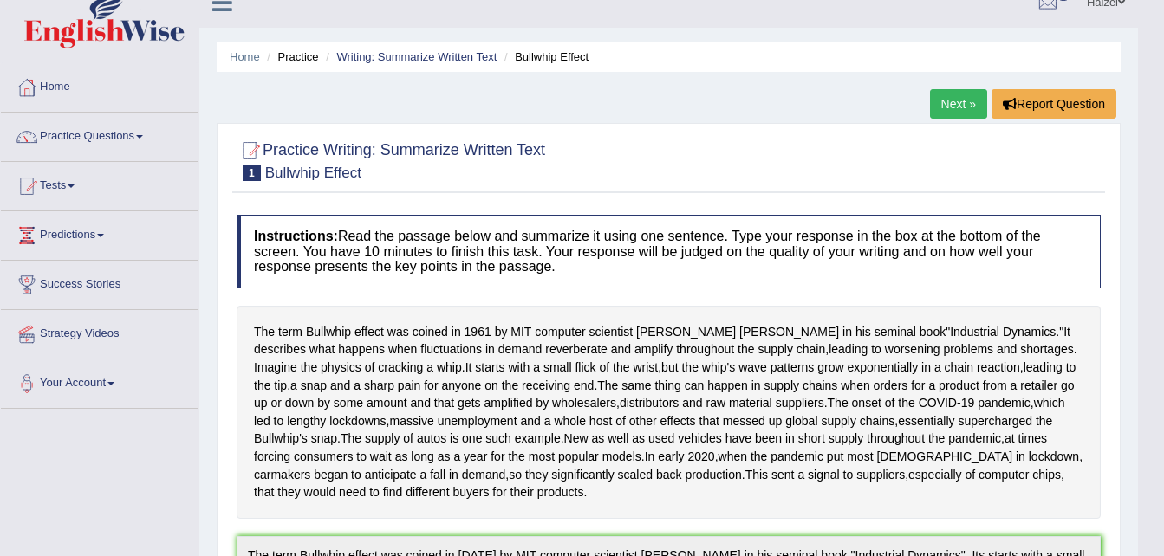
scroll to position [20, 0]
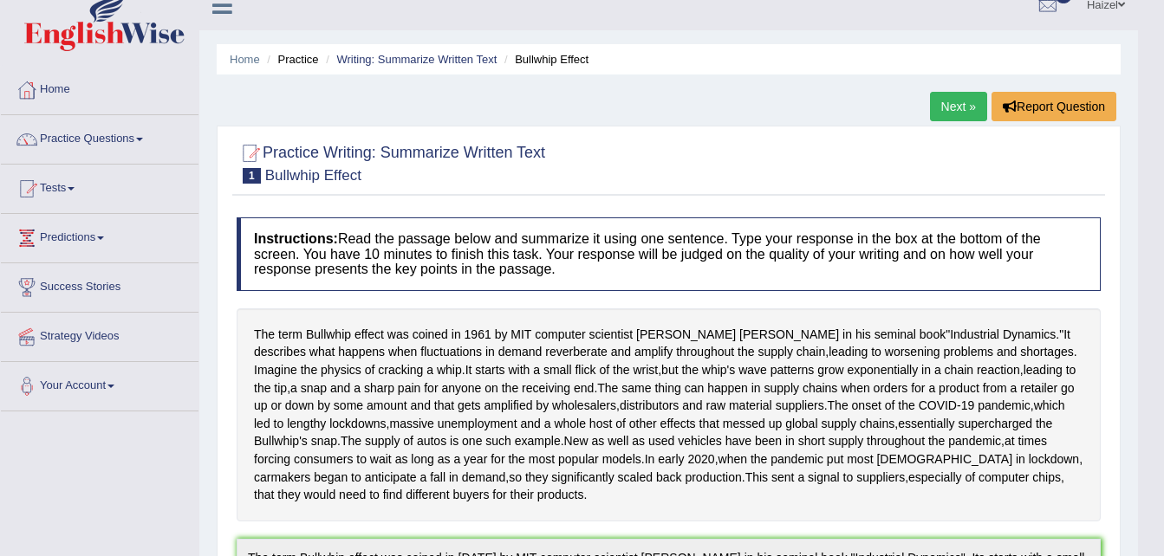
click at [947, 106] on link "Next »" at bounding box center [958, 106] width 57 height 29
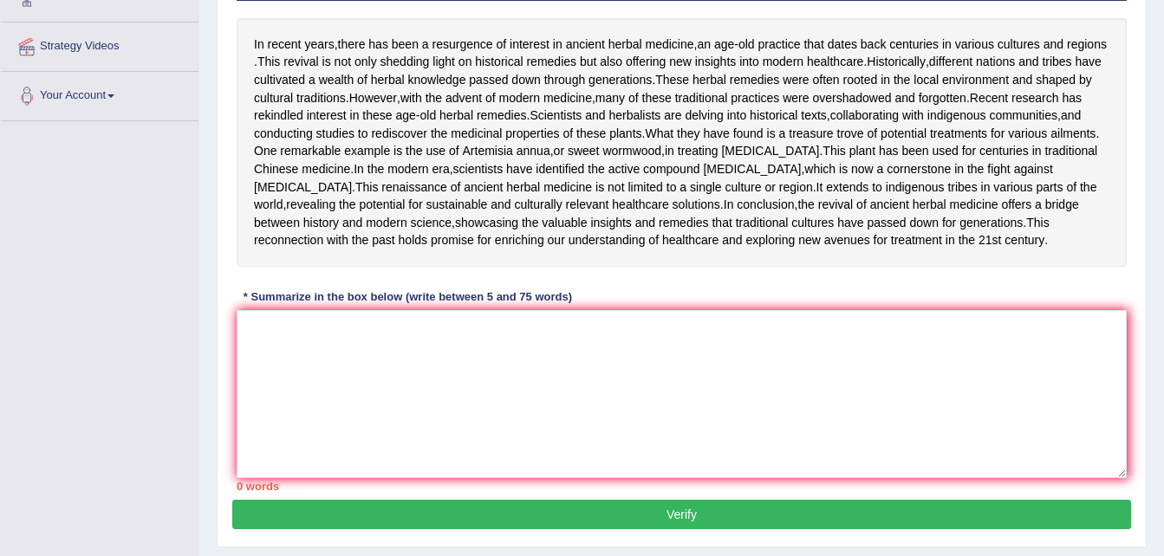
scroll to position [313, 0]
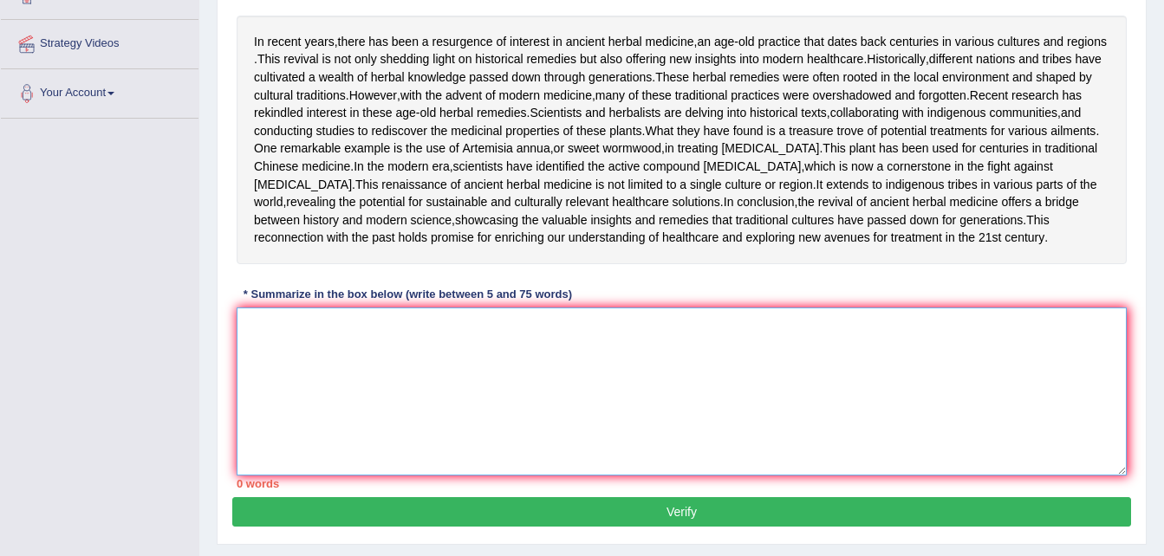
click at [536, 476] on textarea at bounding box center [682, 392] width 890 height 168
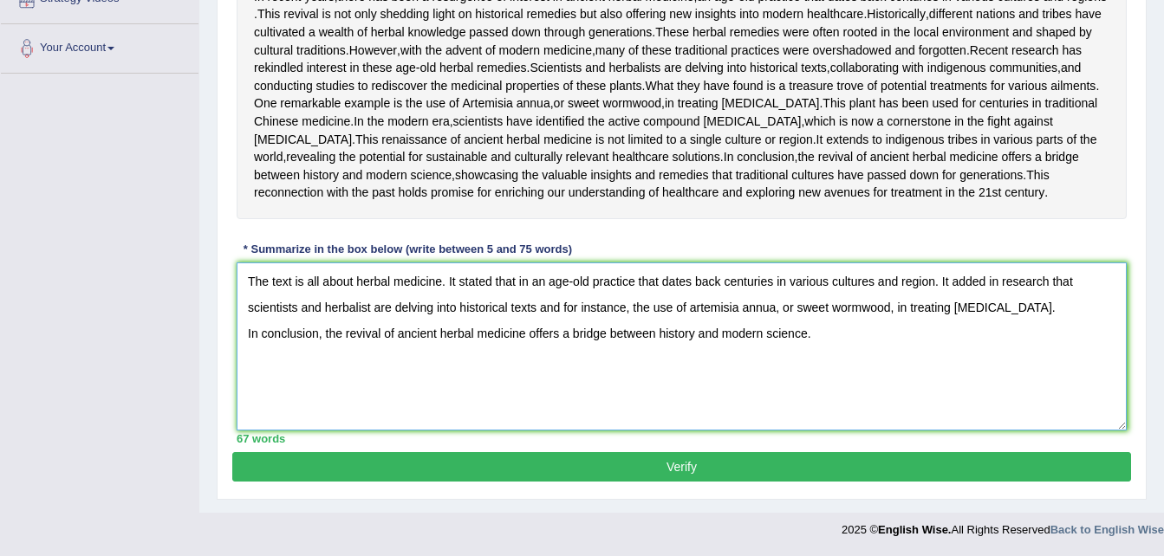
scroll to position [482, 0]
type textarea "The text is all about herbal medicine. It stated that in an age-old practice th…"
click at [685, 482] on button "Verify" at bounding box center [681, 466] width 898 height 29
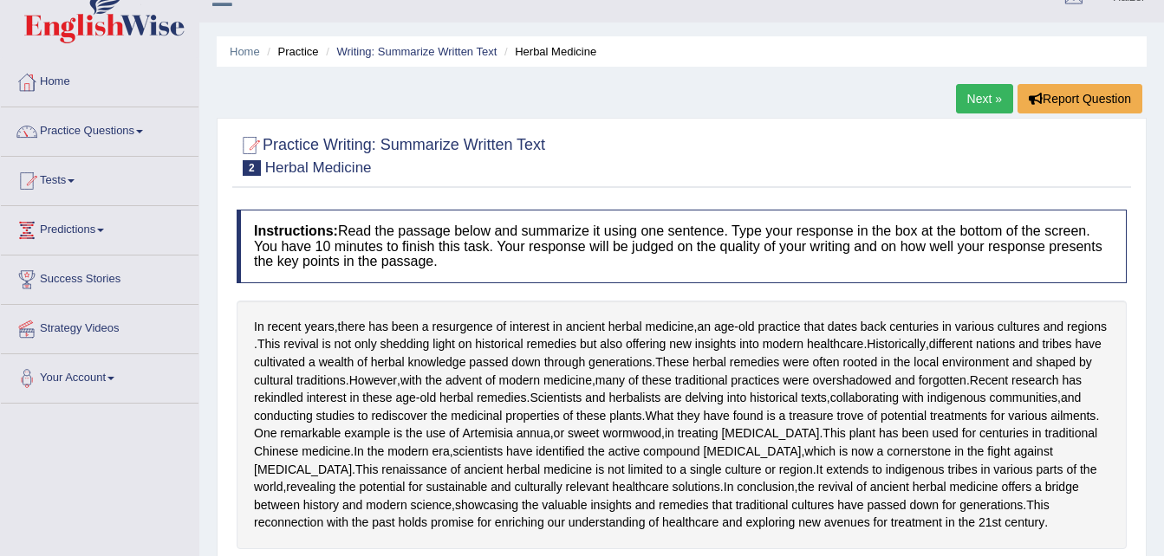
scroll to position [0, 0]
